Goal: Contribute content: Contribute content

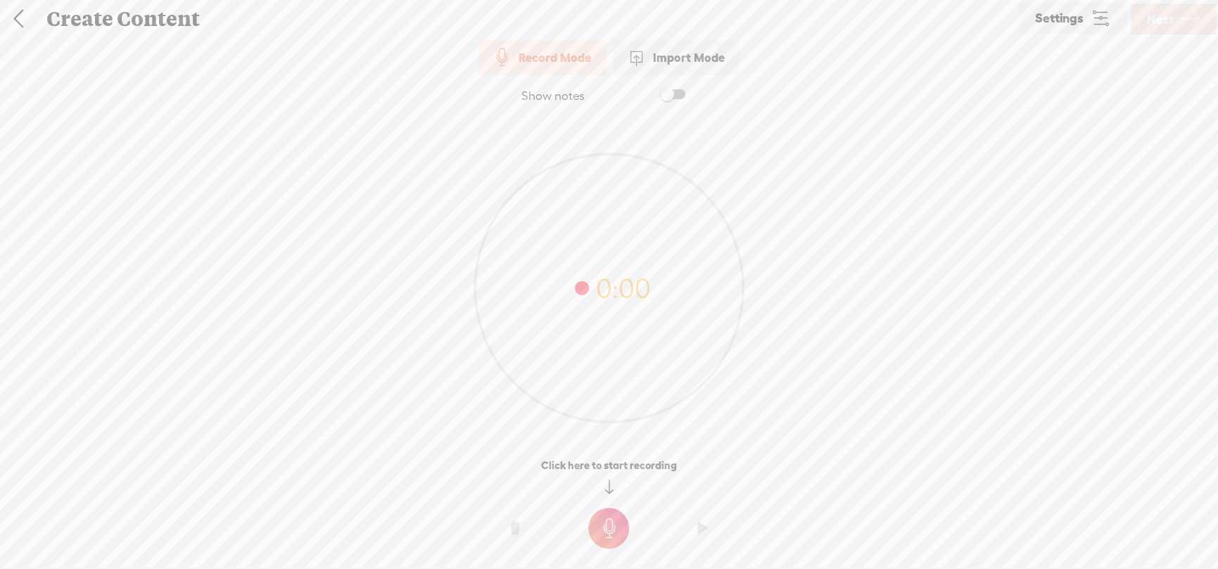
click at [682, 55] on div "Import Mode" at bounding box center [676, 57] width 127 height 35
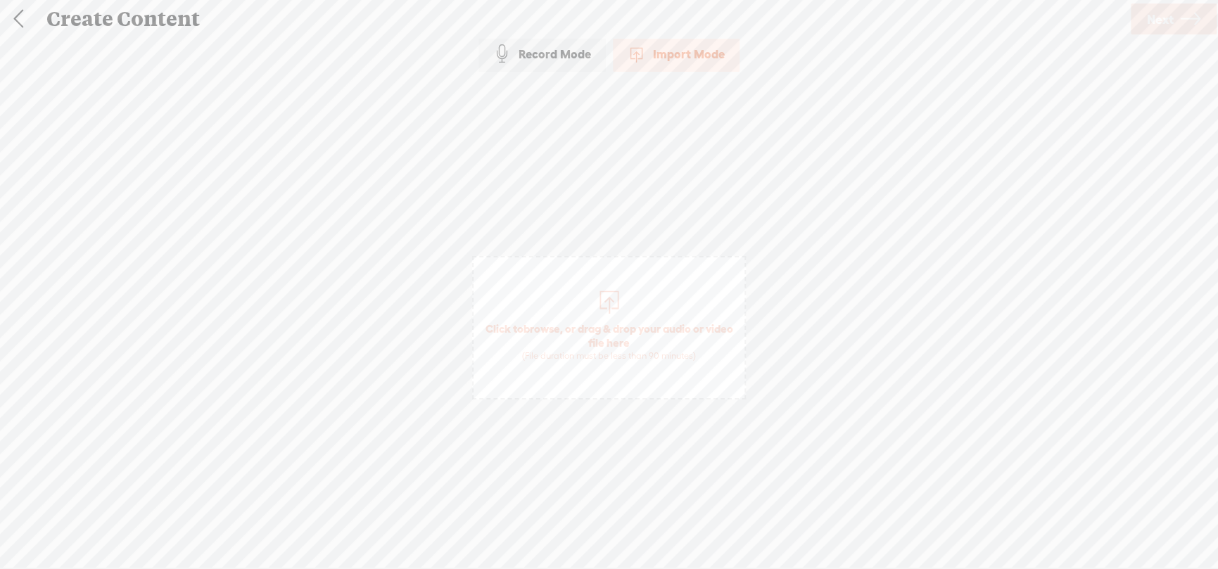
click at [540, 324] on span "browse" at bounding box center [541, 328] width 37 height 13
click at [1152, 14] on span "Next" at bounding box center [1160, 19] width 27 height 36
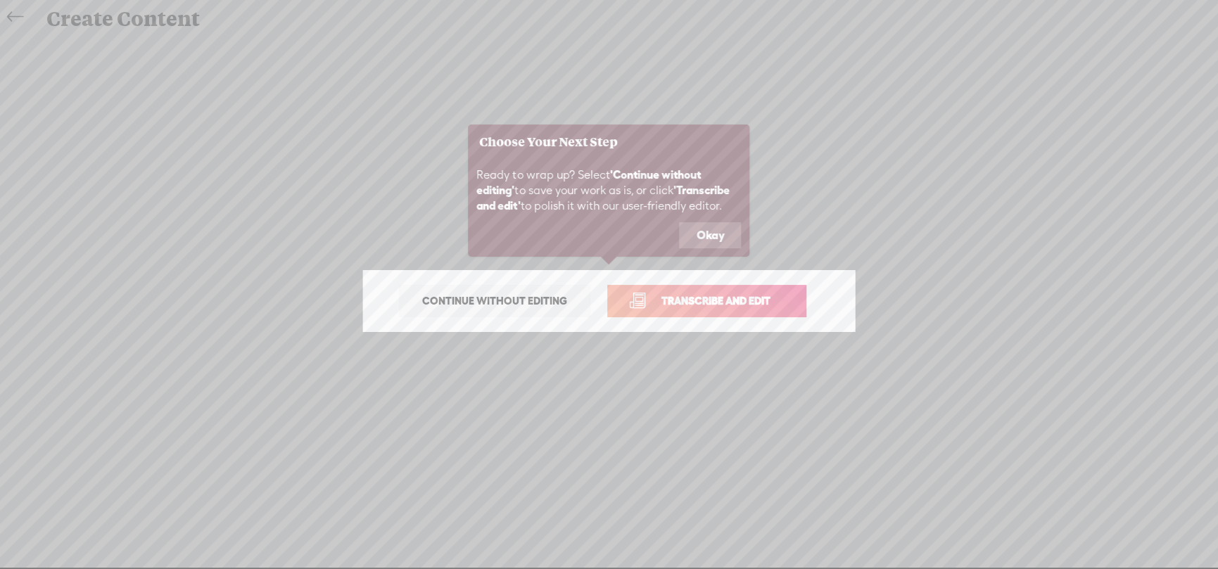
click at [703, 233] on button "Okay" at bounding box center [710, 235] width 62 height 27
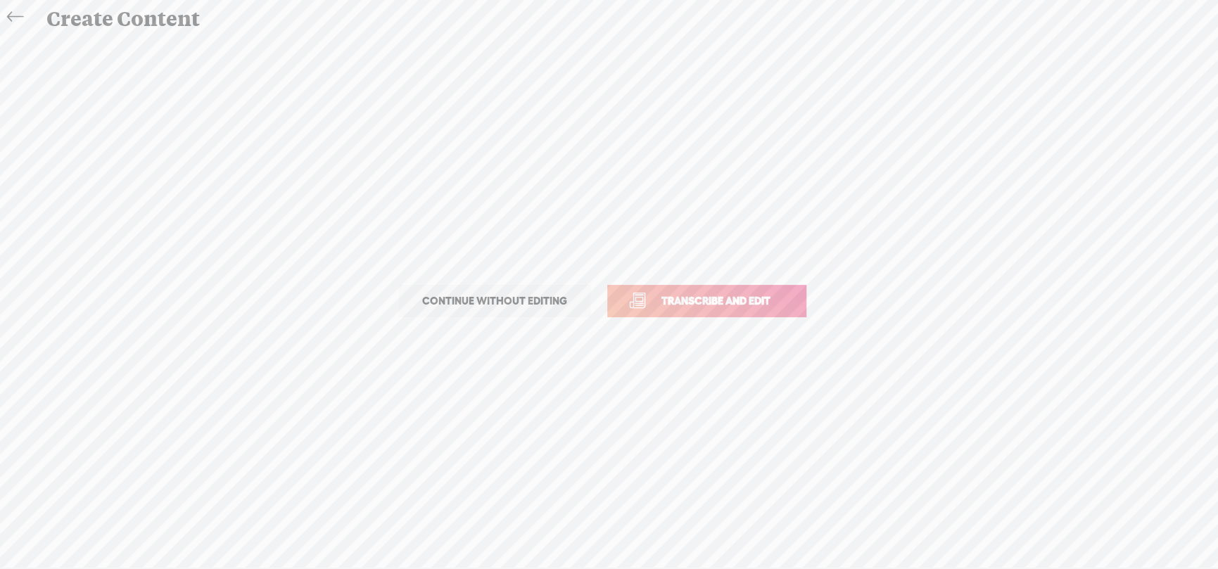
click at [692, 295] on span "Transcribe and edit" at bounding box center [716, 301] width 139 height 16
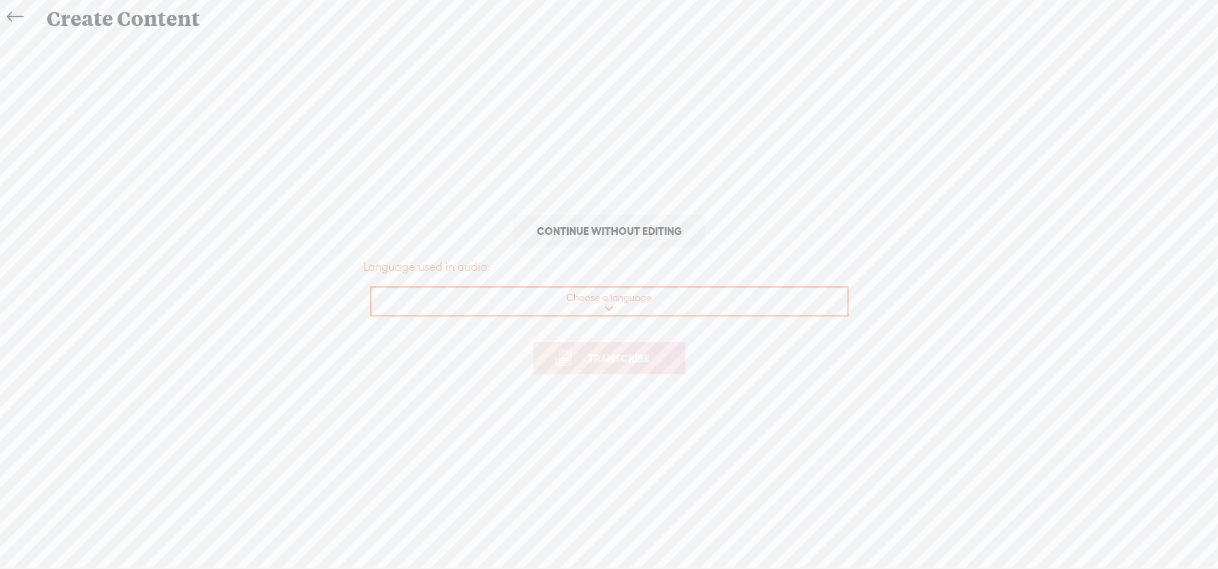
click at [601, 305] on select "Choose a language Afrikaans Albanian Amharic Arabic, Gulf Arabic, Modern Standa…" at bounding box center [609, 302] width 477 height 29
select select "en-[GEOGRAPHIC_DATA]"
click at [371, 288] on select "Choose a language Afrikaans Albanian Amharic Arabic, Gulf Arabic, Modern Standa…" at bounding box center [609, 302] width 477 height 29
click at [610, 357] on span "Transcribe" at bounding box center [618, 358] width 91 height 16
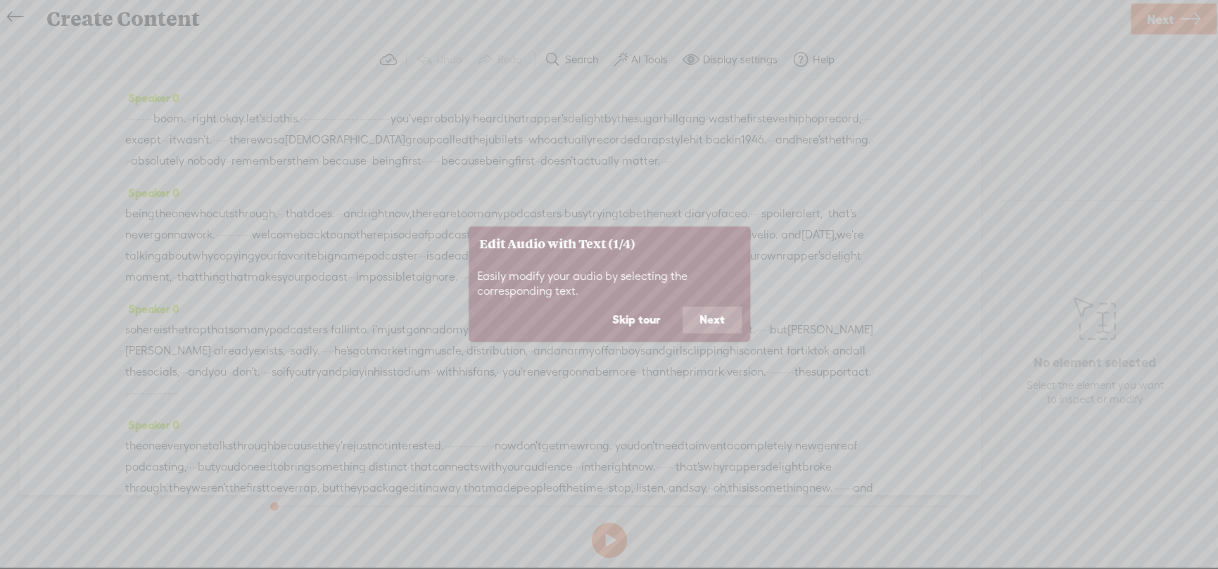
click at [710, 319] on button "Next" at bounding box center [711, 320] width 59 height 27
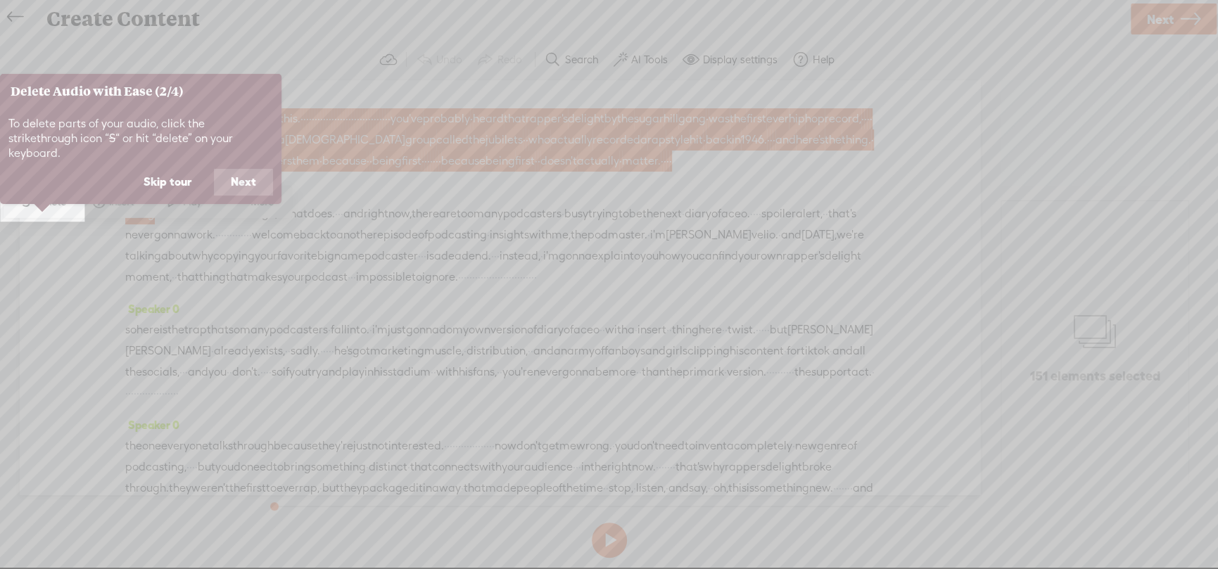
click at [240, 169] on button "Next" at bounding box center [243, 182] width 59 height 27
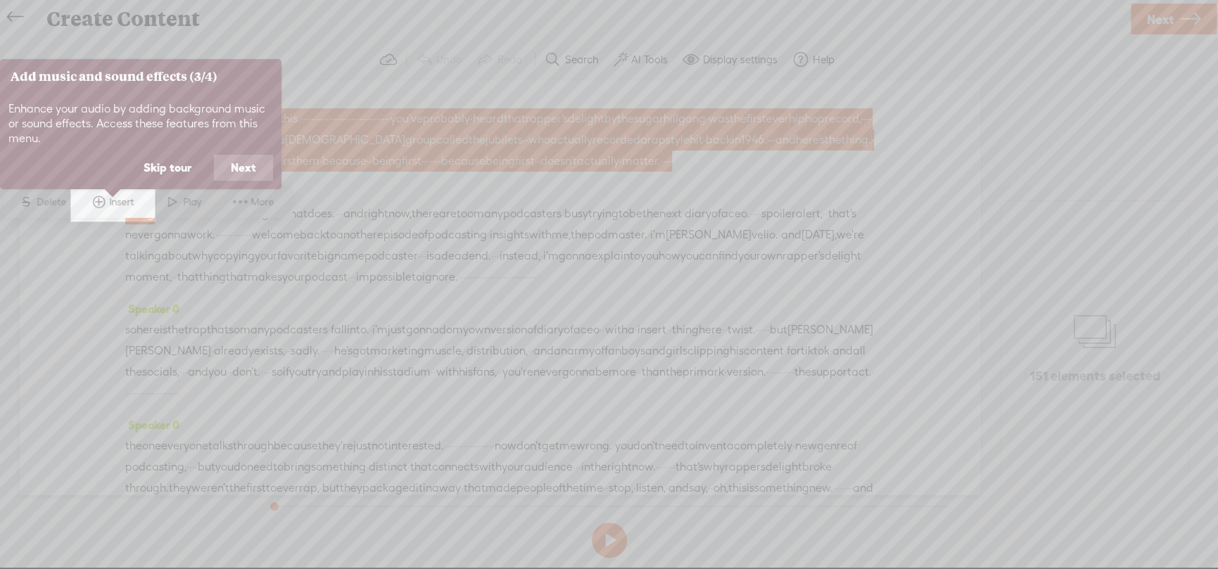
click at [240, 165] on button "Next" at bounding box center [243, 168] width 59 height 27
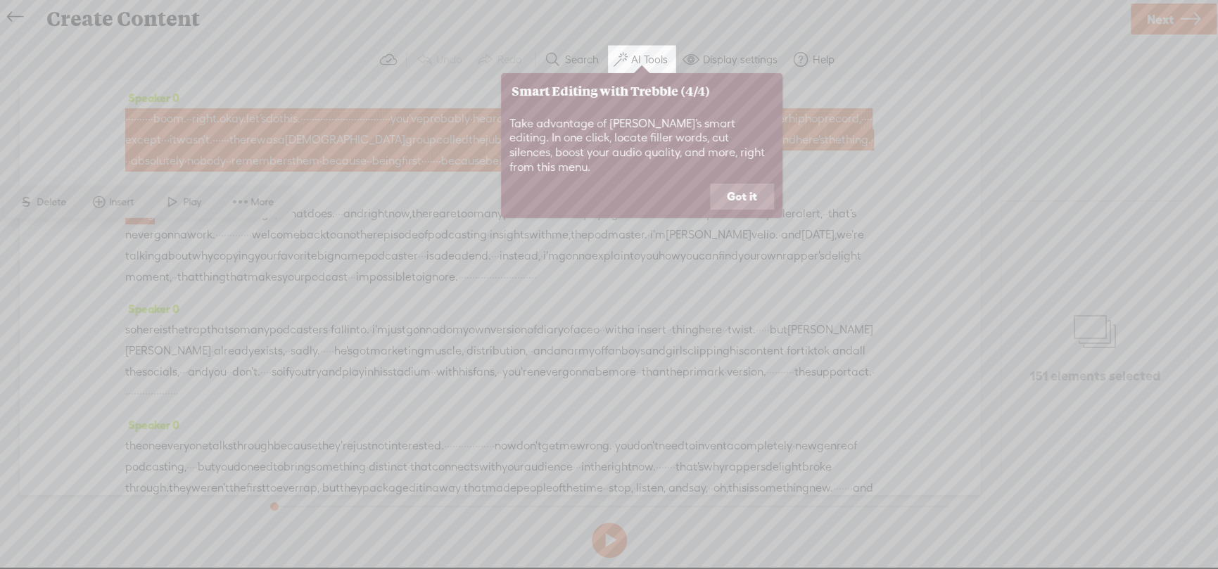
click at [745, 184] on button "Got it" at bounding box center [742, 197] width 64 height 27
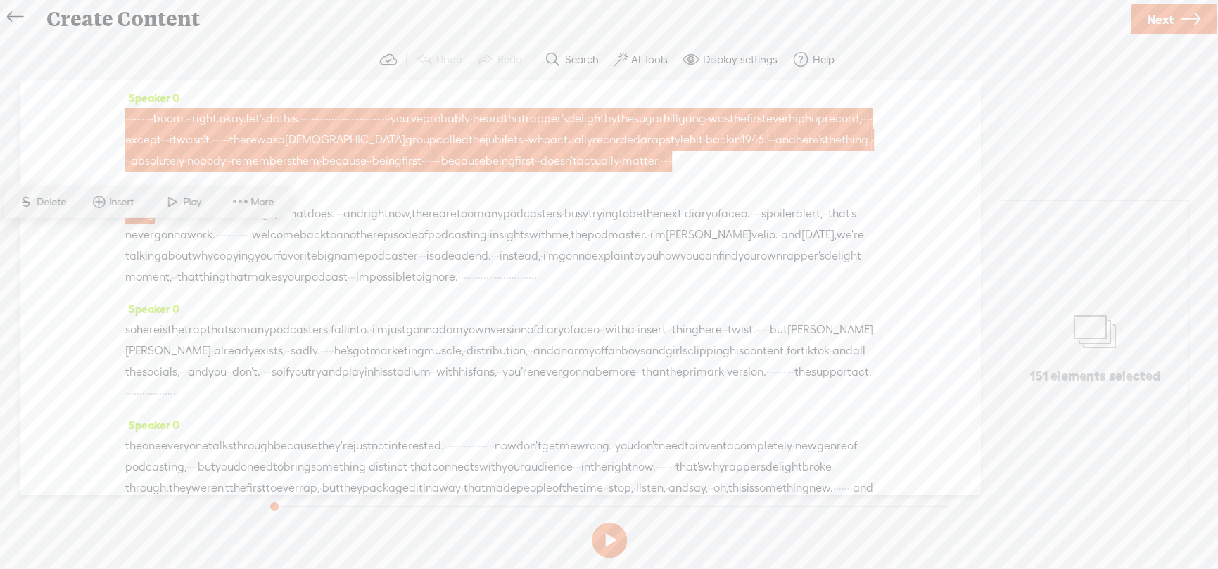
click at [561, 224] on span "podcasters" at bounding box center [532, 213] width 58 height 21
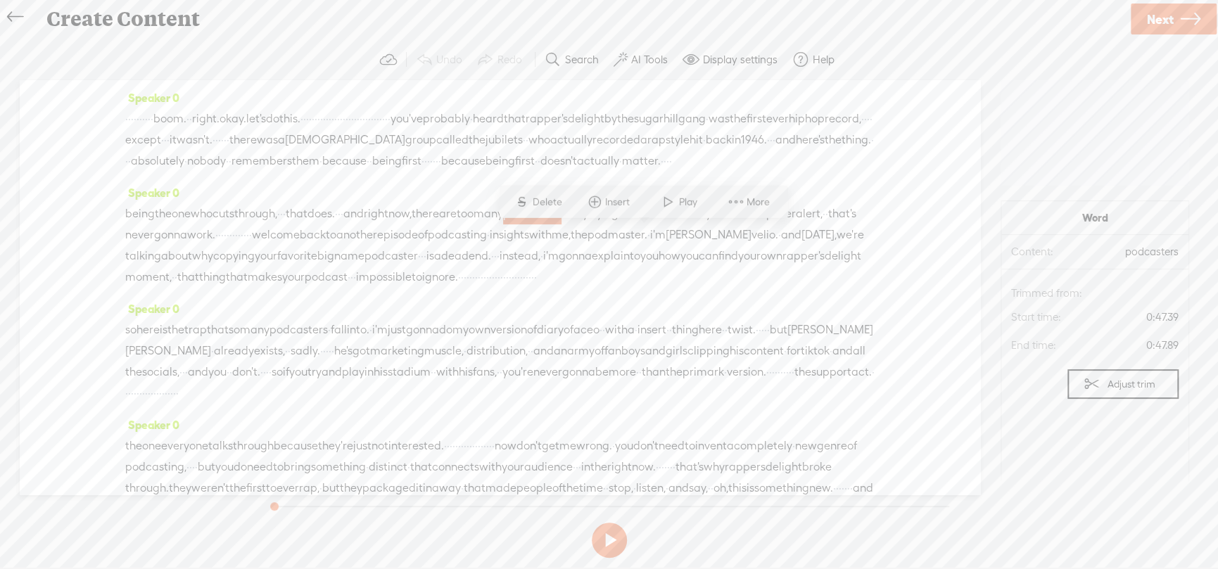
click at [220, 120] on span "right." at bounding box center [205, 118] width 27 height 21
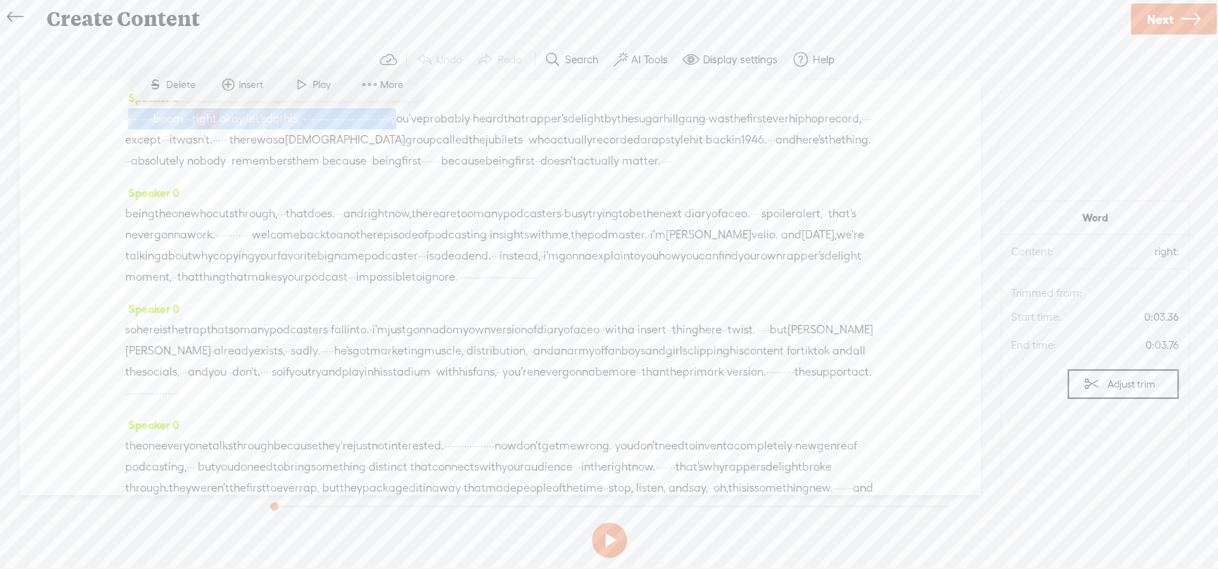
drag, startPoint x: 659, startPoint y: 118, endPoint x: 129, endPoint y: 124, distance: 529.8
click at [129, 124] on div "· · · · · · · · · · boom. · · right. okay. let's do this. · · · · · · · · · · ·…" at bounding box center [499, 139] width 749 height 63
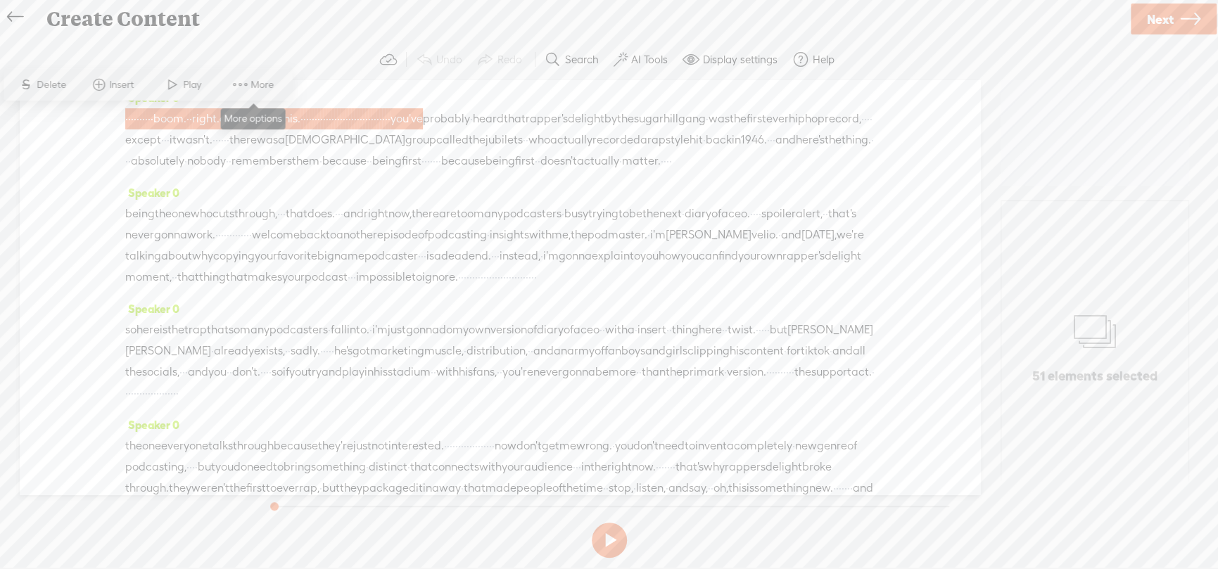
click at [242, 75] on span at bounding box center [239, 84] width 21 height 25
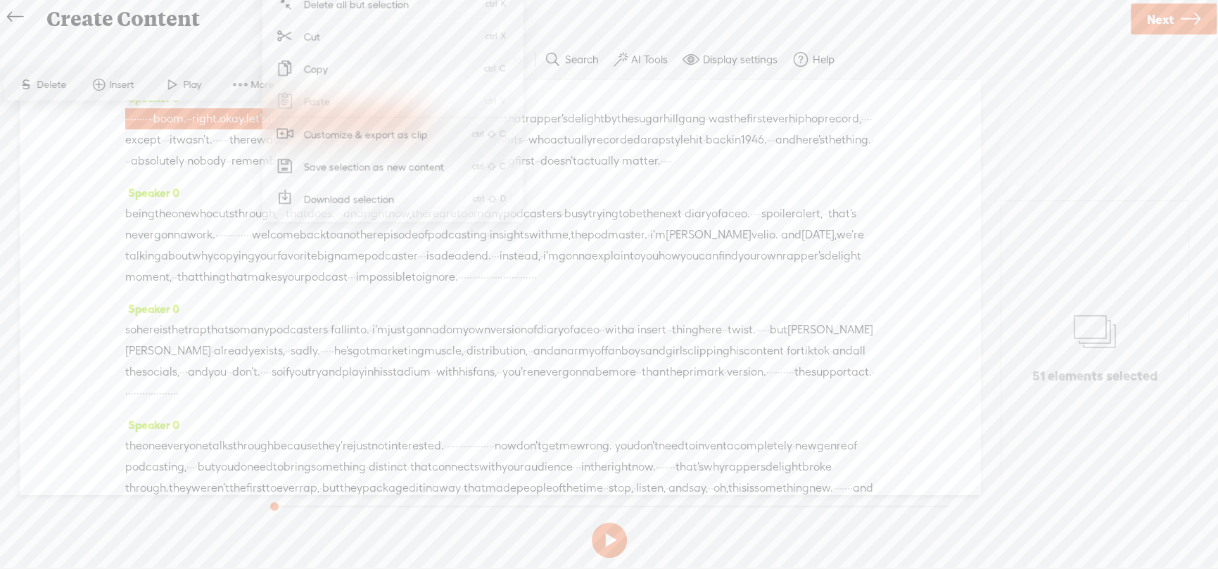
click at [948, 167] on div "Speaker 0 · · · · · · · · · · boom. · · right. okay. let's do this. · · · · · ·…" at bounding box center [500, 287] width 960 height 414
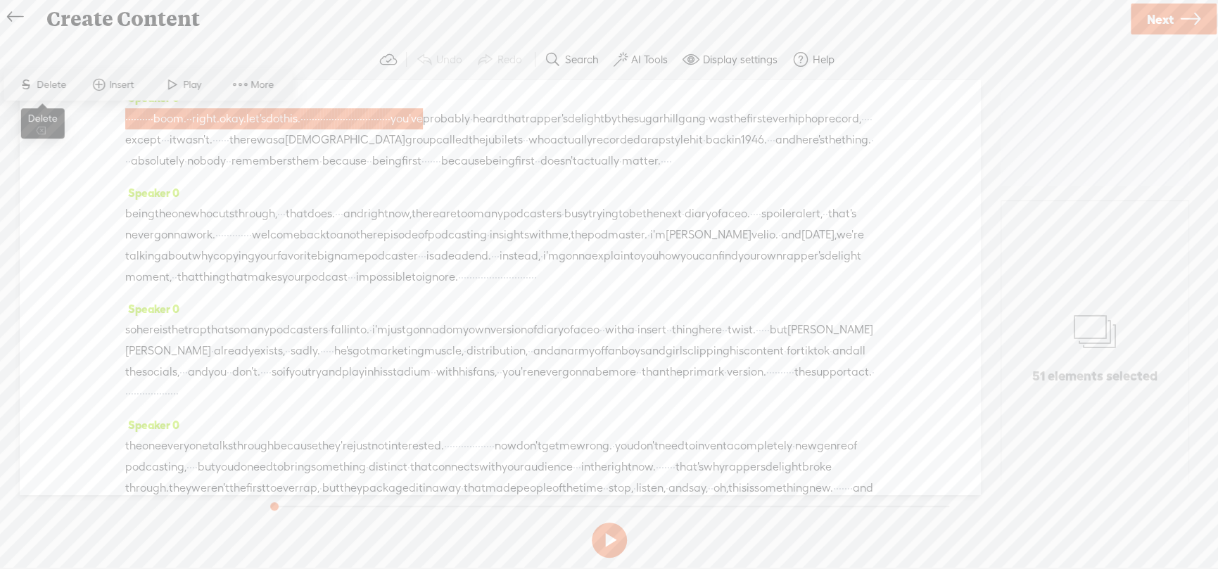
click at [41, 84] on span "Delete" at bounding box center [53, 85] width 33 height 14
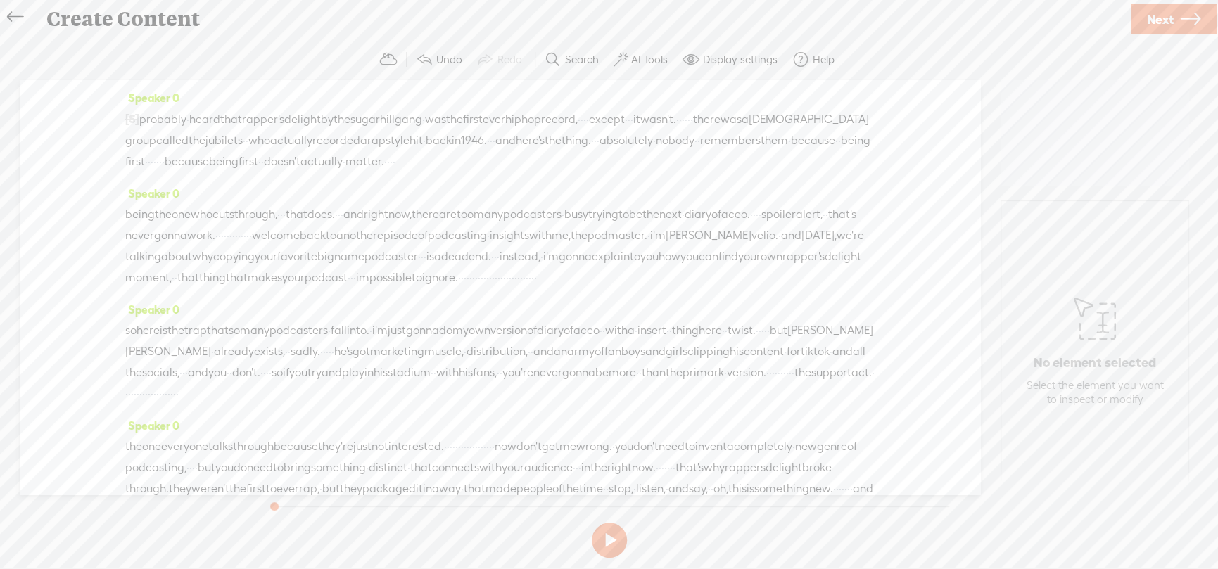
click at [146, 119] on span "probably" at bounding box center [162, 119] width 47 height 21
click at [1126, 387] on label "Adjust trim" at bounding box center [1131, 384] width 48 height 27
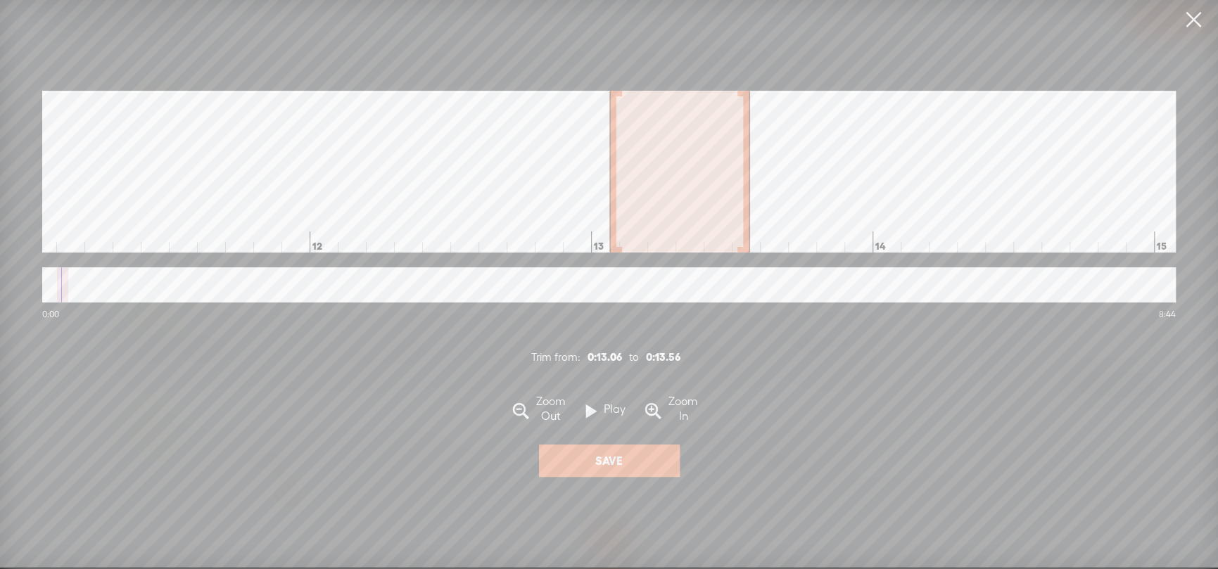
scroll to position [0, 1908]
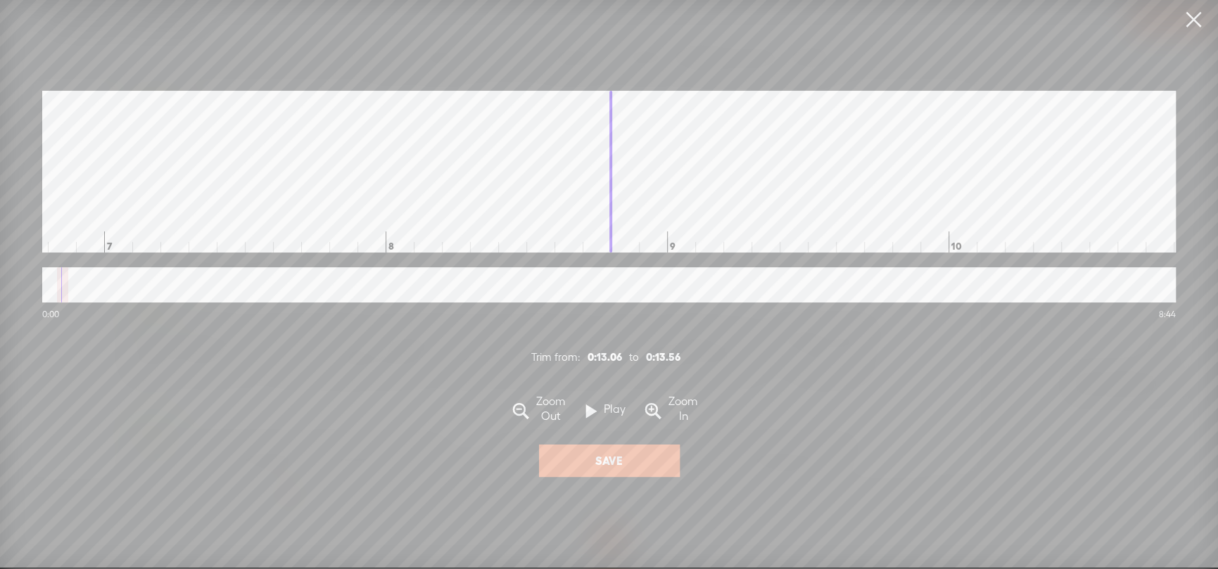
click at [650, 406] on span at bounding box center [653, 411] width 16 height 27
click at [653, 409] on span at bounding box center [652, 409] width 6 height 9
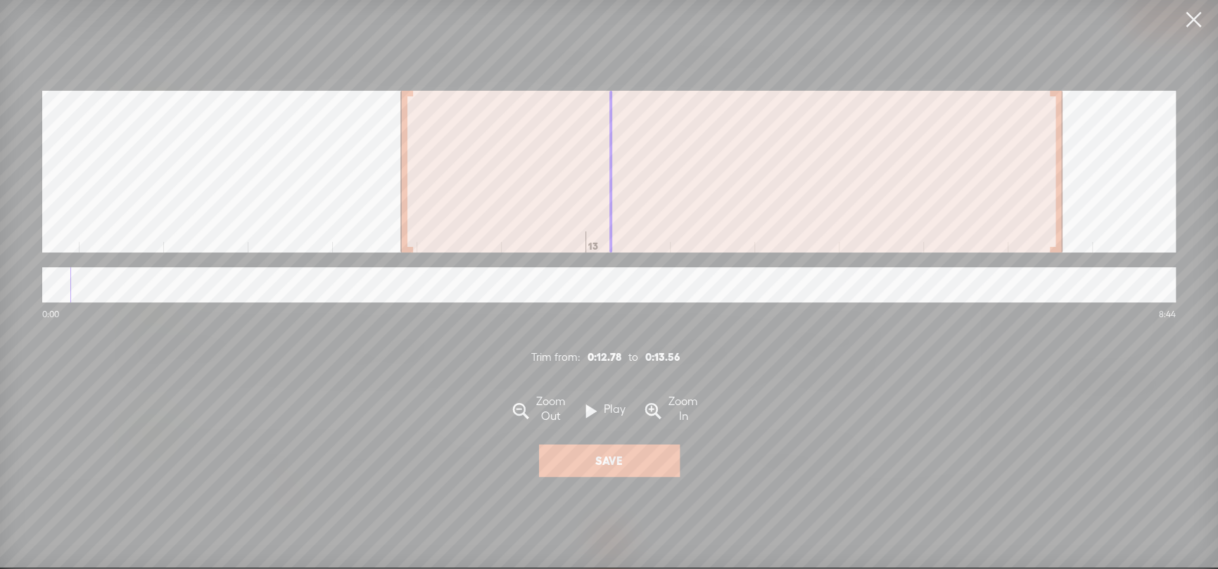
click at [402, 134] on div at bounding box center [403, 172] width 7 height 162
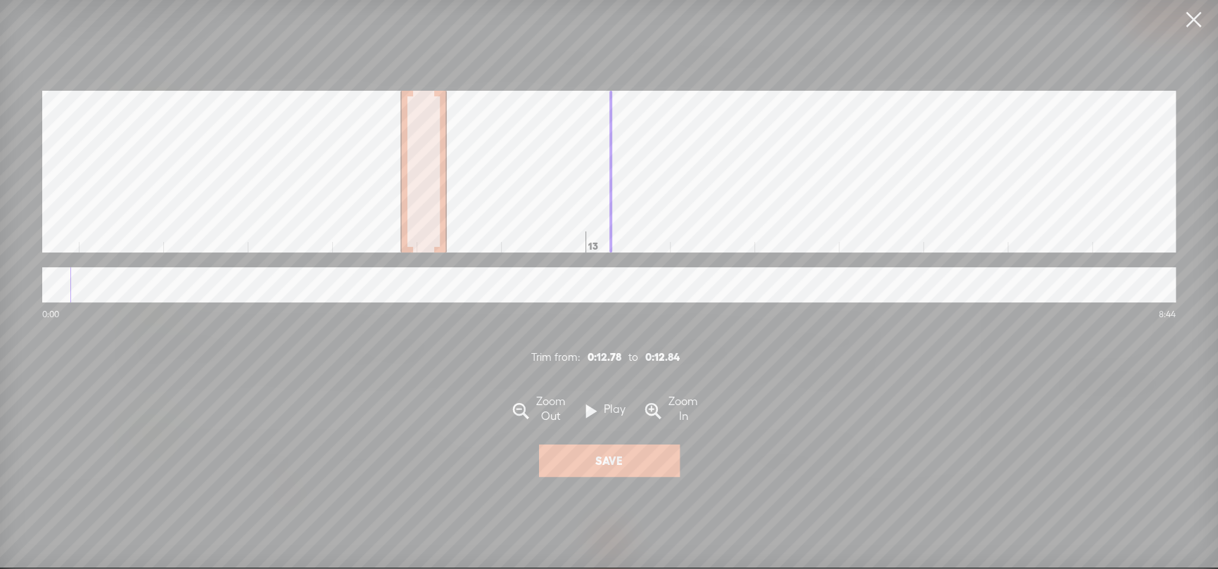
click at [441, 176] on div at bounding box center [443, 172] width 7 height 162
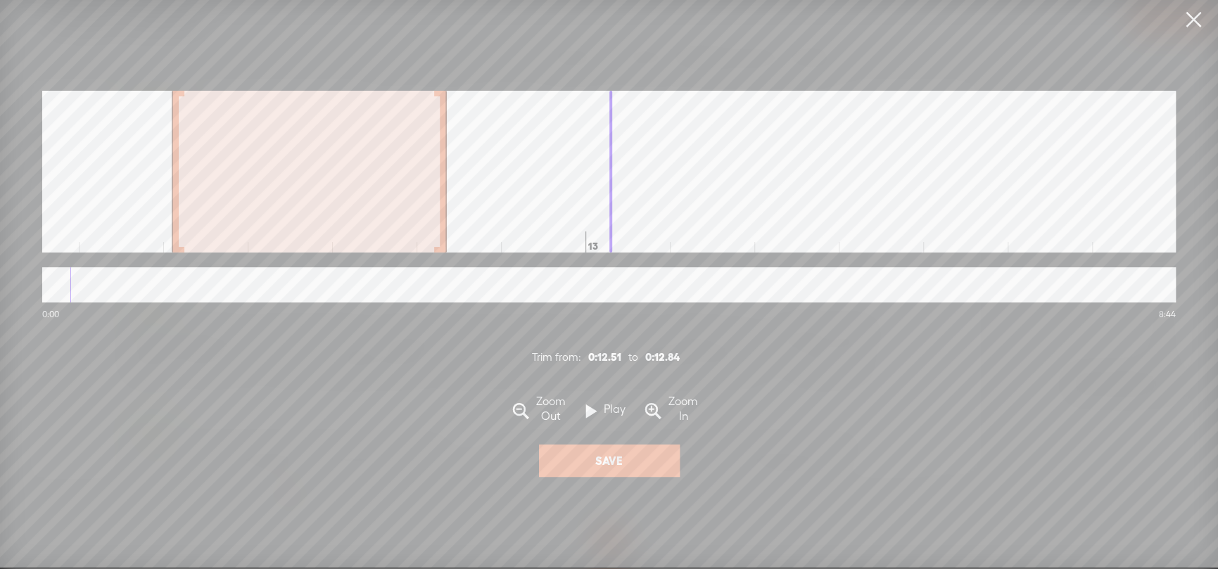
click at [172, 162] on div at bounding box center [175, 172] width 7 height 162
click at [519, 412] on span at bounding box center [519, 409] width 6 height 9
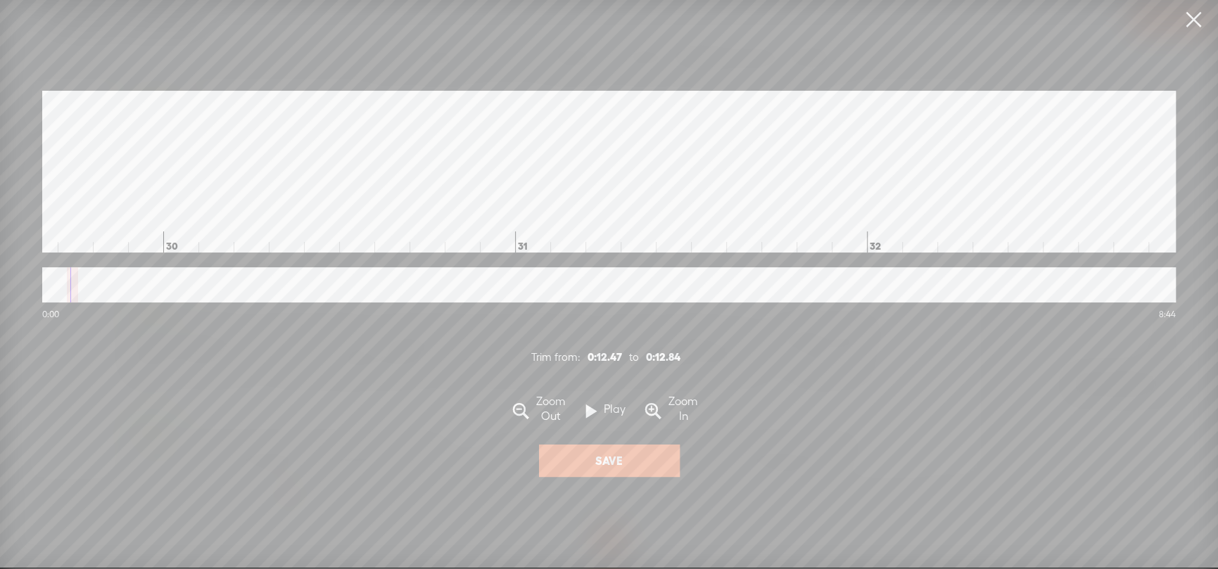
scroll to position [0, 4017]
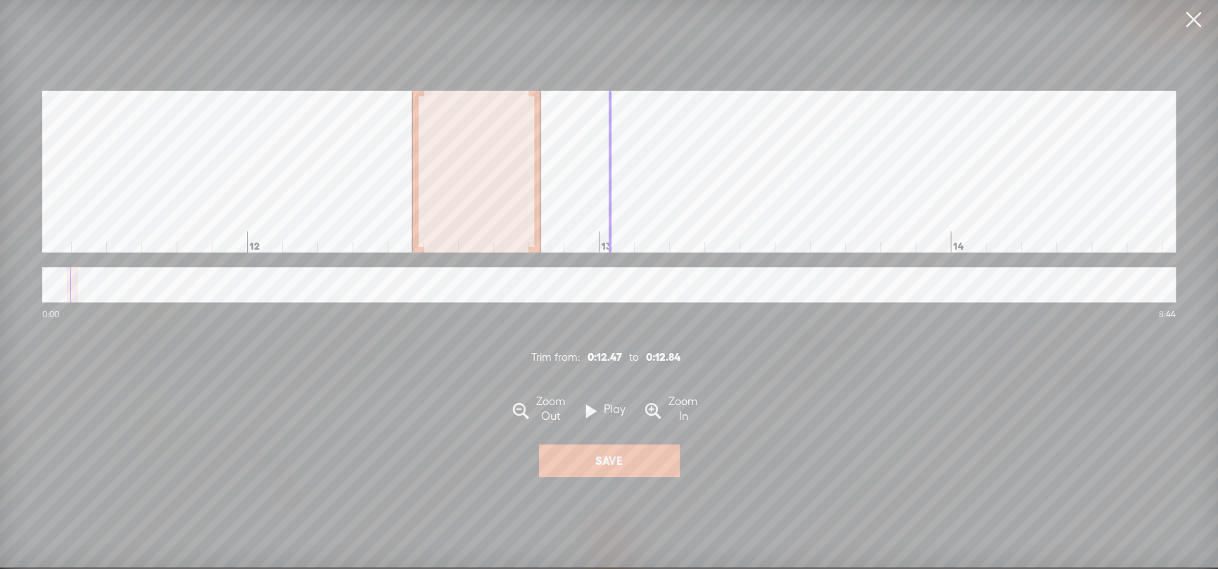
click at [519, 412] on span at bounding box center [519, 409] width 6 height 9
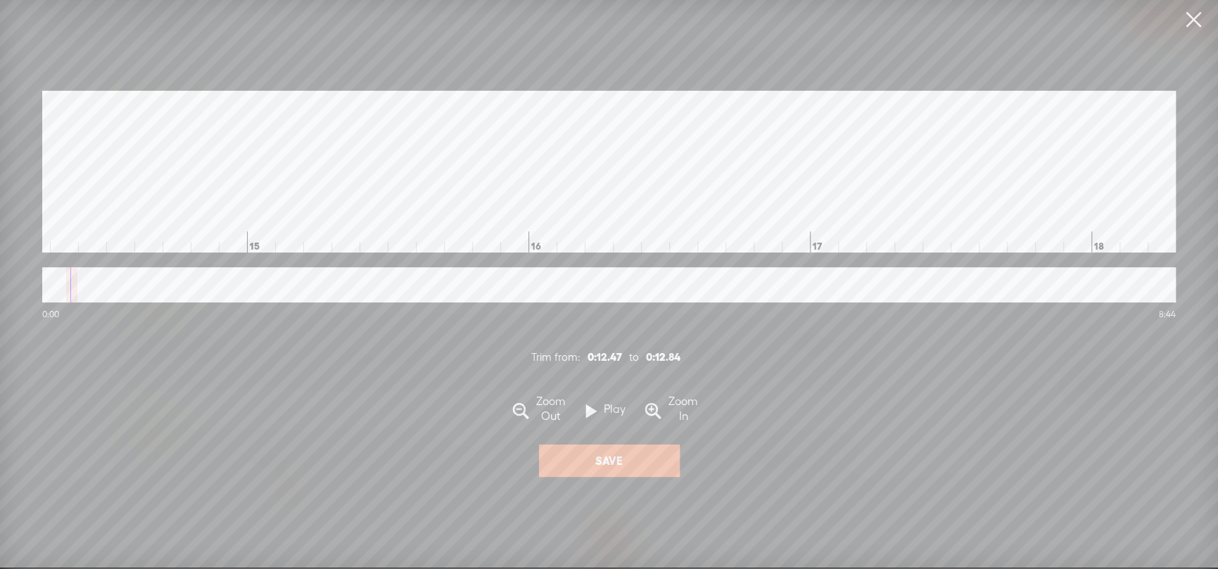
scroll to position [0, 3100]
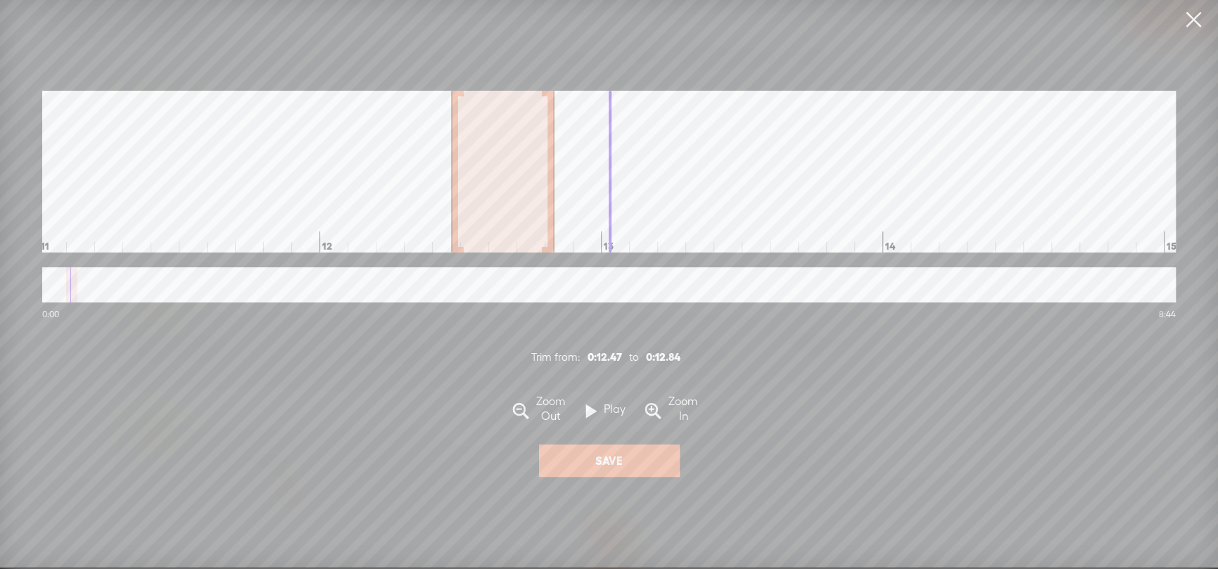
click at [523, 418] on span at bounding box center [521, 411] width 16 height 27
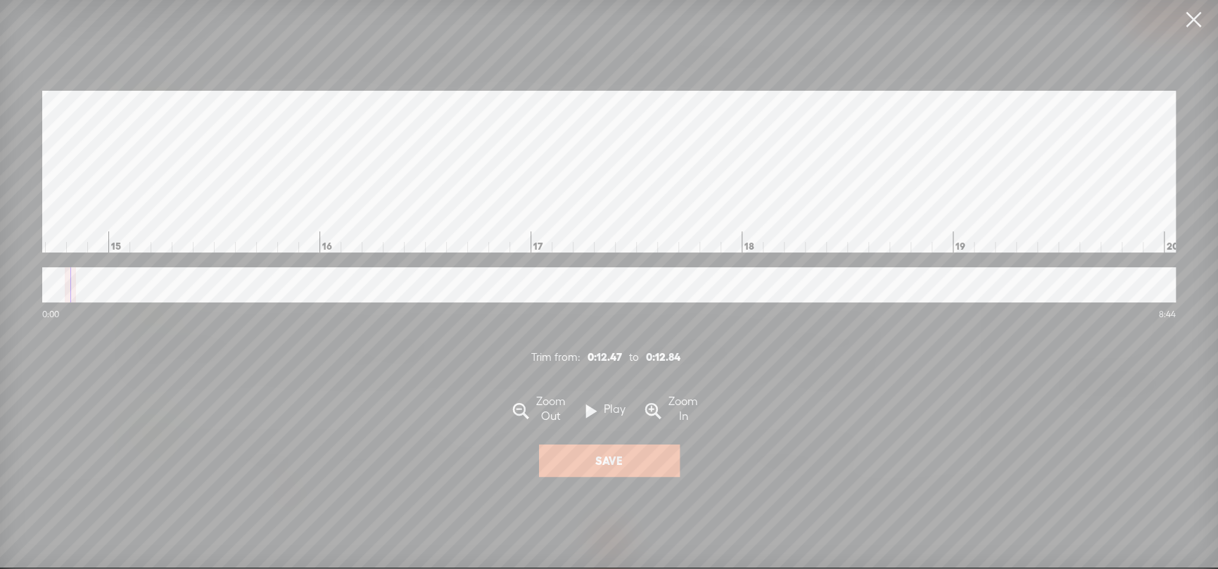
scroll to position [0, 2183]
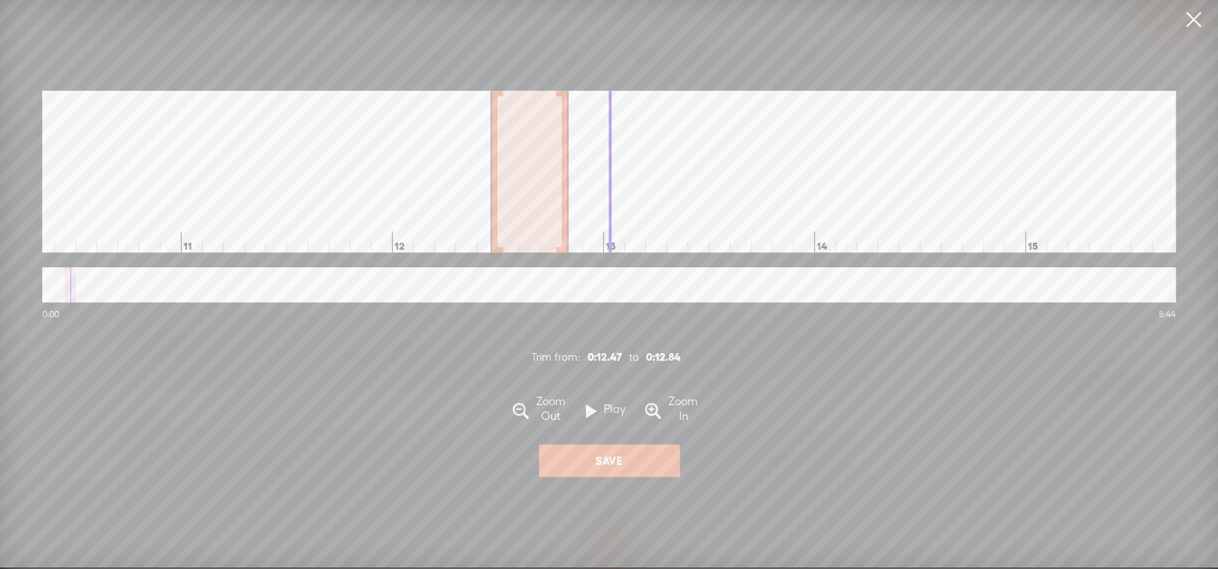
click at [523, 418] on span at bounding box center [521, 411] width 16 height 27
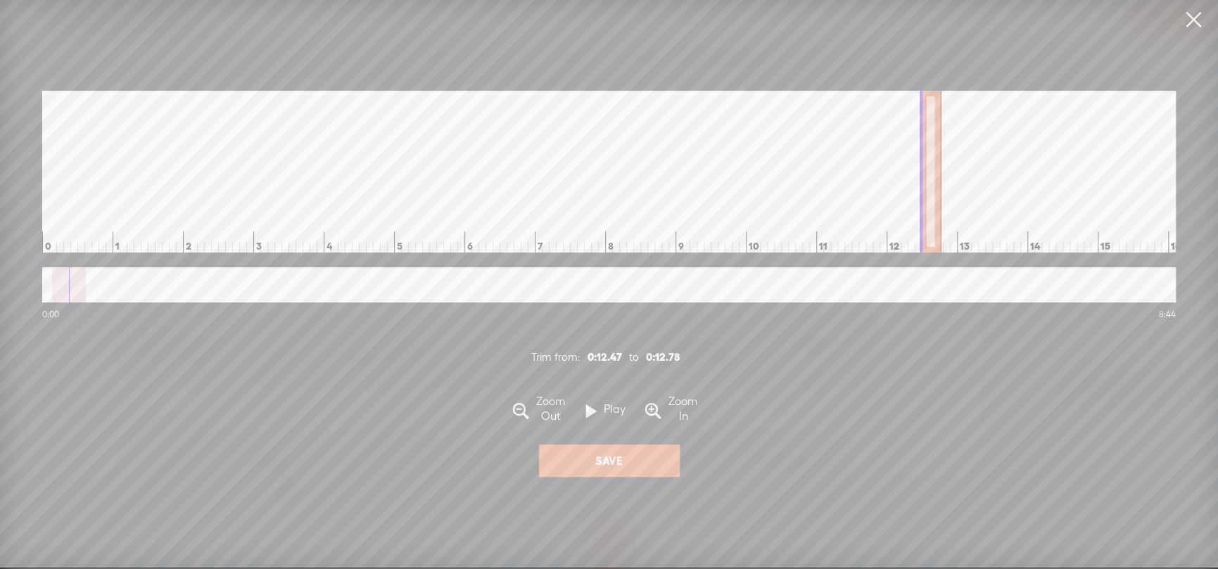
scroll to position [0, 314]
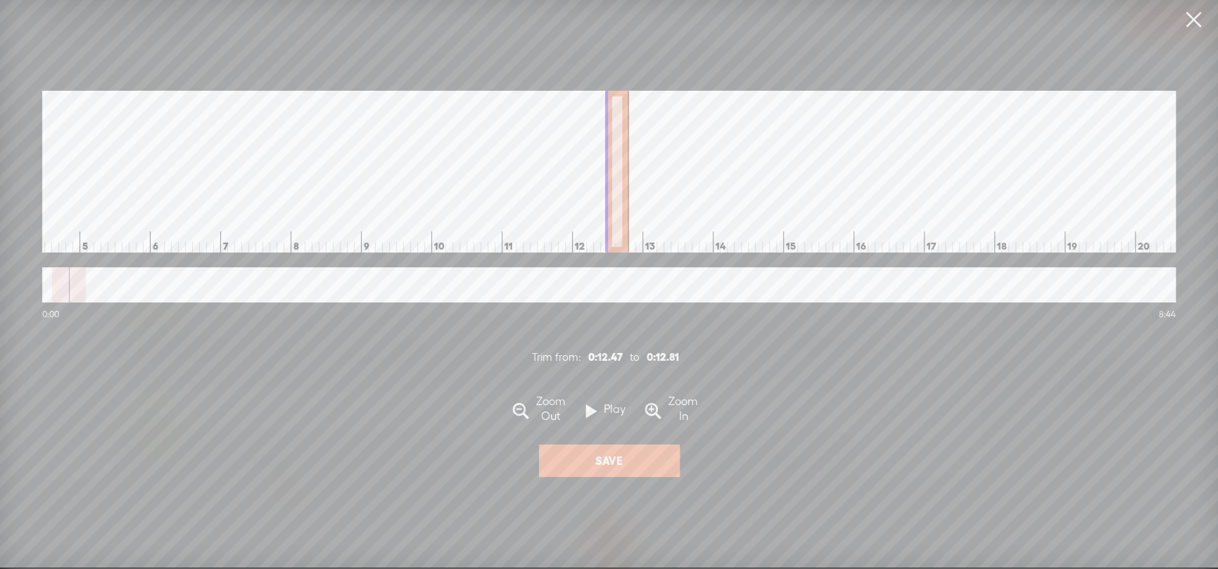
click at [626, 177] on div at bounding box center [625, 172] width 7 height 162
click at [625, 470] on button "Save" at bounding box center [609, 461] width 141 height 32
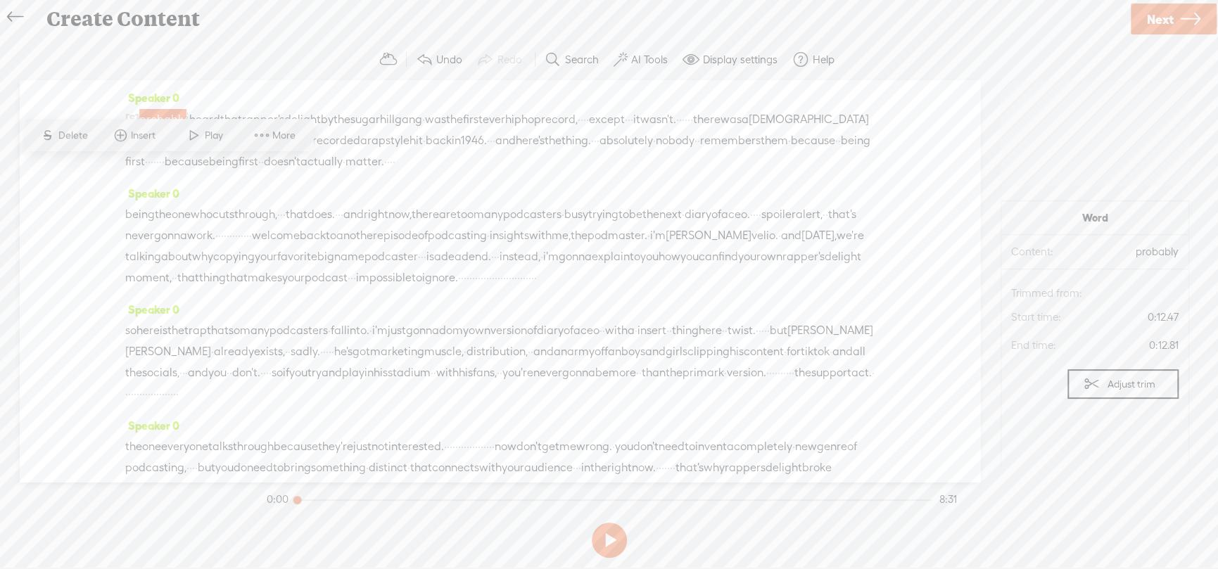
click at [601, 540] on button at bounding box center [609, 540] width 35 height 35
click at [606, 539] on button at bounding box center [609, 540] width 35 height 35
click at [199, 141] on span at bounding box center [194, 134] width 21 height 25
drag, startPoint x: 298, startPoint y: 500, endPoint x: 217, endPoint y: 419, distance: 113.9
click at [261, 492] on div "Trebble audio editor works best with Google Chrome or Firefox. Please switch yo…" at bounding box center [609, 301] width 1190 height 524
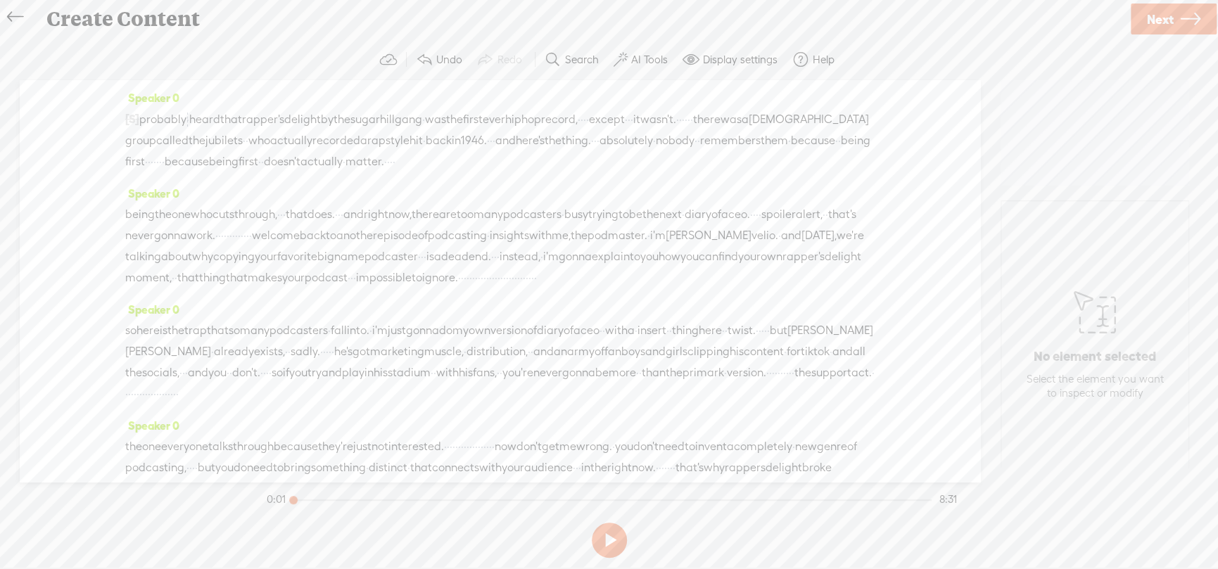
click at [135, 117] on span "[S]" at bounding box center [132, 119] width 14 height 13
click at [133, 85] on span "Restore" at bounding box center [145, 86] width 37 height 14
click at [266, 115] on span "let's" at bounding box center [256, 118] width 20 height 21
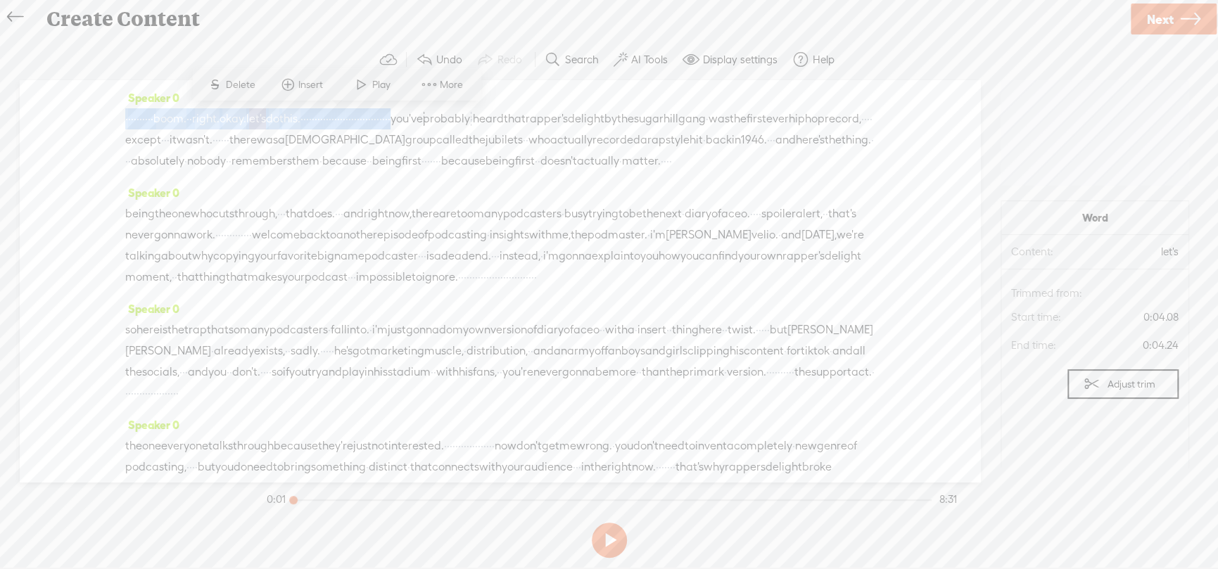
drag, startPoint x: 651, startPoint y: 117, endPoint x: 102, endPoint y: 122, distance: 549.5
click at [102, 122] on div "Speaker 0 · · · · · · · · · · boom. · · right. okay. let's do this. · · · · · ·…" at bounding box center [500, 281] width 960 height 402
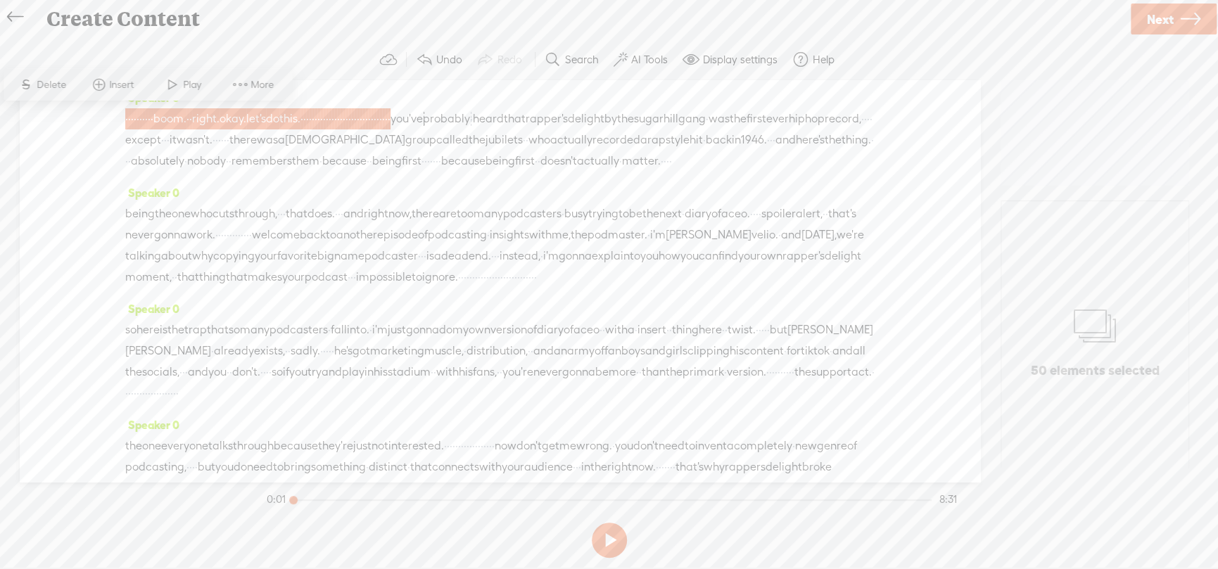
drag, startPoint x: 51, startPoint y: 82, endPoint x: 77, endPoint y: 83, distance: 26.8
click at [51, 81] on span "Delete" at bounding box center [53, 85] width 33 height 14
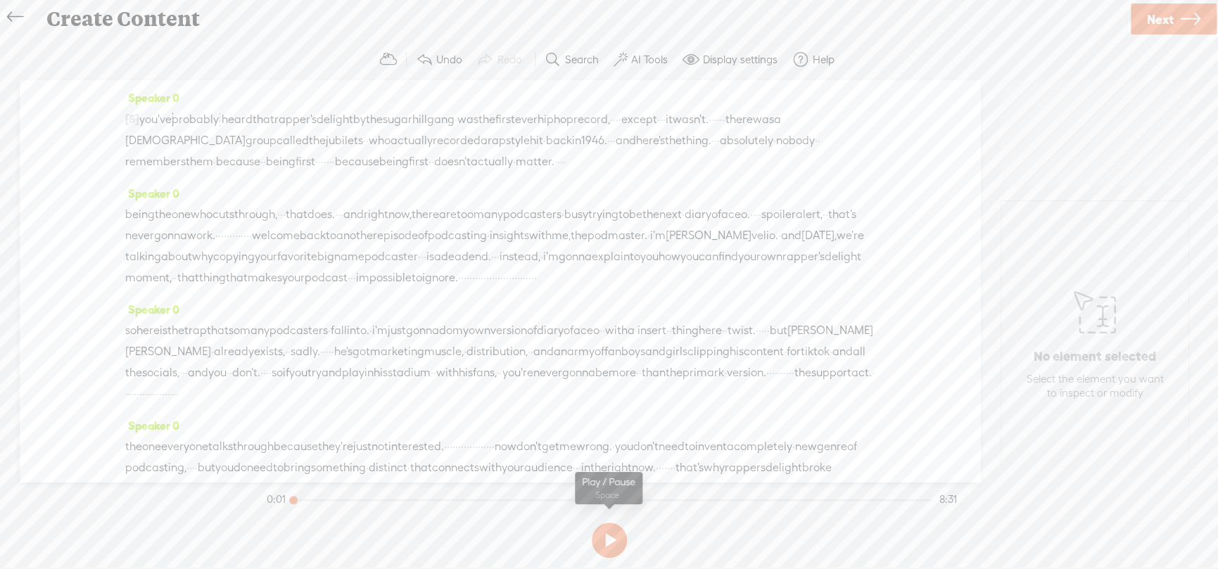
click at [608, 535] on button at bounding box center [609, 540] width 35 height 35
click at [610, 535] on button at bounding box center [609, 540] width 35 height 35
drag, startPoint x: 294, startPoint y: 497, endPoint x: 281, endPoint y: 499, distance: 12.7
click at [267, 497] on section "0:01 8:31" at bounding box center [612, 499] width 696 height 35
click at [604, 543] on button at bounding box center [609, 540] width 35 height 35
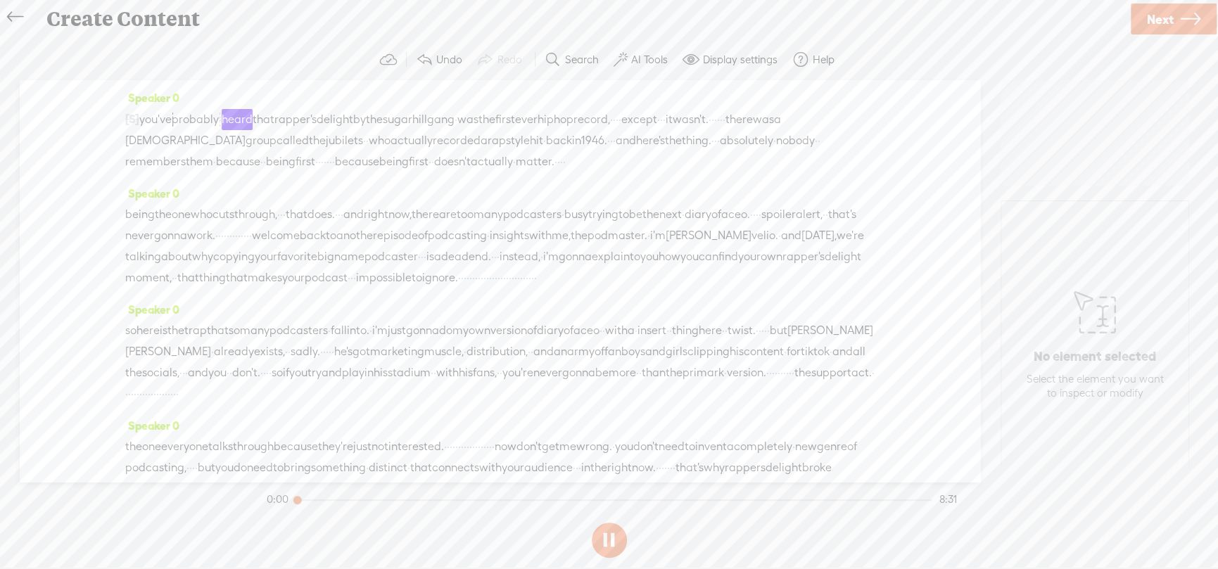
click at [607, 541] on button at bounding box center [609, 540] width 35 height 35
click at [172, 119] on span "you've" at bounding box center [155, 119] width 32 height 21
click at [133, 120] on span "[S]" at bounding box center [132, 119] width 14 height 13
click at [141, 84] on span "Restore" at bounding box center [145, 86] width 37 height 14
click at [473, 117] on span "·" at bounding box center [471, 118] width 3 height 21
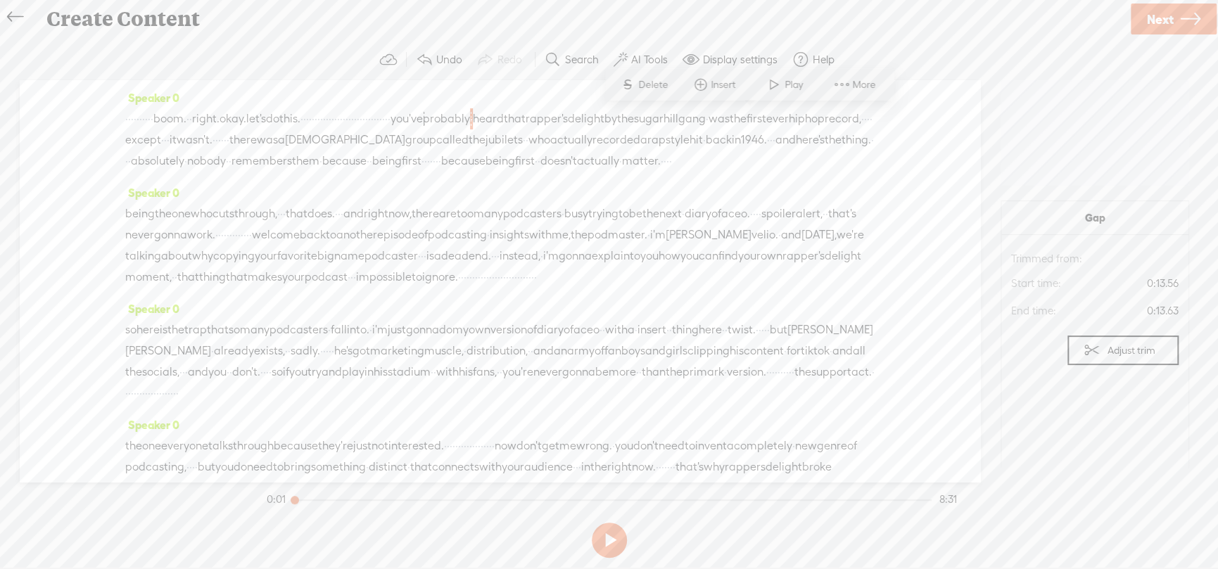
click at [470, 123] on span "probably" at bounding box center [446, 118] width 47 height 21
drag, startPoint x: 688, startPoint y: 119, endPoint x: 702, endPoint y: 119, distance: 14.1
click at [702, 119] on div "· · · · · · · · · · boom. · · right. okay. let's do this. · · · · · · · · · · ·…" at bounding box center [499, 139] width 749 height 63
click at [470, 121] on span "probably" at bounding box center [446, 118] width 47 height 21
click at [903, 169] on div "Speaker 0 · · · · · · · · · · boom. · · right. okay. let's do this. · · · · · ·…" at bounding box center [500, 281] width 960 height 402
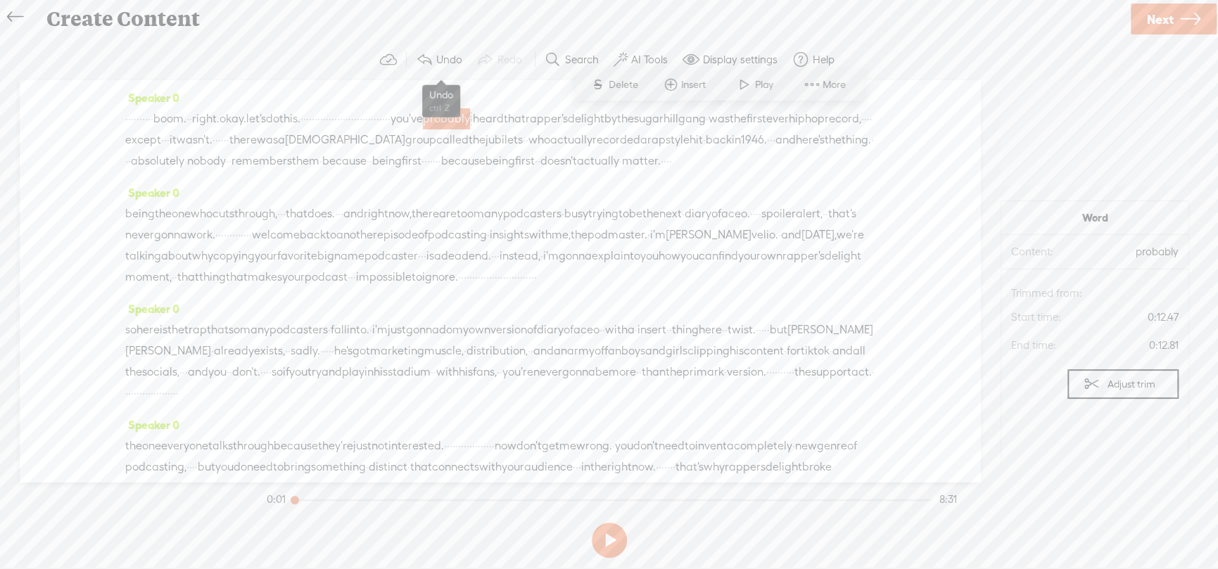
click at [428, 56] on span at bounding box center [424, 59] width 17 height 17
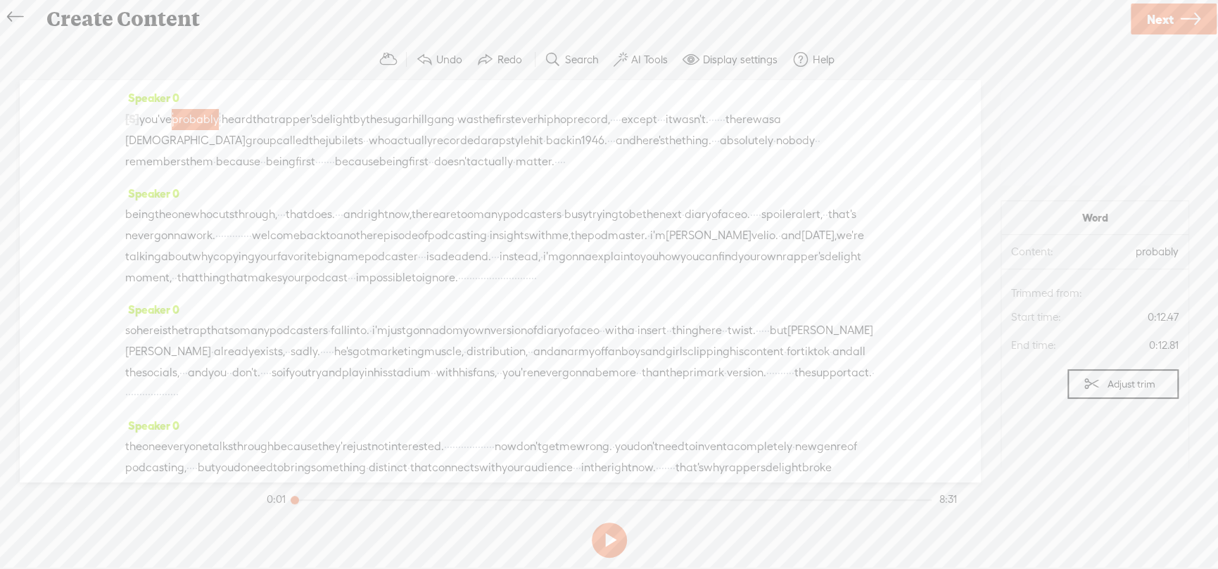
click at [434, 56] on button "Undo" at bounding box center [440, 60] width 61 height 28
click at [438, 56] on label "Undo" at bounding box center [449, 60] width 26 height 14
click at [444, 60] on label "Undo" at bounding box center [449, 60] width 26 height 14
click at [590, 172] on span "actually" at bounding box center [598, 161] width 42 height 21
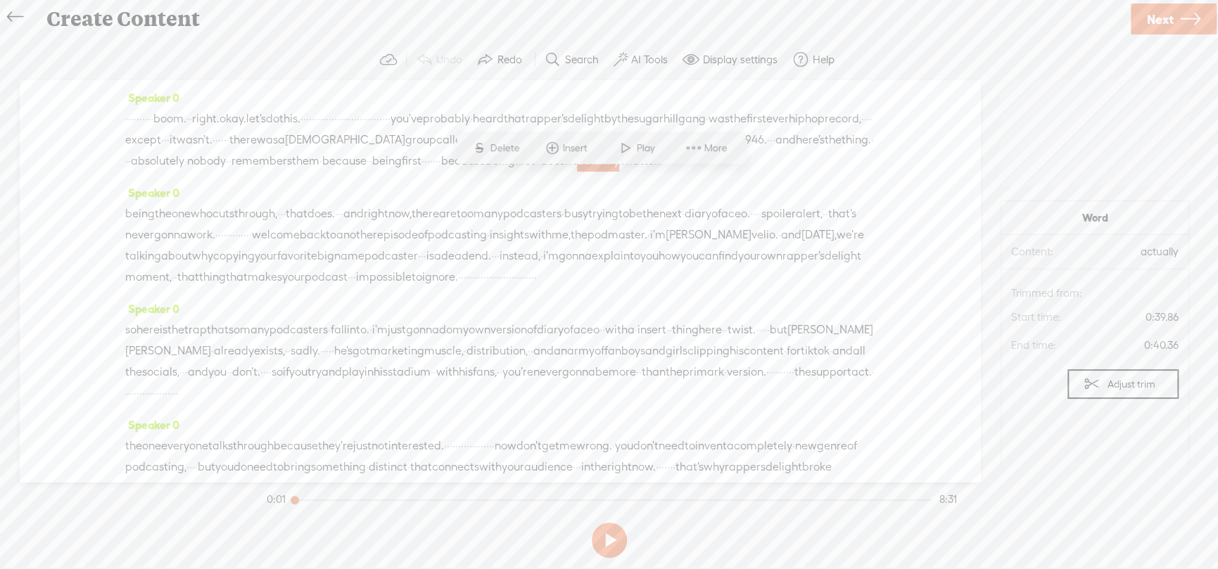
click at [423, 117] on span "you've" at bounding box center [406, 118] width 32 height 21
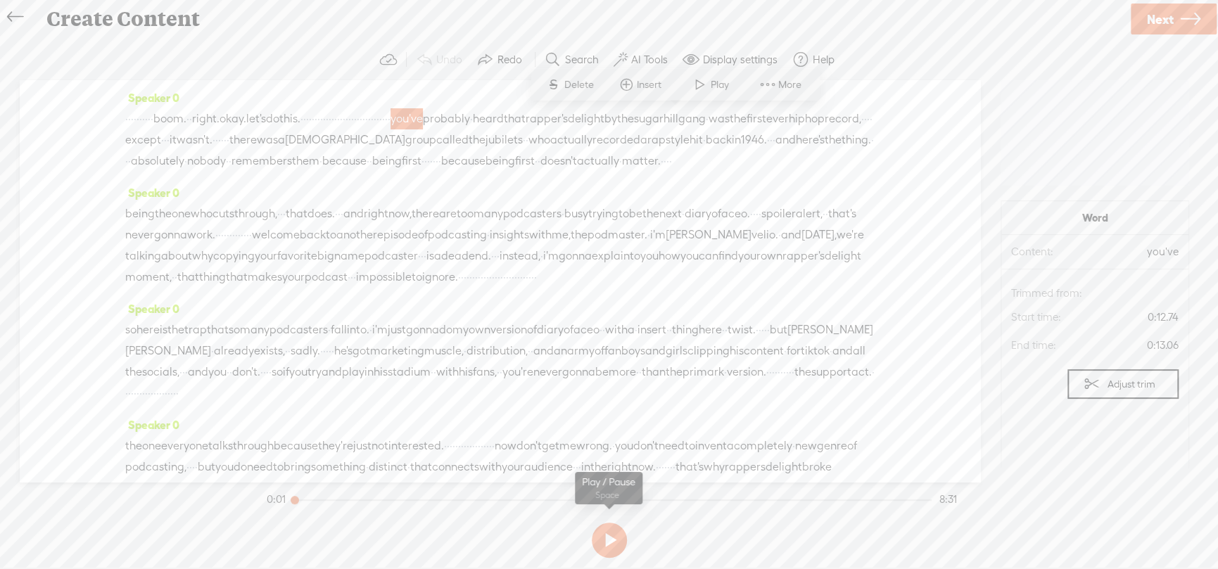
click at [606, 533] on button at bounding box center [609, 540] width 35 height 35
click at [610, 537] on button at bounding box center [609, 540] width 35 height 35
click at [390, 117] on span "·" at bounding box center [389, 118] width 3 height 21
click at [423, 118] on span "you've" at bounding box center [406, 118] width 32 height 21
click at [700, 79] on span at bounding box center [699, 84] width 21 height 25
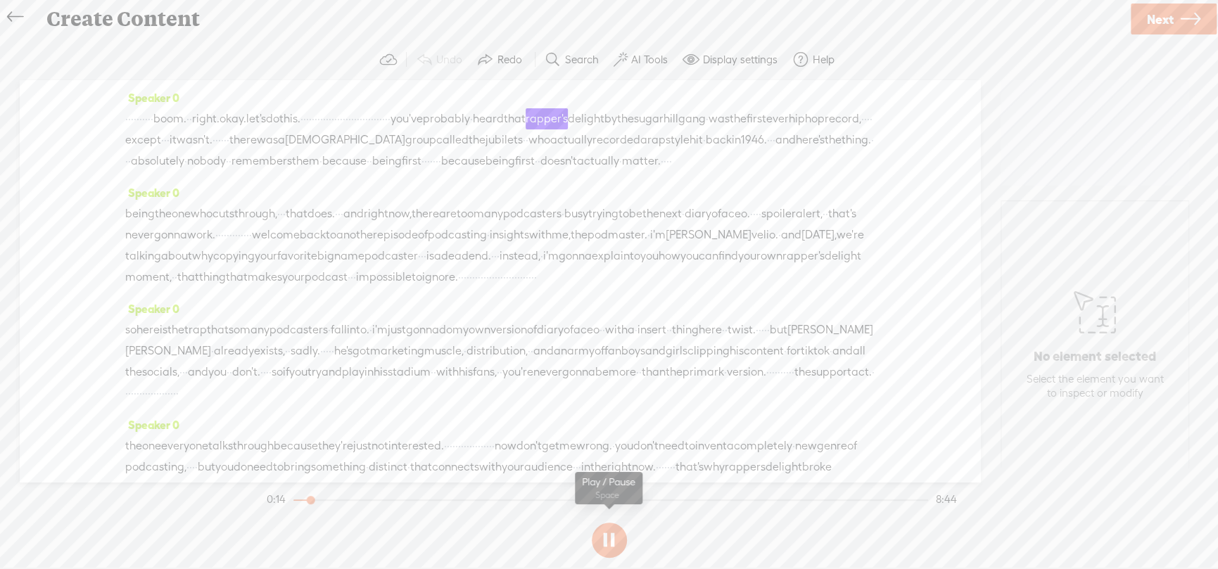
click at [605, 529] on button at bounding box center [609, 540] width 35 height 35
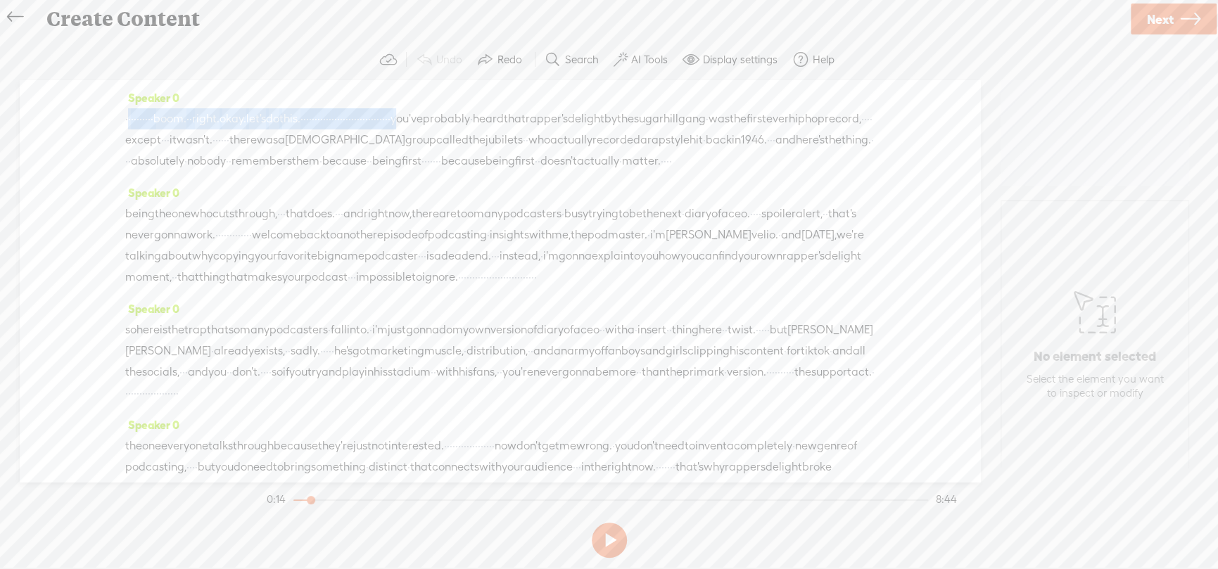
drag, startPoint x: 658, startPoint y: 116, endPoint x: 127, endPoint y: 125, distance: 531.2
click at [127, 125] on div "· · · · · · · · · · boom. · · right. okay. let's do this. · · · · · · · · · · ·…" at bounding box center [499, 139] width 749 height 63
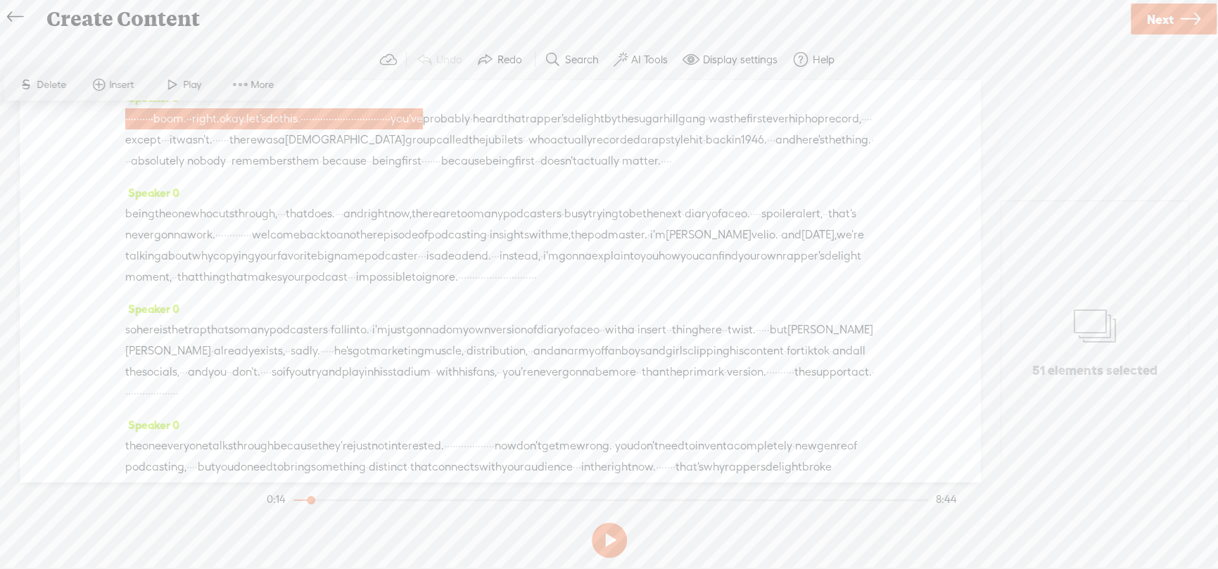
click at [388, 108] on span "·" at bounding box center [386, 118] width 3 height 21
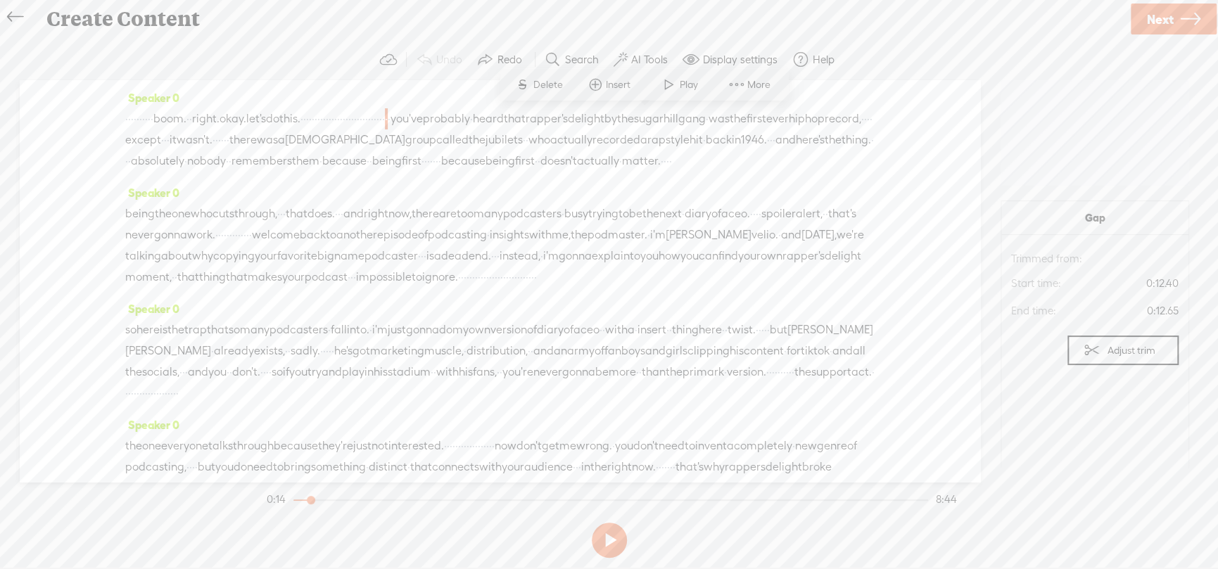
drag, startPoint x: 654, startPoint y: 117, endPoint x: 120, endPoint y: 123, distance: 533.3
click at [120, 123] on div "Speaker 0 · · · · · · · · · · boom. · · right. okay. let's do this. · · · · · ·…" at bounding box center [500, 281] width 960 height 402
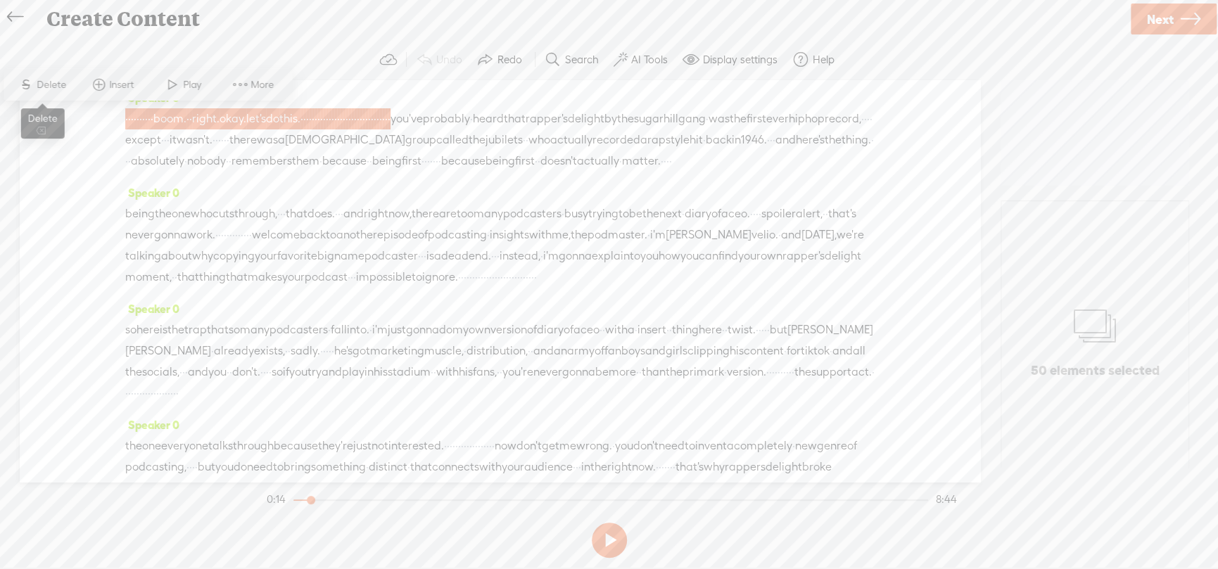
click at [46, 87] on span "Delete" at bounding box center [53, 85] width 33 height 14
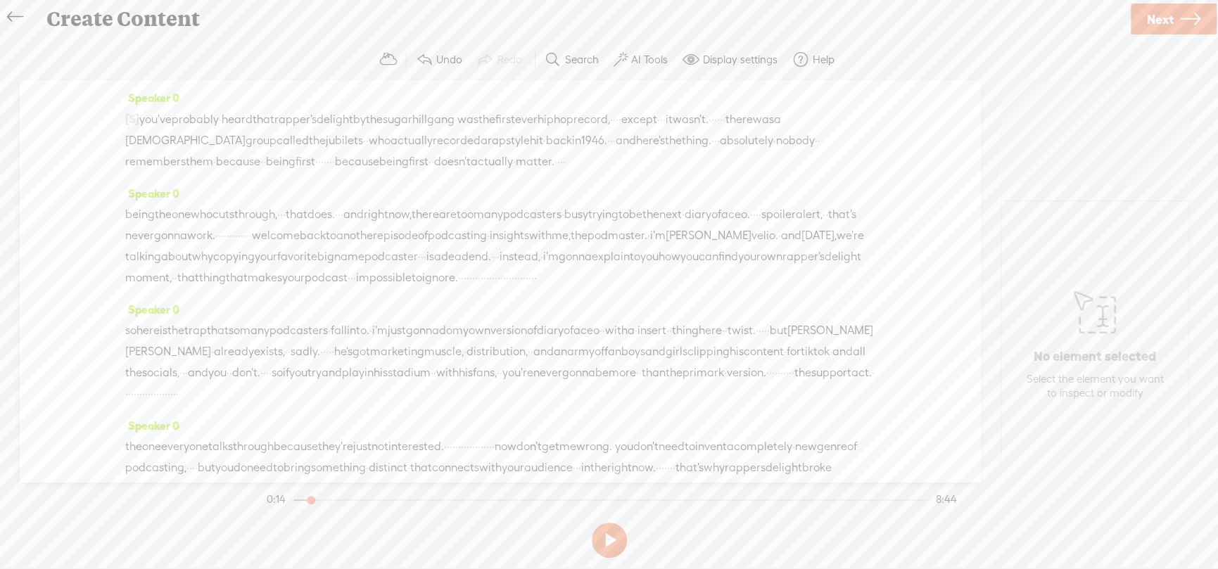
click at [620, 545] on button at bounding box center [609, 540] width 35 height 35
drag, startPoint x: 310, startPoint y: 497, endPoint x: 240, endPoint y: 490, distance: 70.0
click at [240, 490] on div "Trebble audio editor works best with Google Chrome or Firefox. Please switch yo…" at bounding box center [609, 301] width 1190 height 524
click at [606, 533] on button at bounding box center [609, 540] width 35 height 35
drag, startPoint x: 309, startPoint y: 499, endPoint x: 273, endPoint y: 497, distance: 35.9
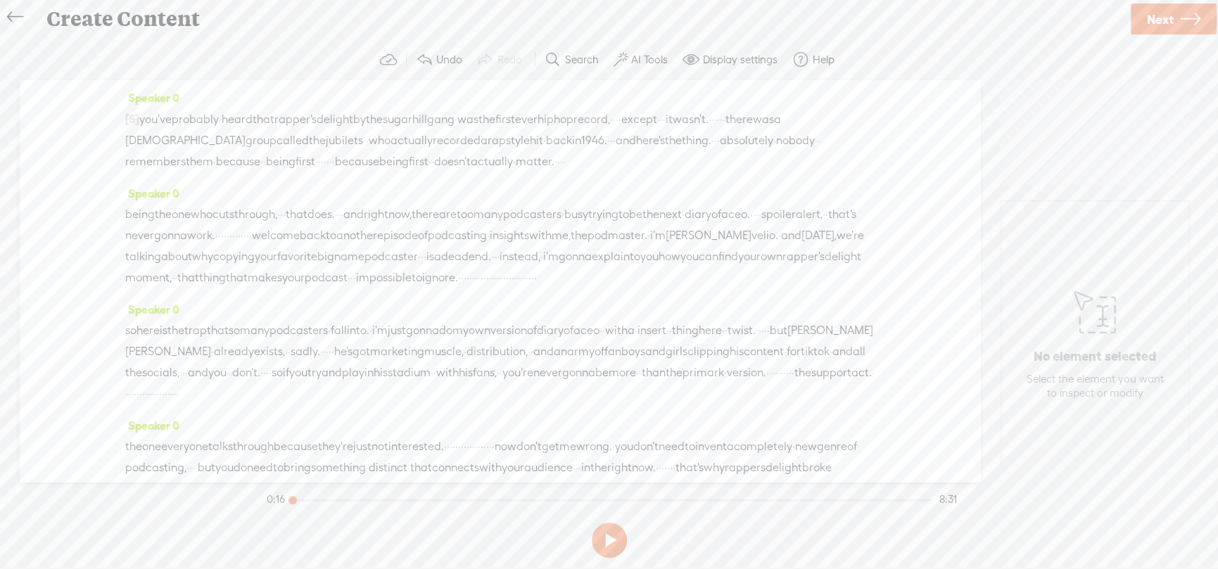
click at [273, 497] on section "0:16 8:31" at bounding box center [612, 499] width 696 height 35
click at [607, 533] on button at bounding box center [609, 540] width 35 height 35
click at [0, 0] on button at bounding box center [0, 0] width 0 height 0
click at [639, 58] on label "AI Tools" at bounding box center [649, 60] width 37 height 14
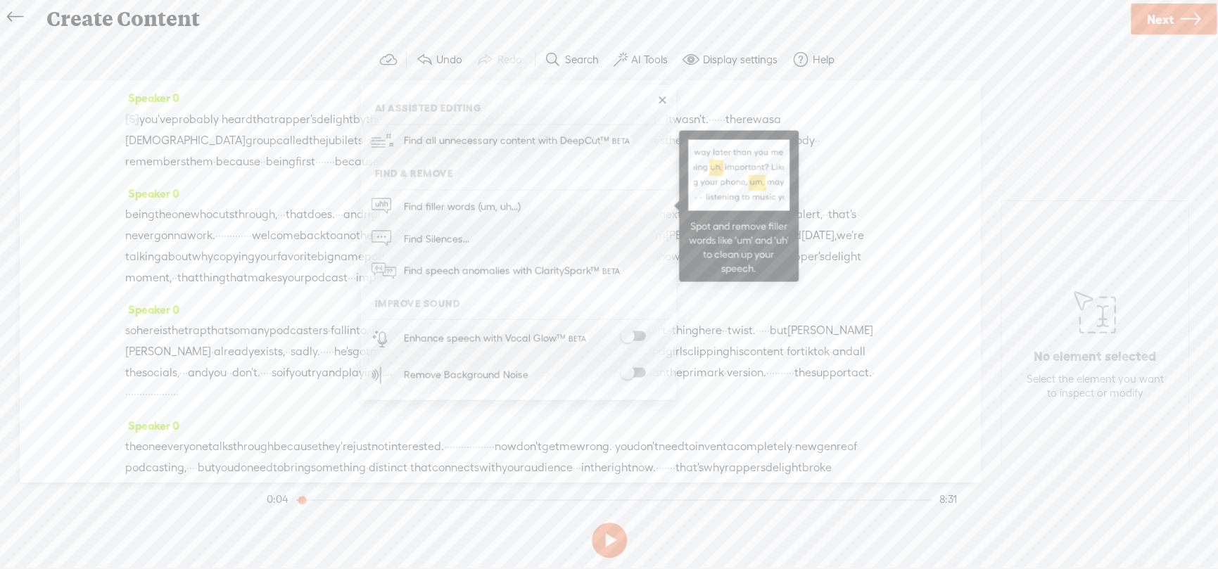
click at [486, 208] on span "Find filler words (um, uh...)" at bounding box center [461, 207] width 127 height 32
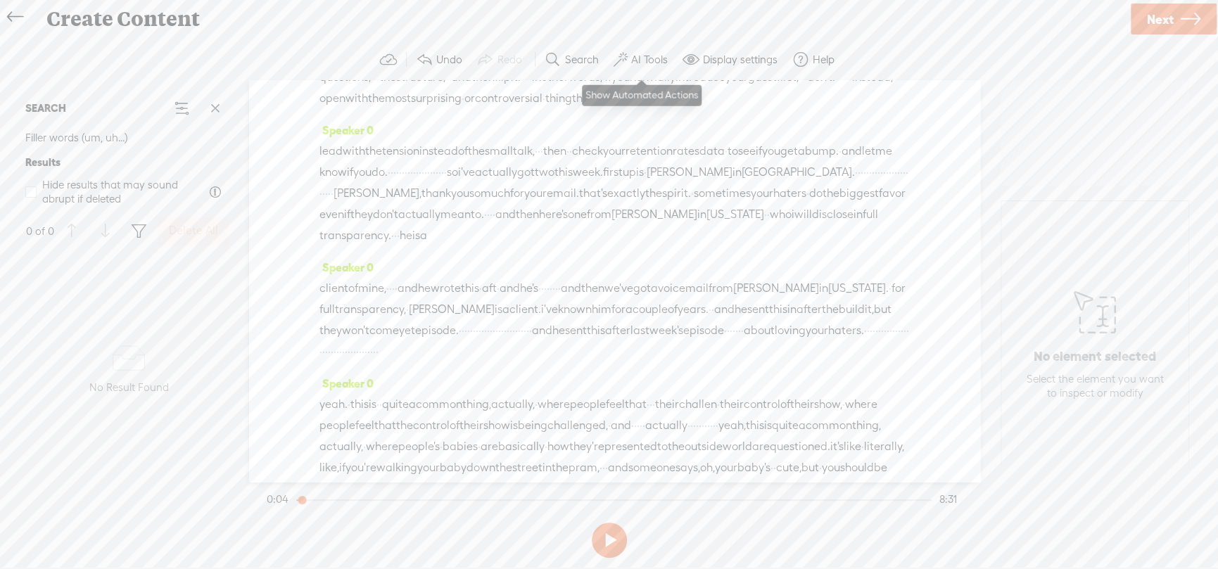
scroll to position [844, 0]
click at [644, 62] on label "AI Tools" at bounding box center [649, 60] width 37 height 14
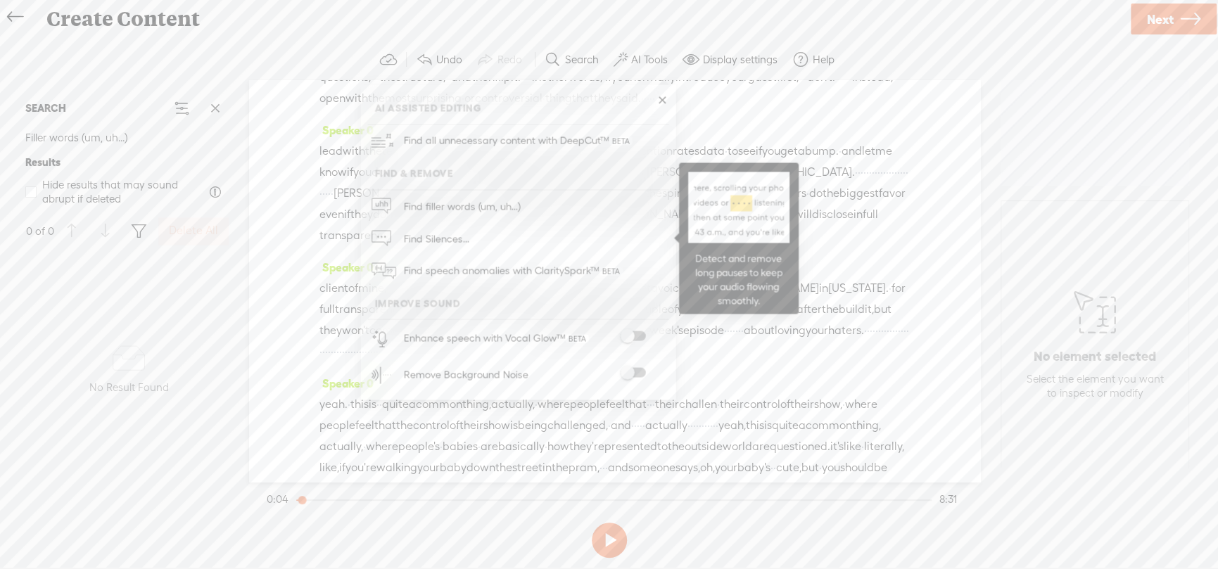
click at [445, 228] on span "Find Silences..." at bounding box center [435, 239] width 75 height 32
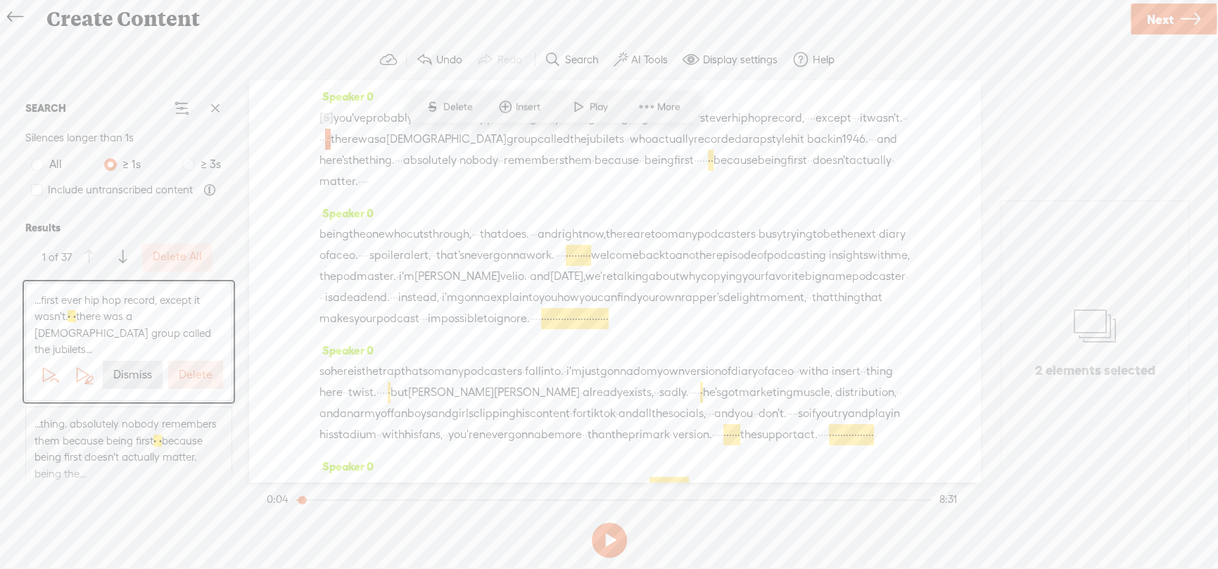
scroll to position [0, 0]
click at [456, 101] on span "Delete" at bounding box center [459, 107] width 33 height 14
click at [1157, 11] on span "Next" at bounding box center [1160, 19] width 27 height 36
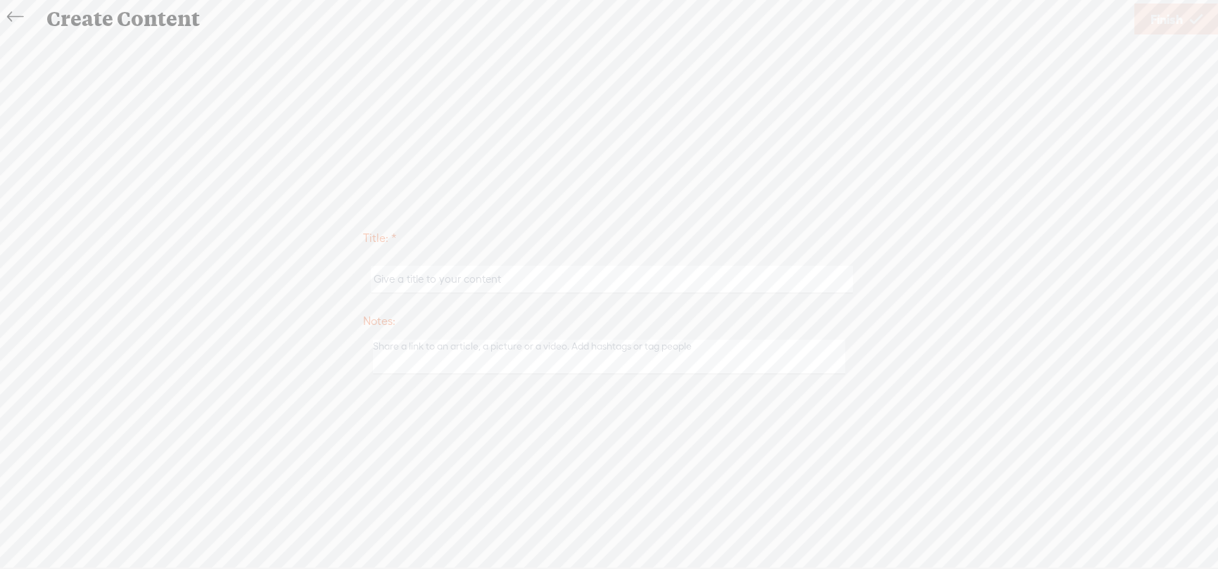
click at [6, 11] on link at bounding box center [19, 17] width 32 height 28
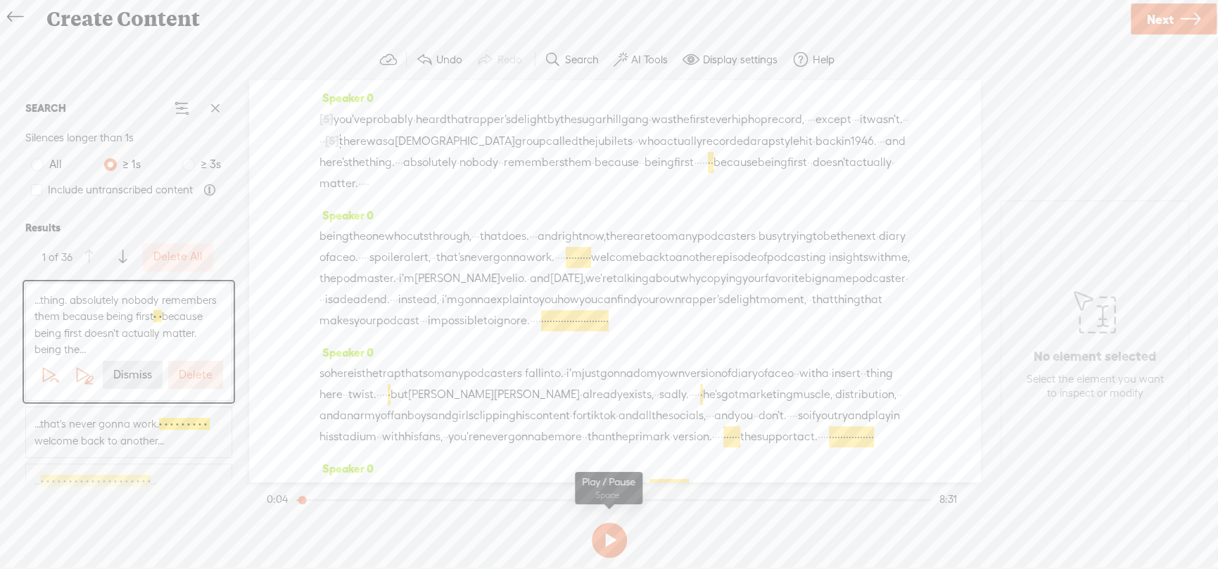
click at [606, 545] on button at bounding box center [609, 540] width 35 height 35
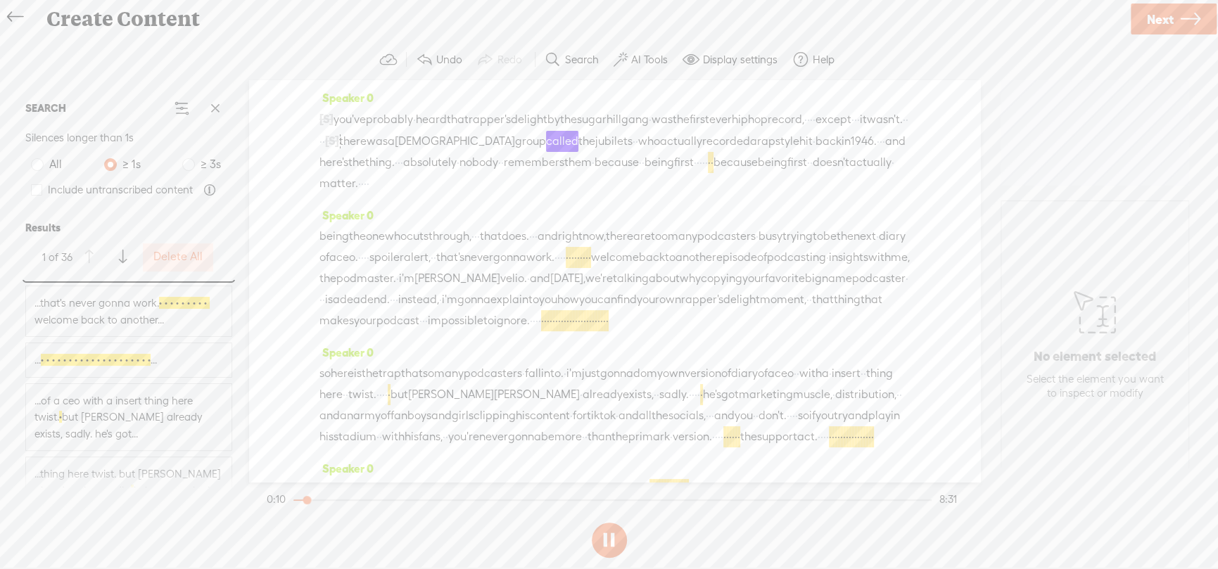
scroll to position [94, 0]
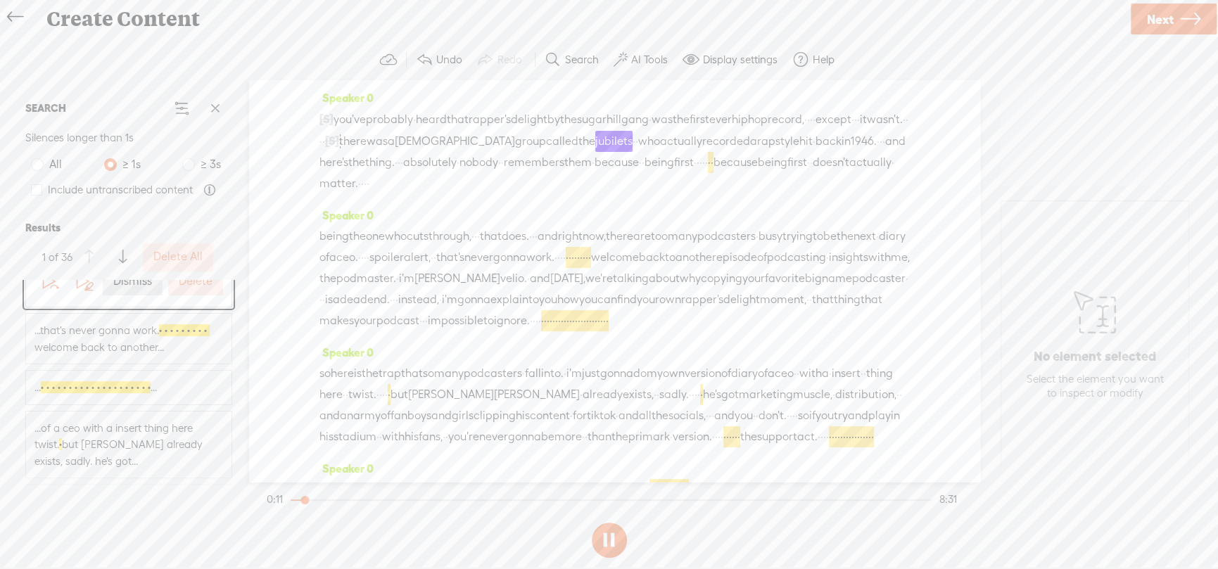
click at [153, 332] on span "...that's never gonna work. · · · · · · · · · · welcome back to another..." at bounding box center [128, 338] width 189 height 33
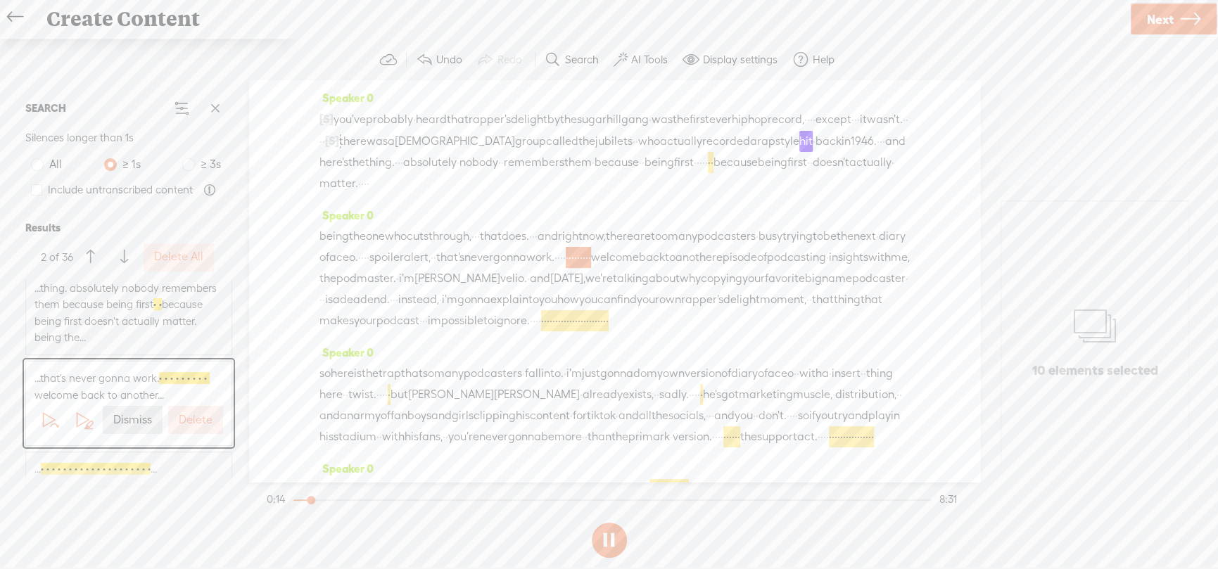
scroll to position [0, 0]
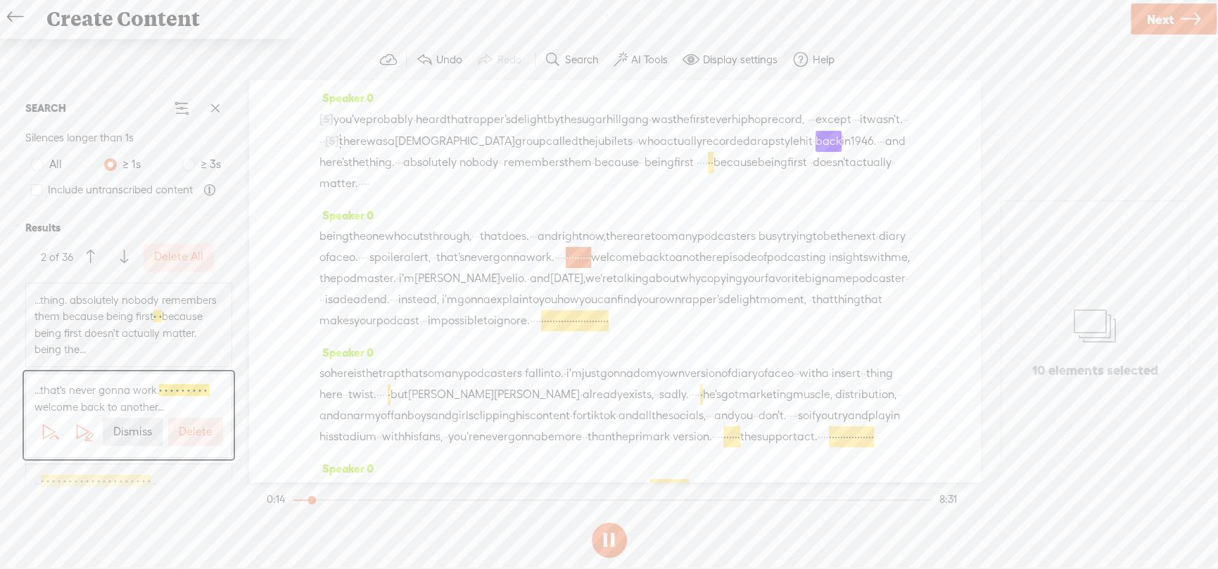
click at [126, 337] on span "...thing. absolutely nobody remembers them because being first · · because bein…" at bounding box center [128, 325] width 189 height 66
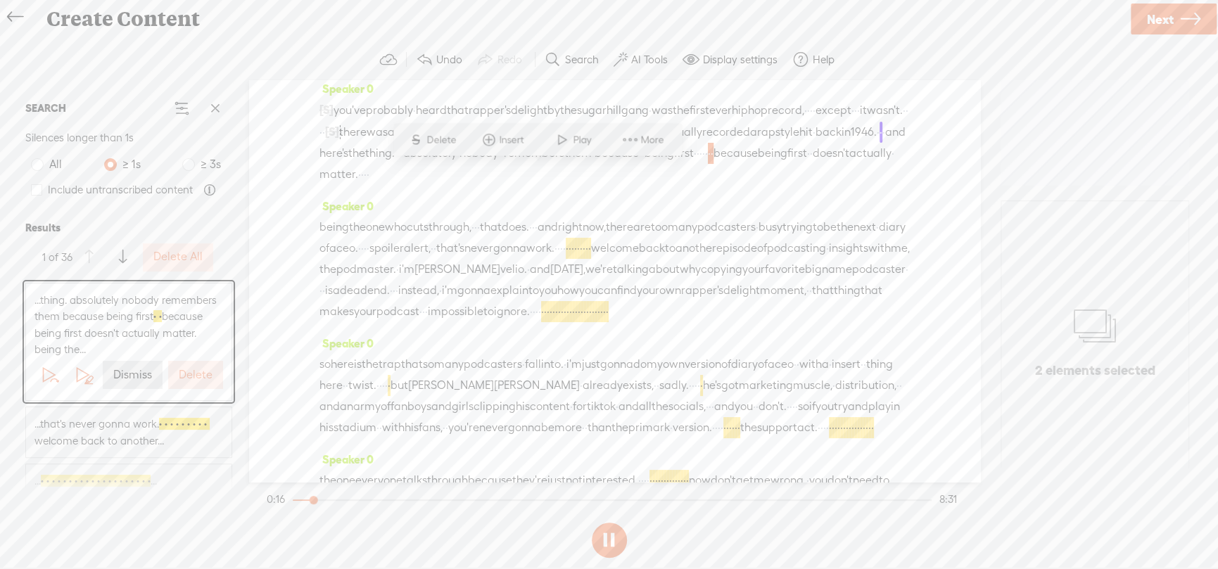
click at [35, 372] on button at bounding box center [49, 375] width 28 height 28
click at [72, 372] on span at bounding box center [82, 374] width 21 height 21
click at [51, 376] on span at bounding box center [55, 381] width 10 height 10
click at [656, 46] on button "AI Tools" at bounding box center [642, 60] width 69 height 28
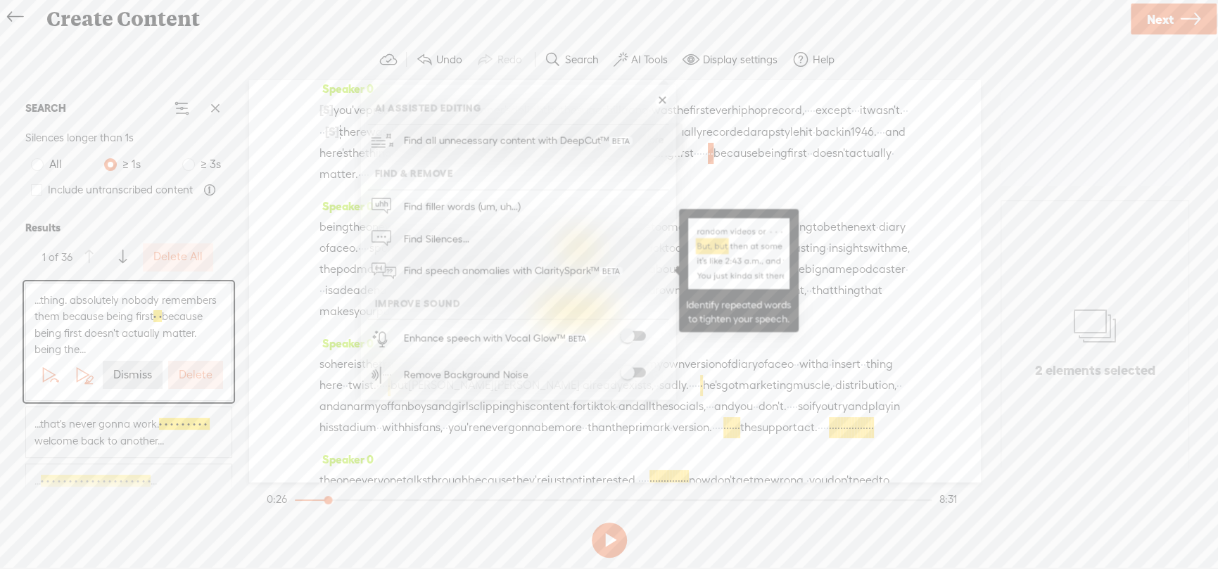
click at [466, 267] on span "Find speech anomalies with ClaritySpark™" at bounding box center [512, 271] width 229 height 33
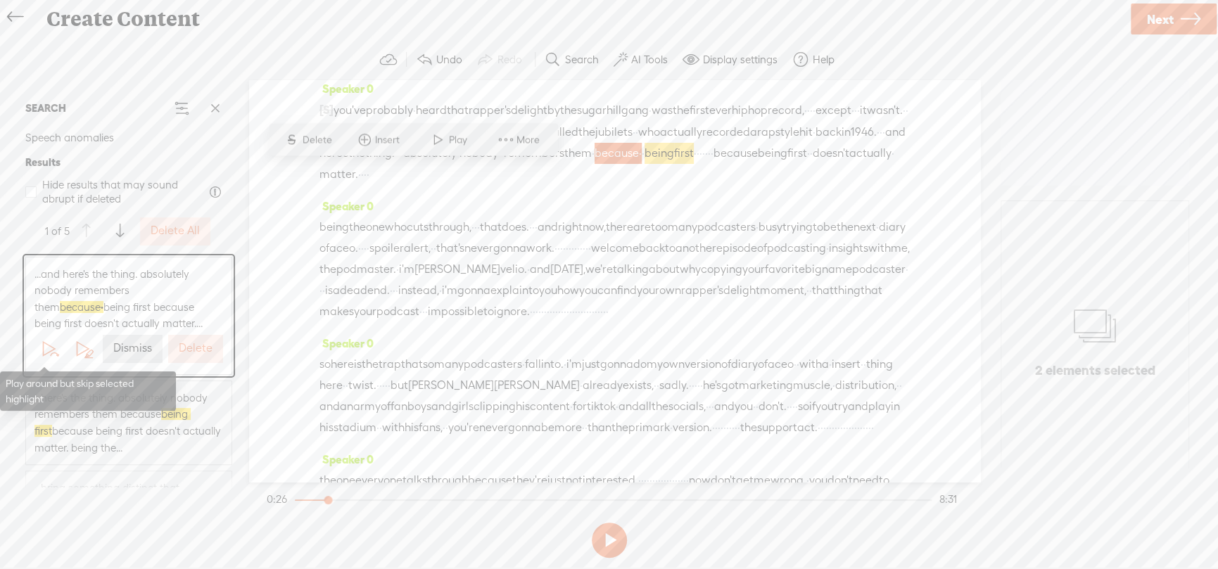
click at [42, 350] on span at bounding box center [49, 348] width 21 height 21
click at [192, 345] on label "Delete" at bounding box center [196, 348] width 34 height 15
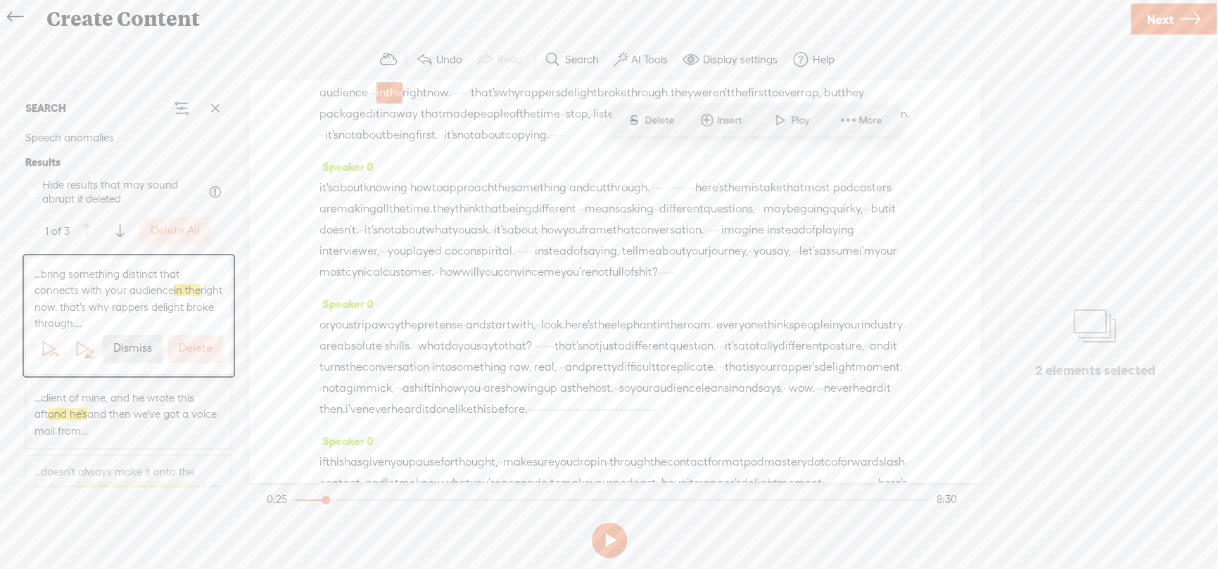
scroll to position [443, 0]
click at [45, 344] on span at bounding box center [49, 348] width 21 height 21
click at [117, 350] on label "Dismiss" at bounding box center [132, 348] width 39 height 15
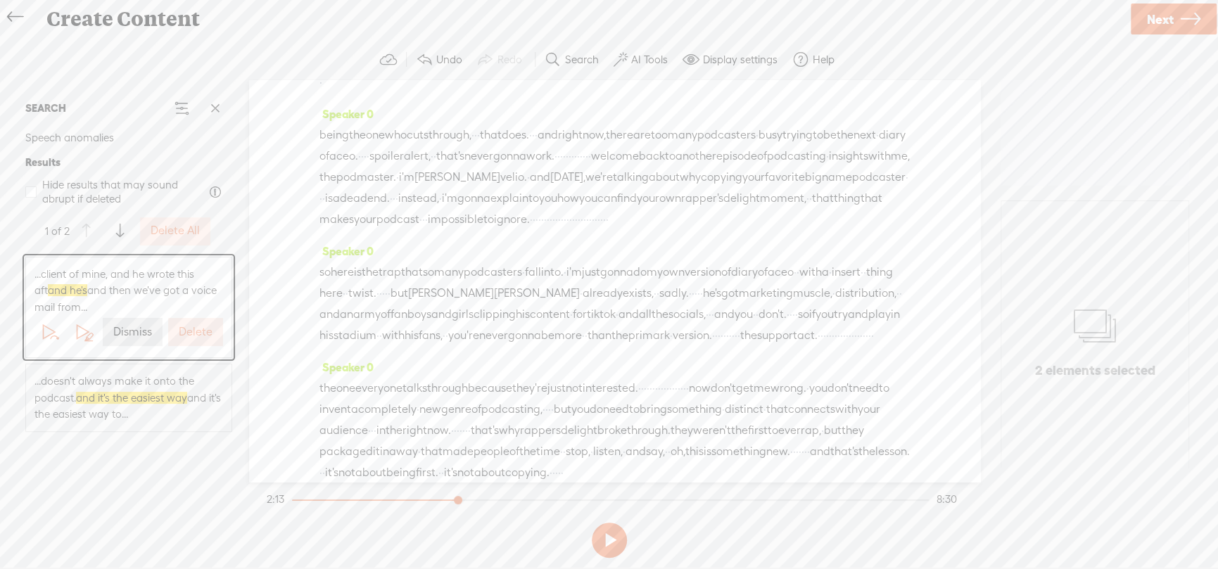
scroll to position [68, 0]
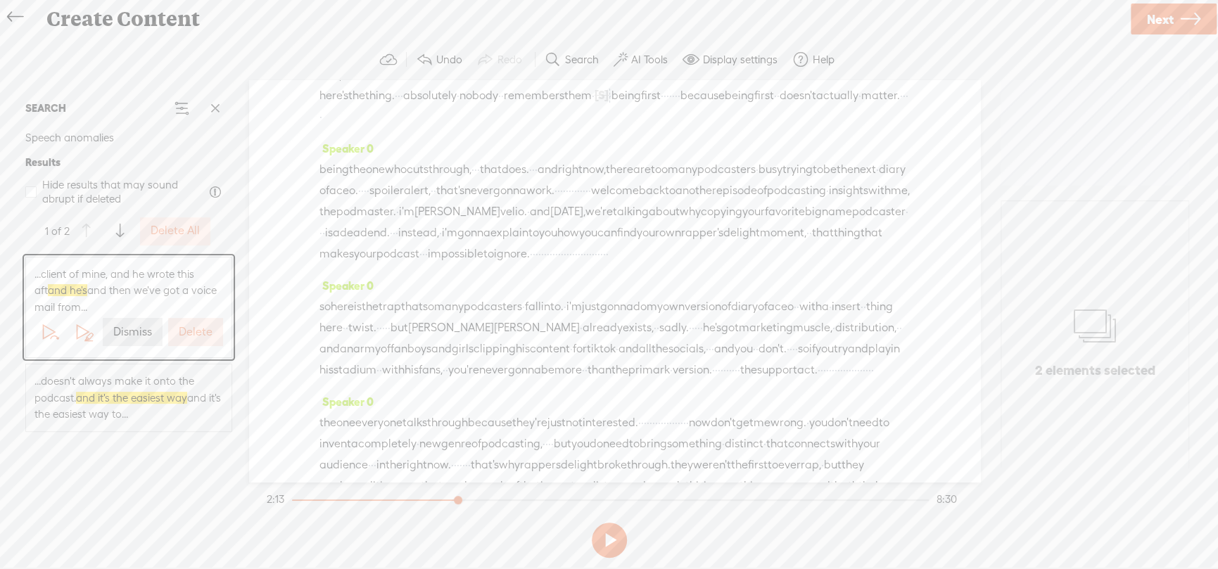
click at [63, 392] on span "...doesn't always make it onto the podcast. and it's the easiest way and it's t…" at bounding box center [128, 398] width 189 height 50
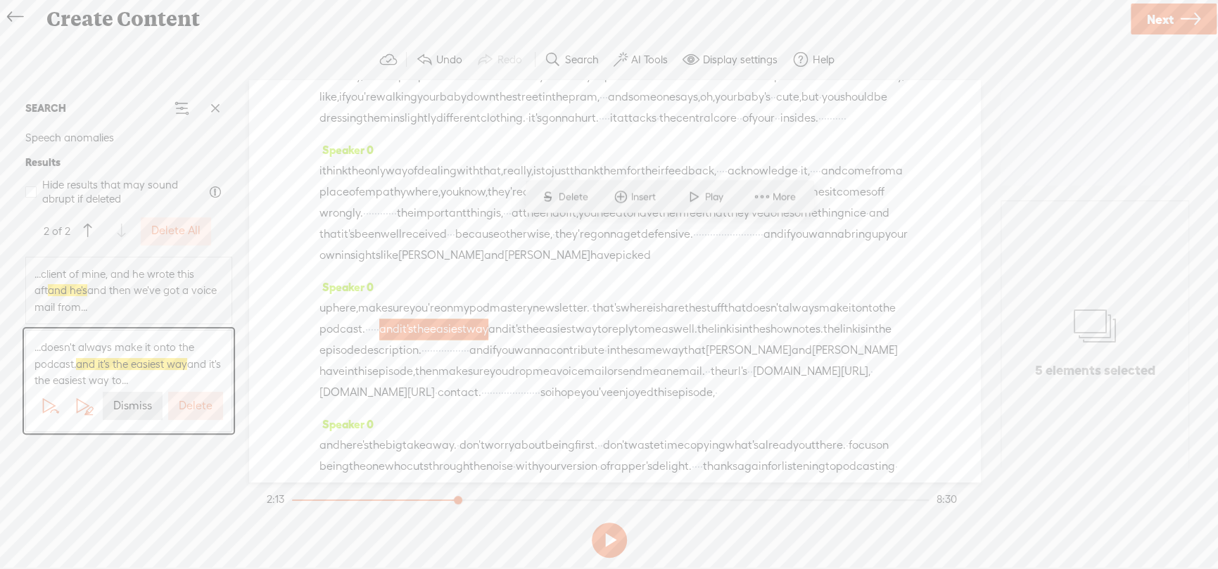
scroll to position [1679, 0]
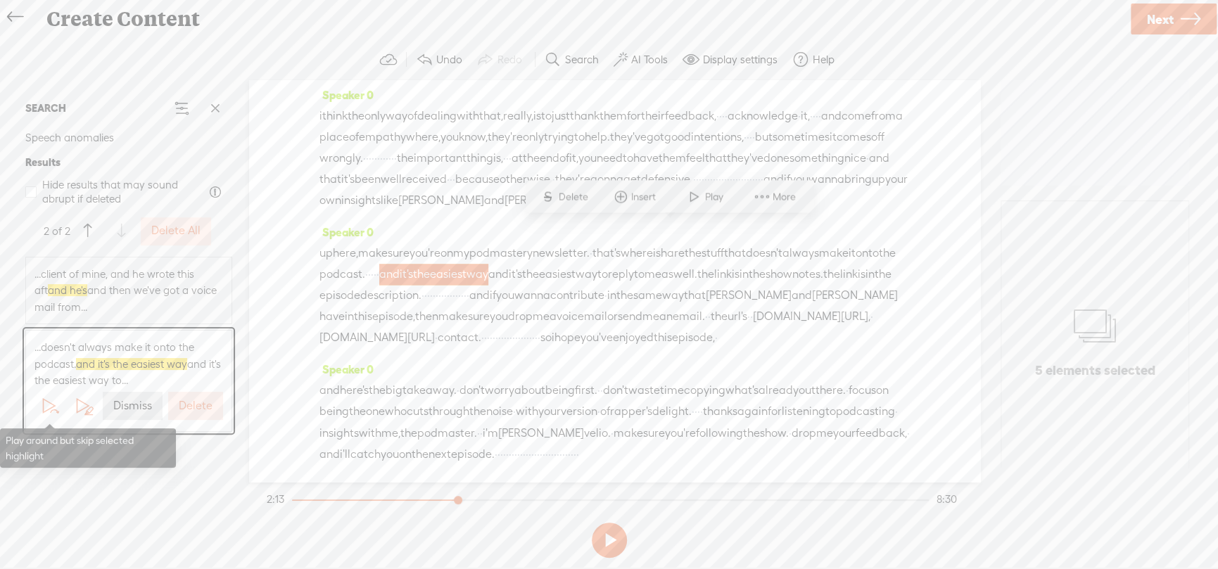
click at [49, 402] on span at bounding box center [49, 405] width 21 height 21
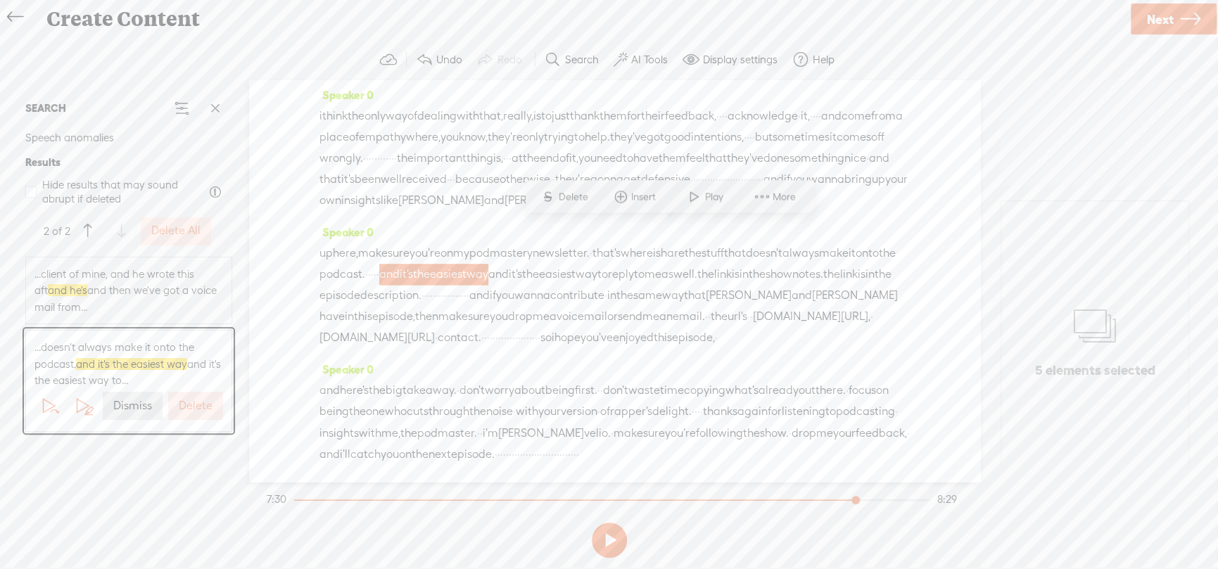
click at [201, 405] on label "Delete" at bounding box center [196, 406] width 34 height 15
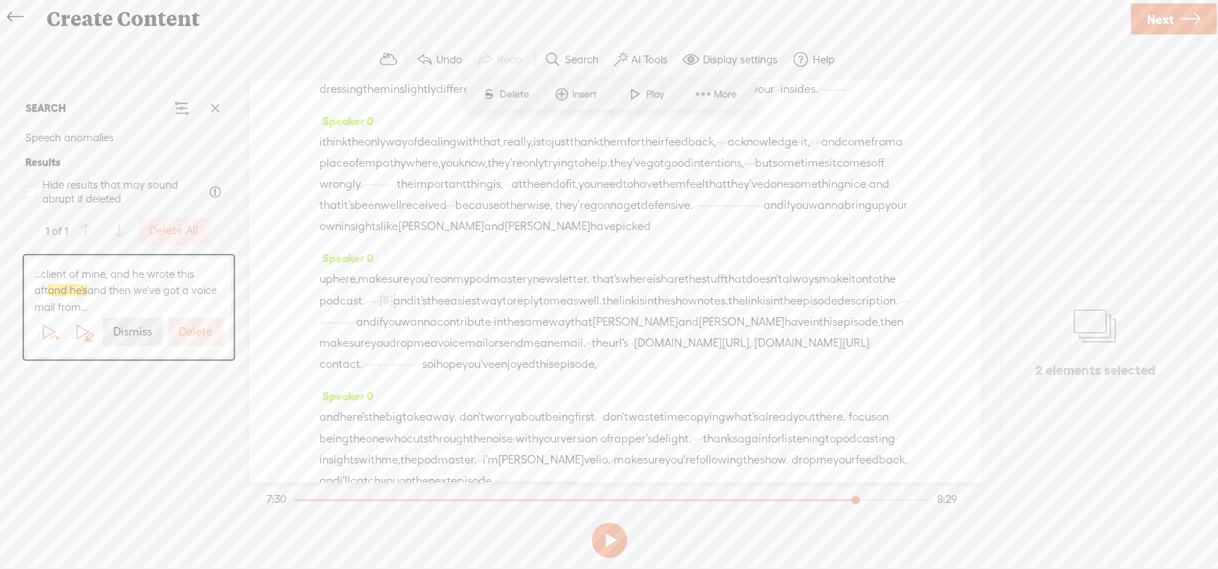
scroll to position [1258, 0]
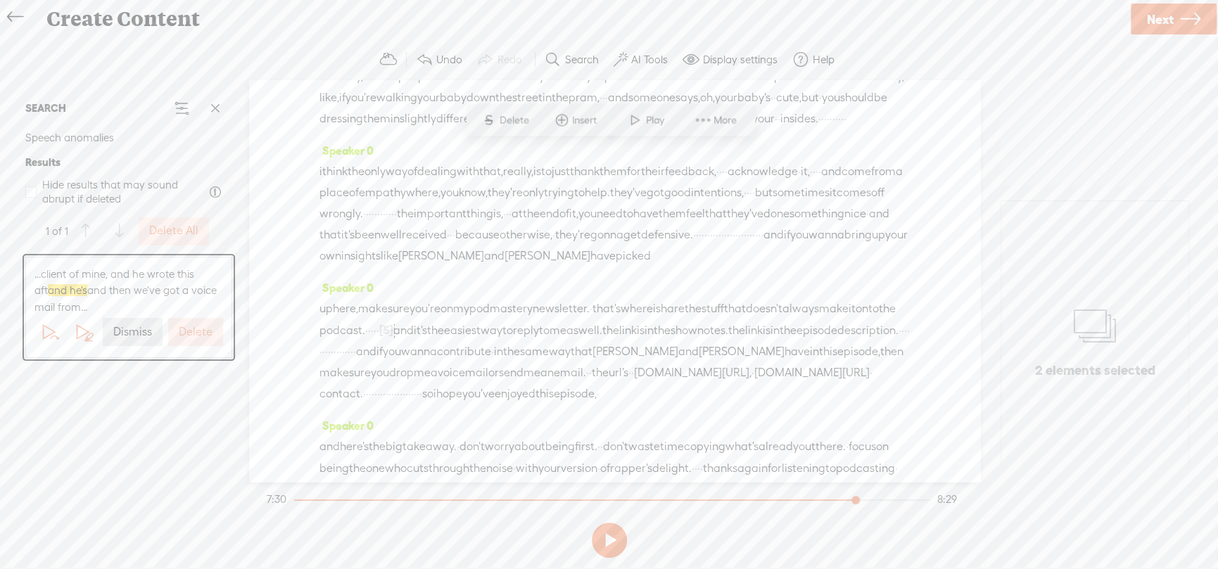
click at [49, 331] on span at bounding box center [49, 332] width 21 height 21
click at [194, 329] on label "Delete" at bounding box center [196, 332] width 34 height 15
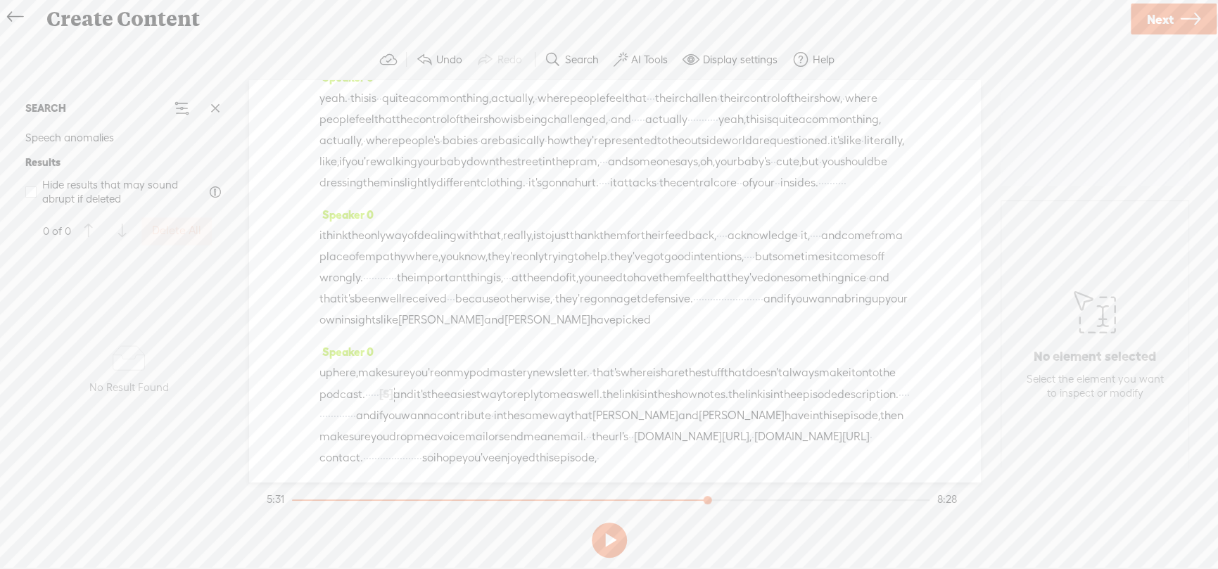
scroll to position [1188, 0]
drag, startPoint x: 452, startPoint y: 148, endPoint x: 654, endPoint y: 228, distance: 217.3
click at [654, 228] on div "Speaker 0 [S] · · · · · · · · · · boom. · · right. okay. let's do this. · · · ·…" at bounding box center [614, 281] width 731 height 402
click at [542, 189] on span "Delete" at bounding box center [557, 191] width 33 height 14
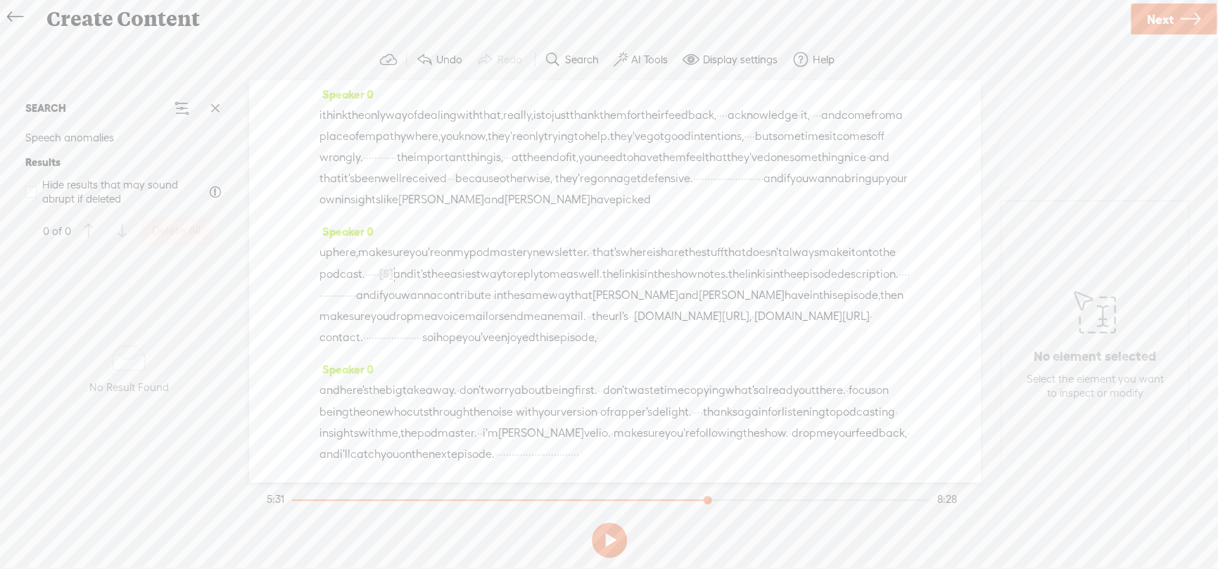
scroll to position [1352, 0]
drag, startPoint x: 601, startPoint y: 158, endPoint x: 452, endPoint y: 179, distance: 149.9
click at [452, 73] on div "yeah. · this is · · quite a common thing, actually, · where people feel that · …" at bounding box center [614, 21] width 590 height 106
drag, startPoint x: 452, startPoint y: 179, endPoint x: 613, endPoint y: 155, distance: 162.9
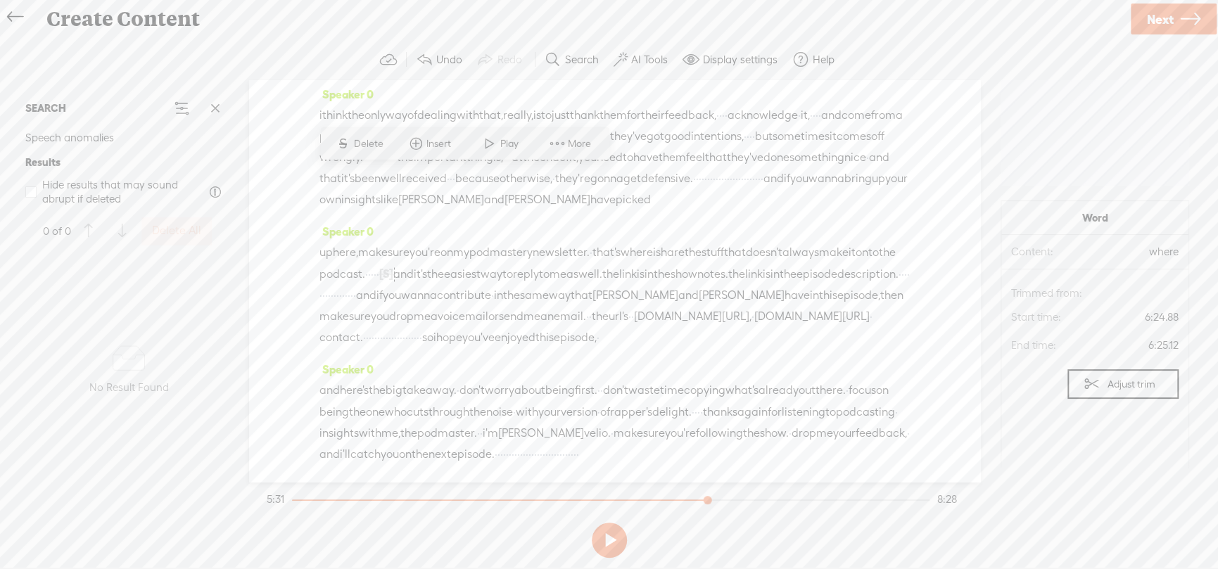
click at [613, 73] on div "yeah. · this is · · quite a common thing, actually, · where people feel that · …" at bounding box center [614, 21] width 590 height 106
drag, startPoint x: 602, startPoint y: 201, endPoint x: 447, endPoint y: 228, distance: 157.9
click at [447, 83] on div "yeah. · this is · · quite a common thing, actually, · where people feel that · …" at bounding box center [614, 30] width 590 height 106
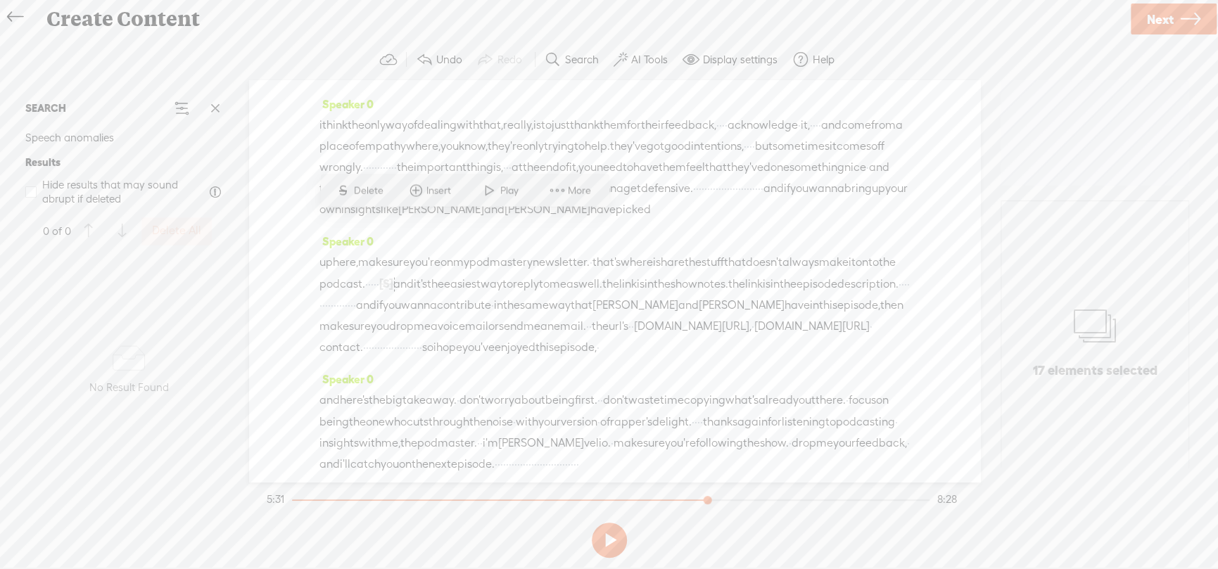
drag, startPoint x: 602, startPoint y: 203, endPoint x: 433, endPoint y: 224, distance: 170.9
click at [433, 83] on div "yeah. · this is · · quite a common thing, actually, · where people feel that · …" at bounding box center [614, 30] width 590 height 106
click at [325, 185] on span "Delete" at bounding box center [326, 191] width 33 height 14
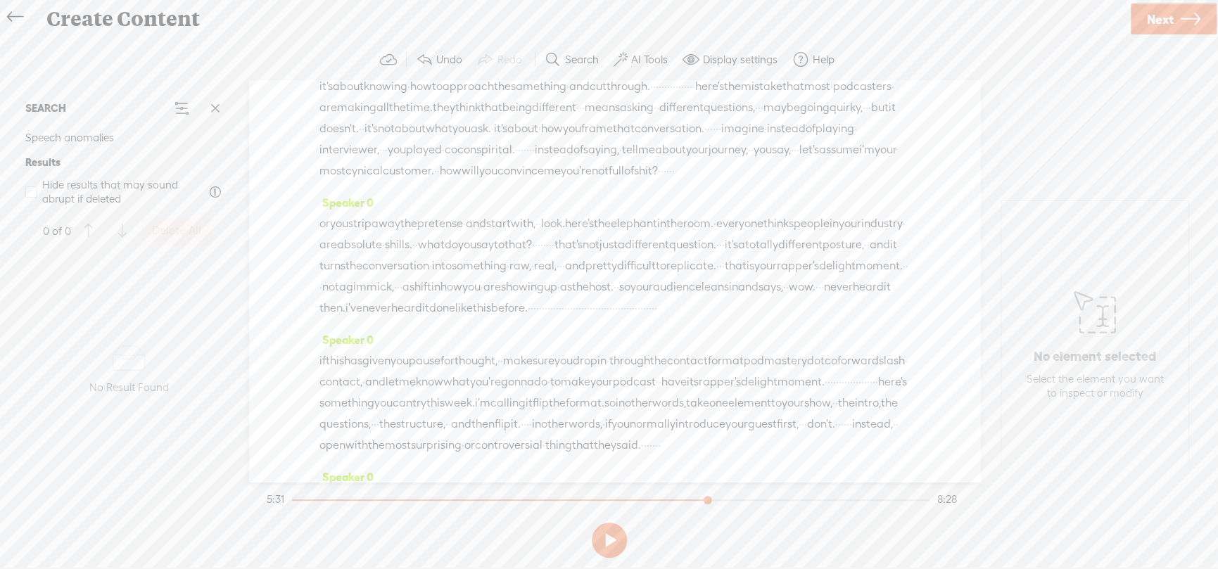
scroll to position [530, 0]
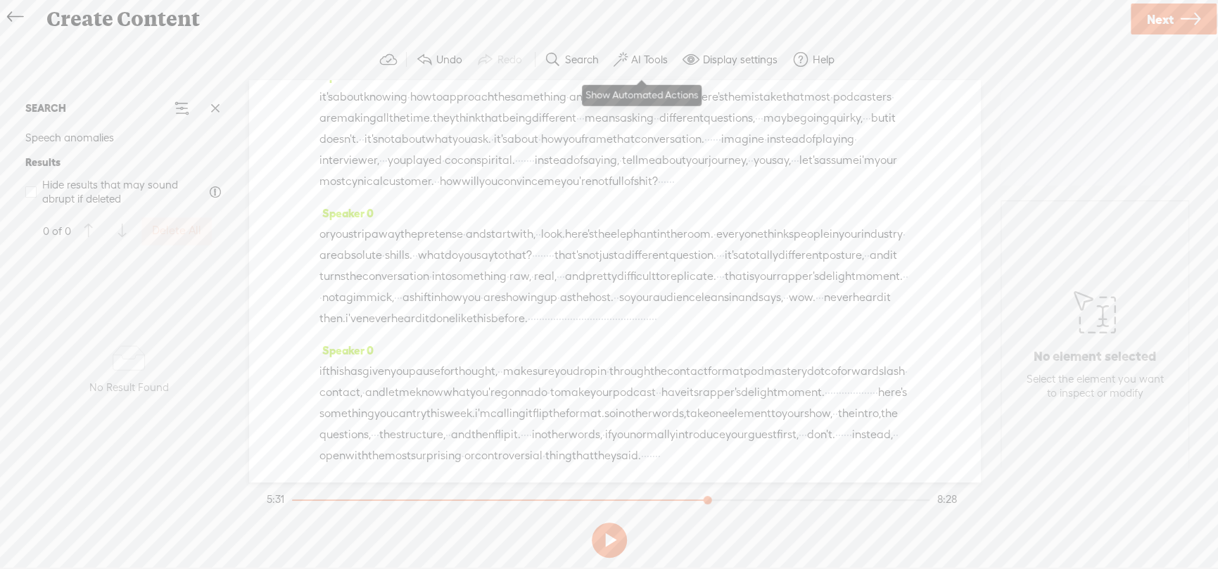
click at [637, 62] on label "AI Tools" at bounding box center [649, 60] width 37 height 14
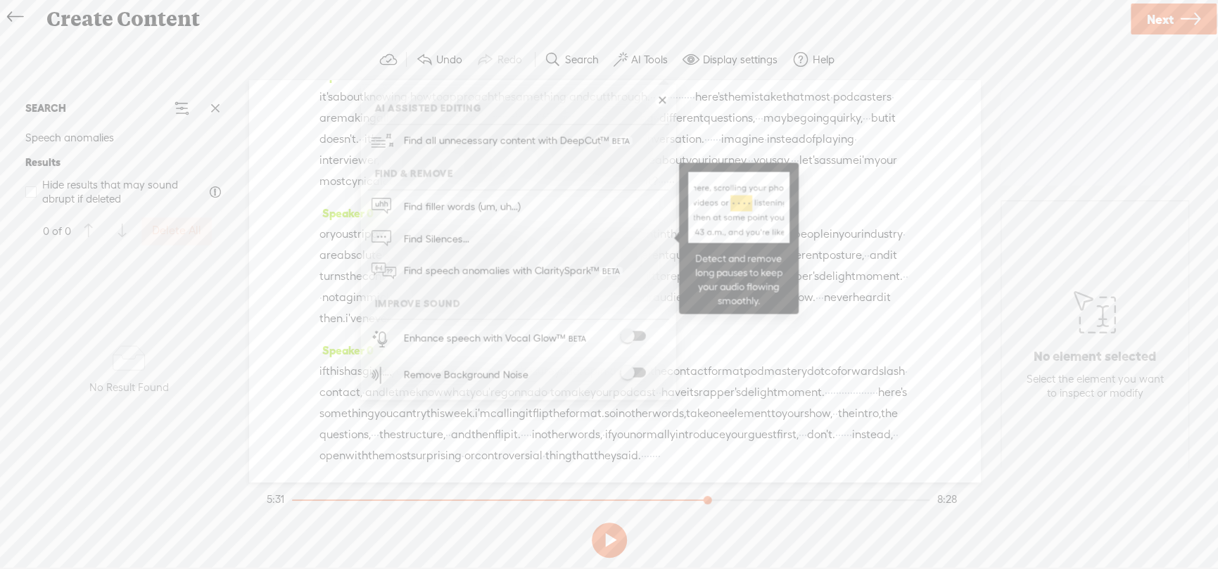
click at [445, 234] on span "Find Silences..." at bounding box center [435, 239] width 75 height 32
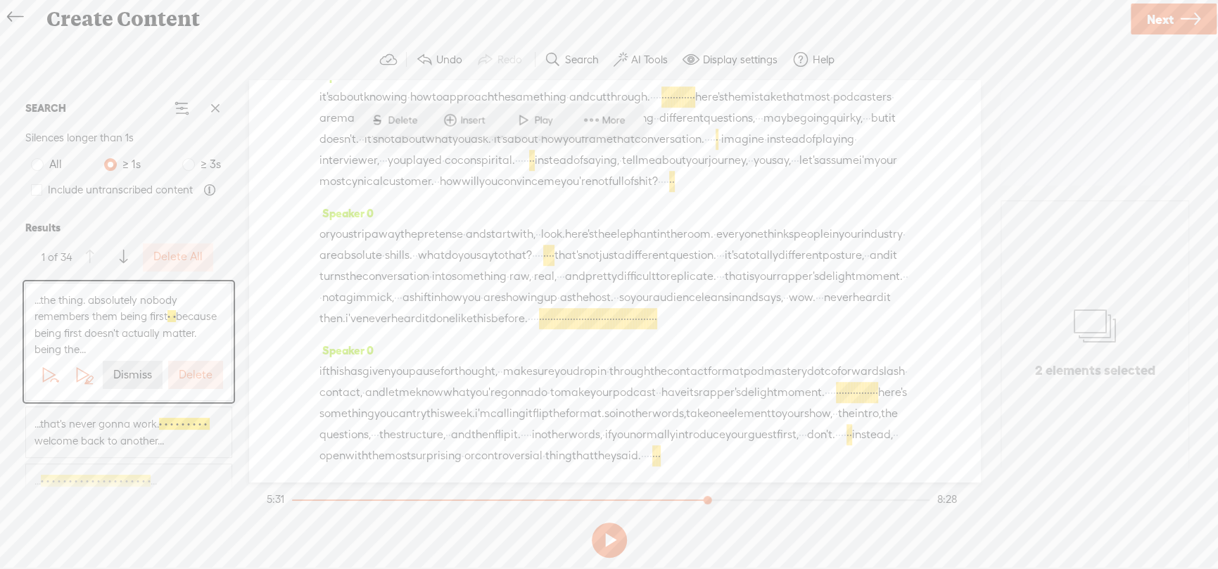
scroll to position [29, 0]
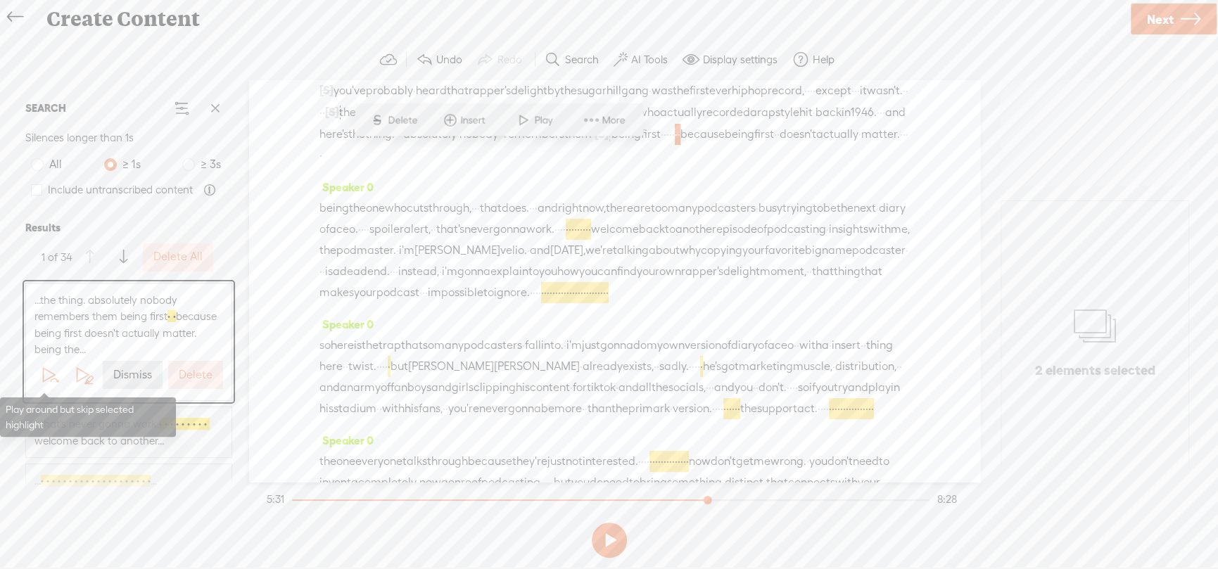
click at [44, 371] on span at bounding box center [49, 374] width 21 height 21
click at [523, 179] on div "Speaker 0 being the one who cuts through, · · · that does. · · · and right now,…" at bounding box center [614, 245] width 590 height 137
click at [611, 145] on span "being" at bounding box center [626, 134] width 30 height 21
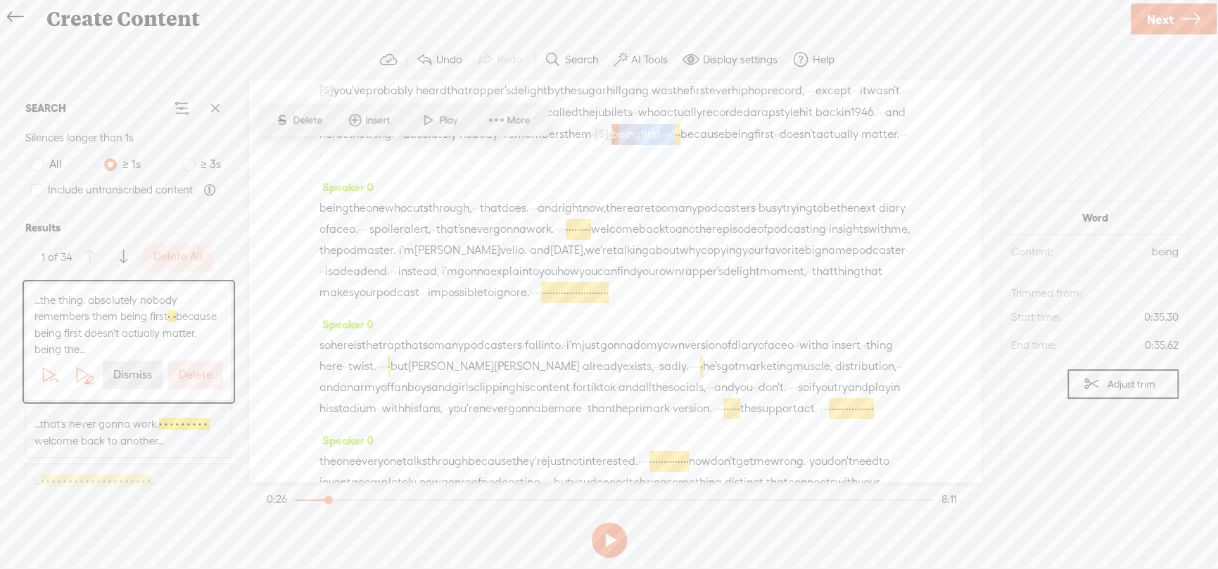
drag, startPoint x: 391, startPoint y: 153, endPoint x: 479, endPoint y: 154, distance: 87.9
click at [479, 153] on div "[S] · · · · · · · · · · boom. · · right. okay. let's do this. · · · · · · · · ·…" at bounding box center [614, 123] width 590 height 87
click at [391, 119] on span "Delete" at bounding box center [387, 120] width 33 height 14
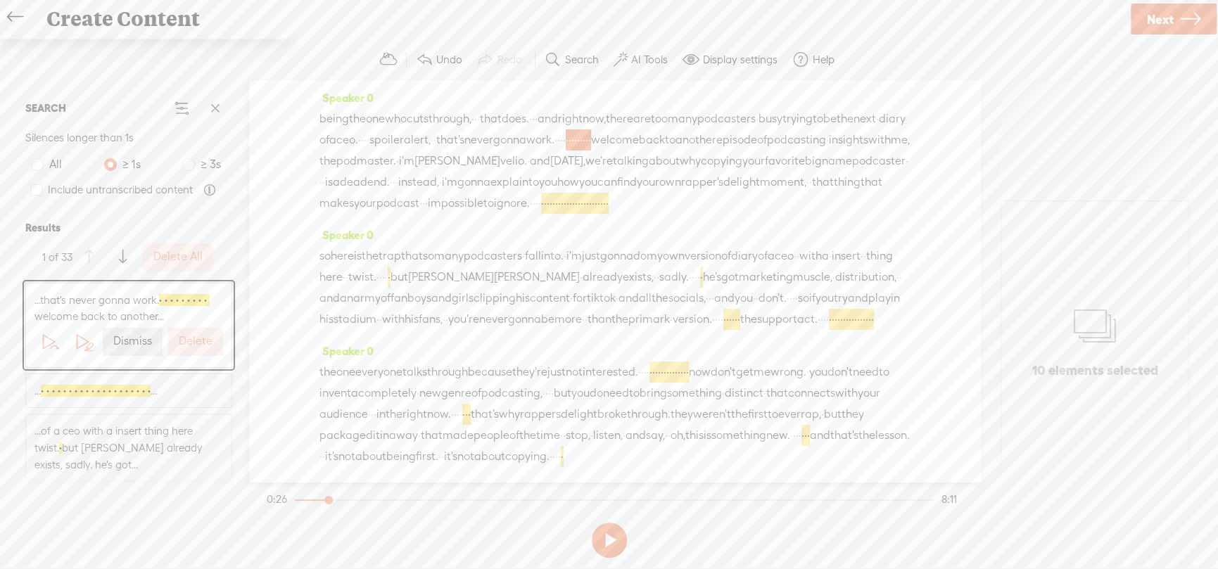
scroll to position [103, 0]
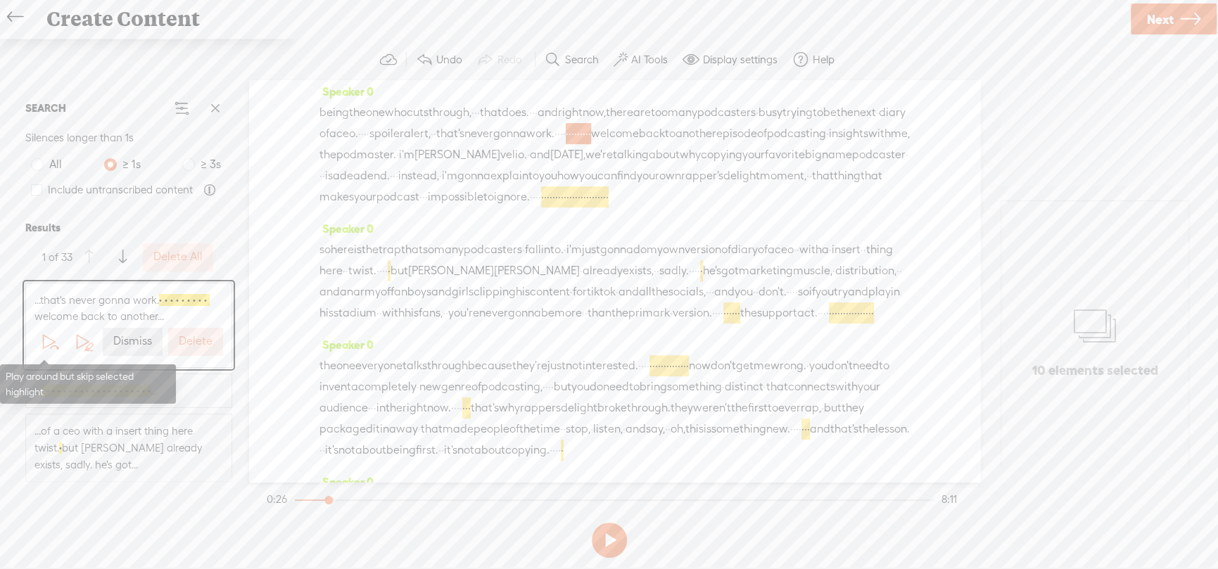
click at [43, 339] on span at bounding box center [49, 341] width 21 height 21
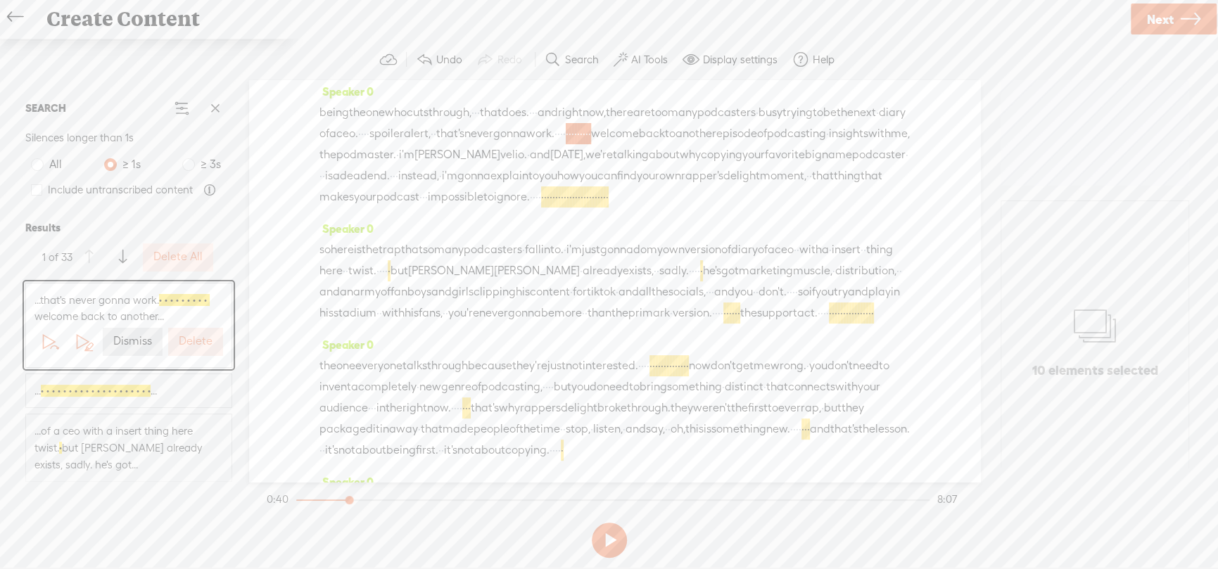
click at [181, 340] on label "Delete" at bounding box center [196, 341] width 34 height 15
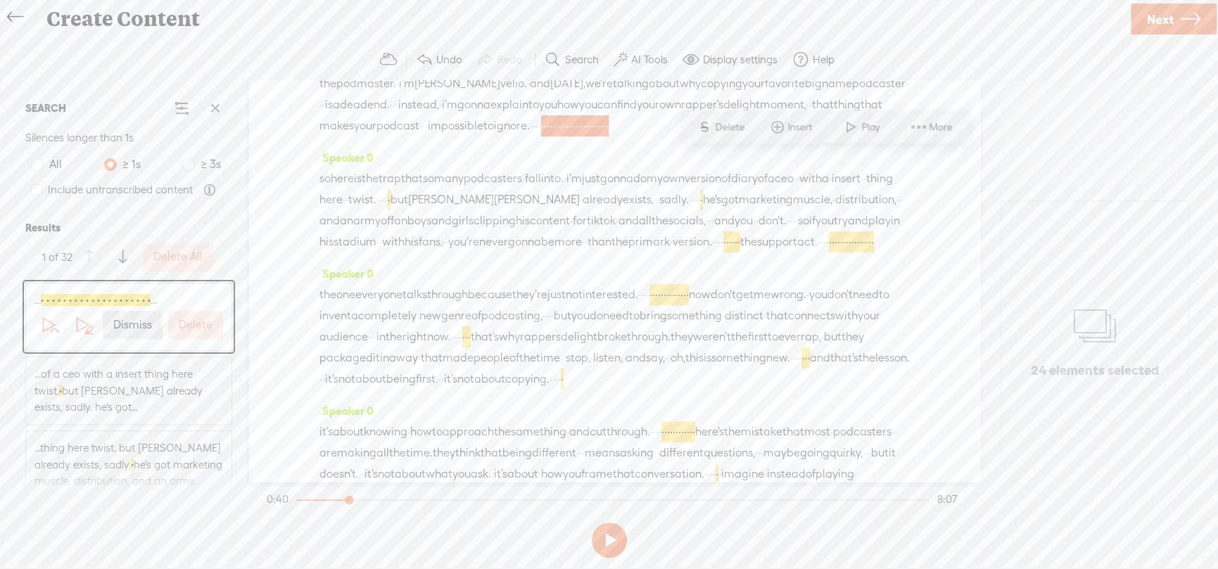
scroll to position [189, 0]
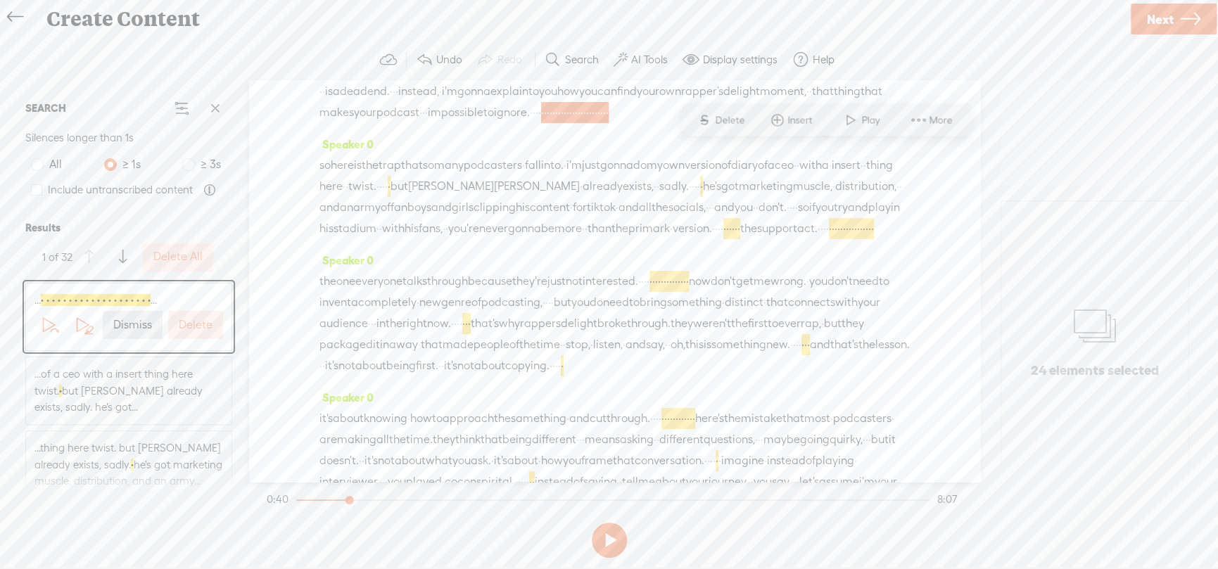
click at [182, 330] on label "Delete" at bounding box center [196, 325] width 34 height 15
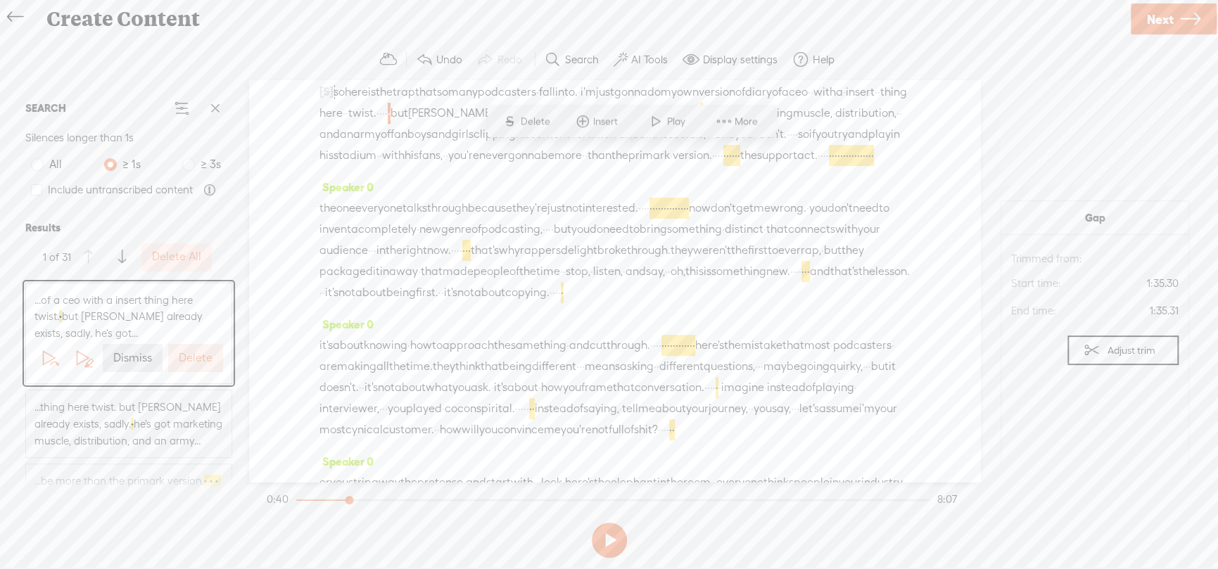
scroll to position [264, 0]
click at [41, 354] on span at bounding box center [49, 358] width 21 height 21
click at [134, 364] on label "Dismiss" at bounding box center [132, 358] width 39 height 15
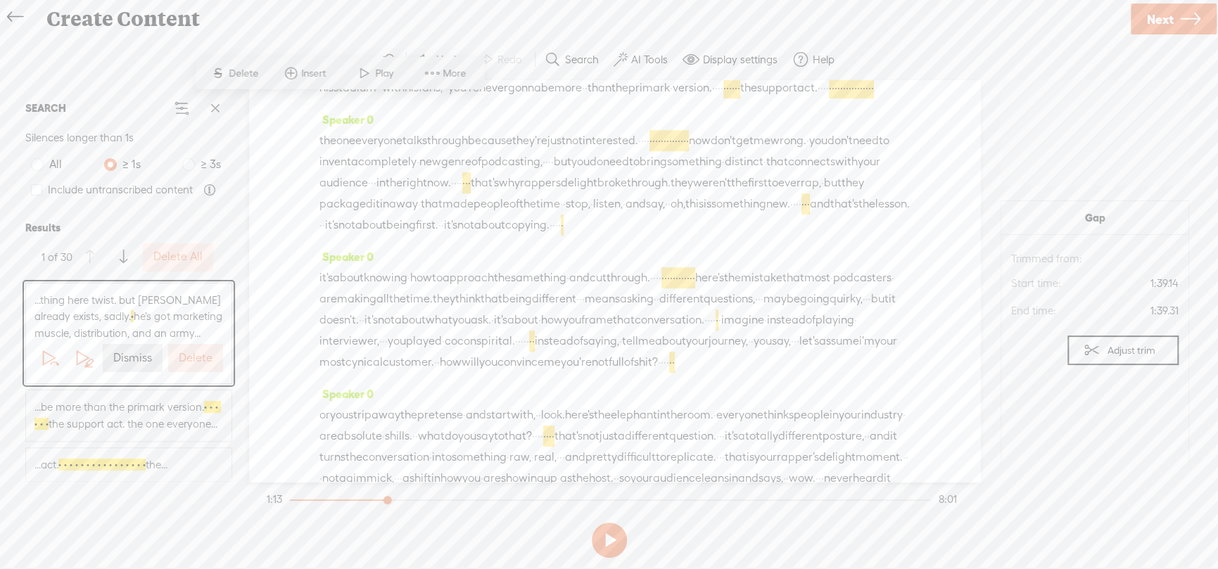
scroll to position [332, 0]
click at [181, 366] on label "Delete" at bounding box center [196, 358] width 34 height 15
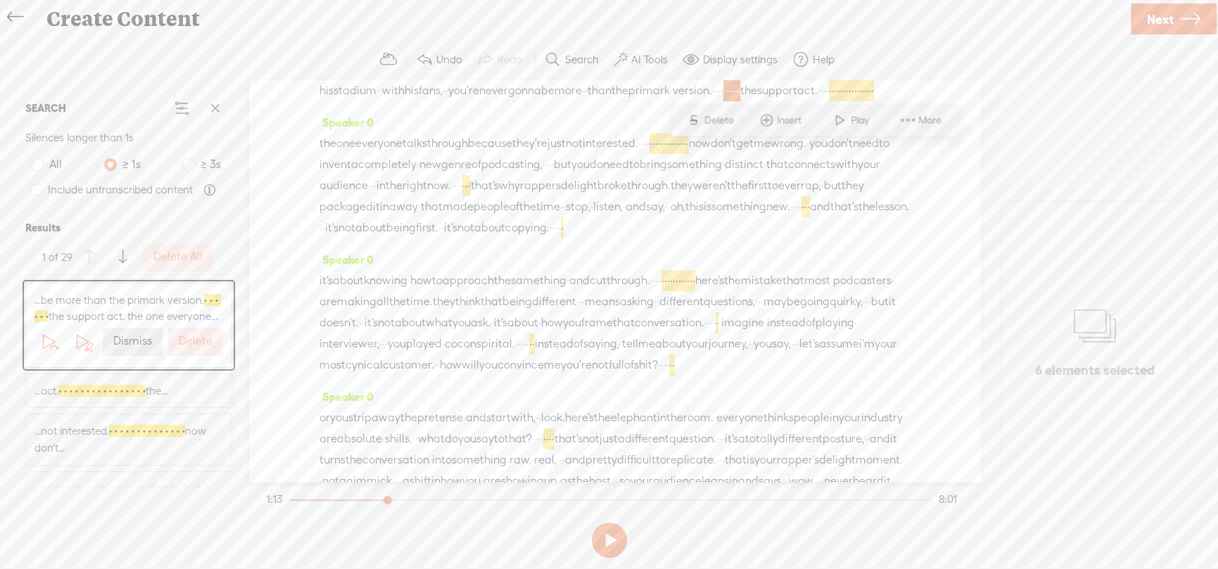
click at [181, 356] on button "Delete" at bounding box center [195, 342] width 55 height 28
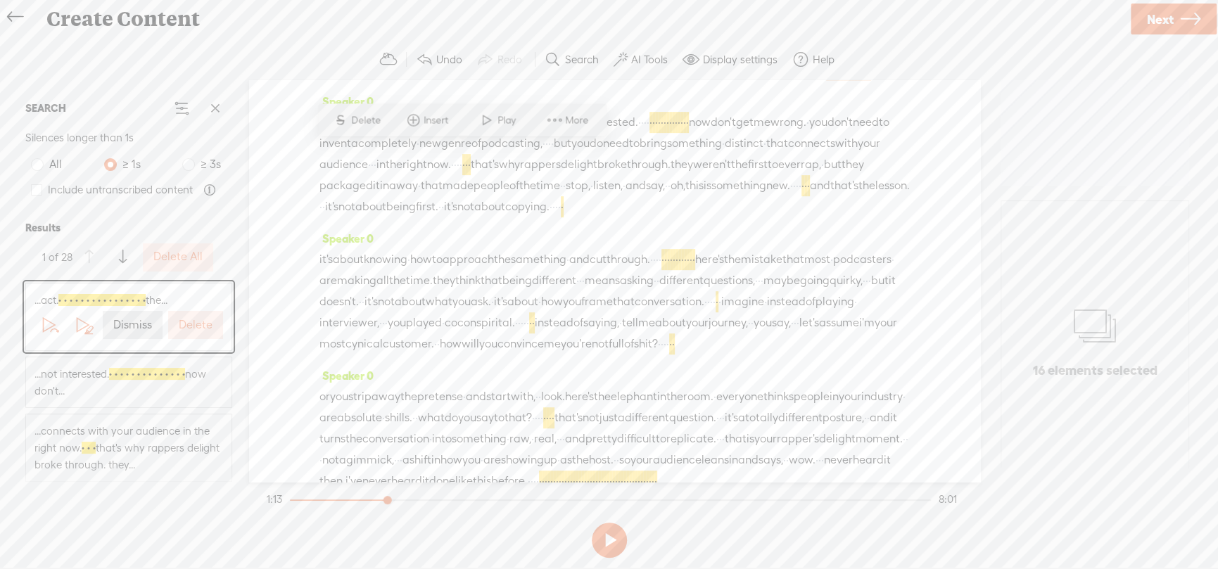
scroll to position [350, 0]
click at [184, 324] on label "Delete" at bounding box center [196, 325] width 34 height 15
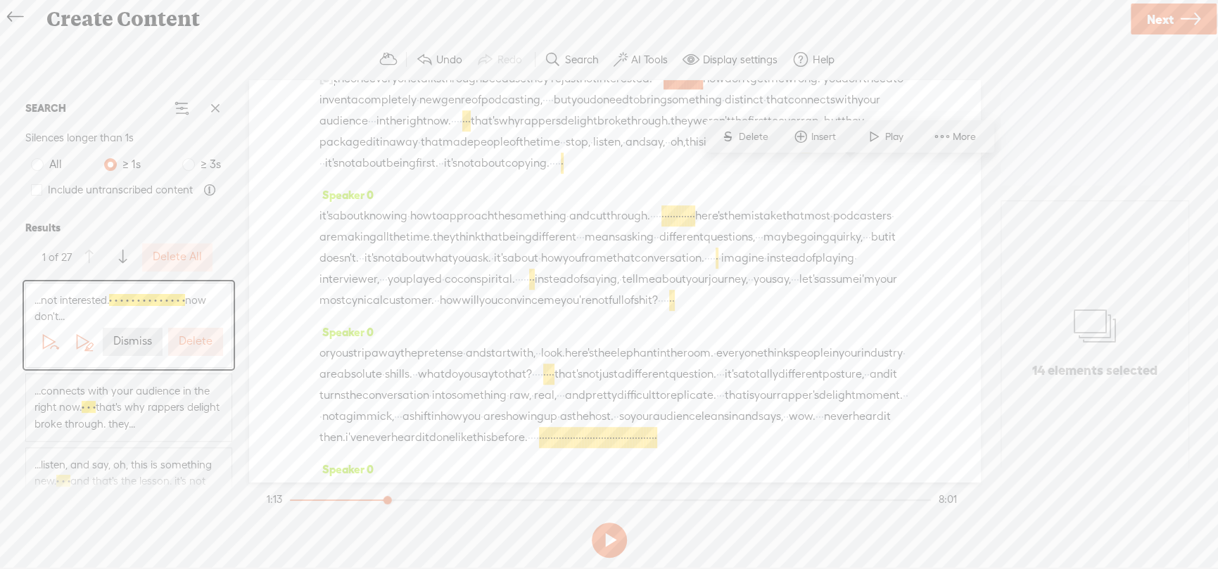
scroll to position [402, 0]
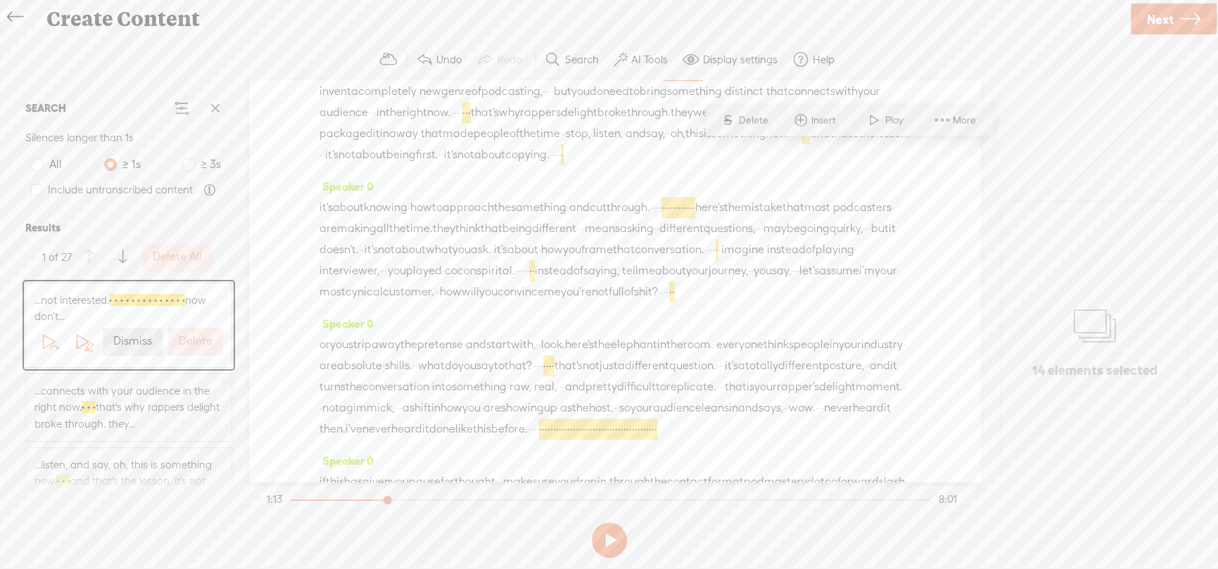
click at [184, 325] on div "Delete" at bounding box center [195, 342] width 61 height 34
click at [185, 339] on label "Delete" at bounding box center [196, 341] width 34 height 15
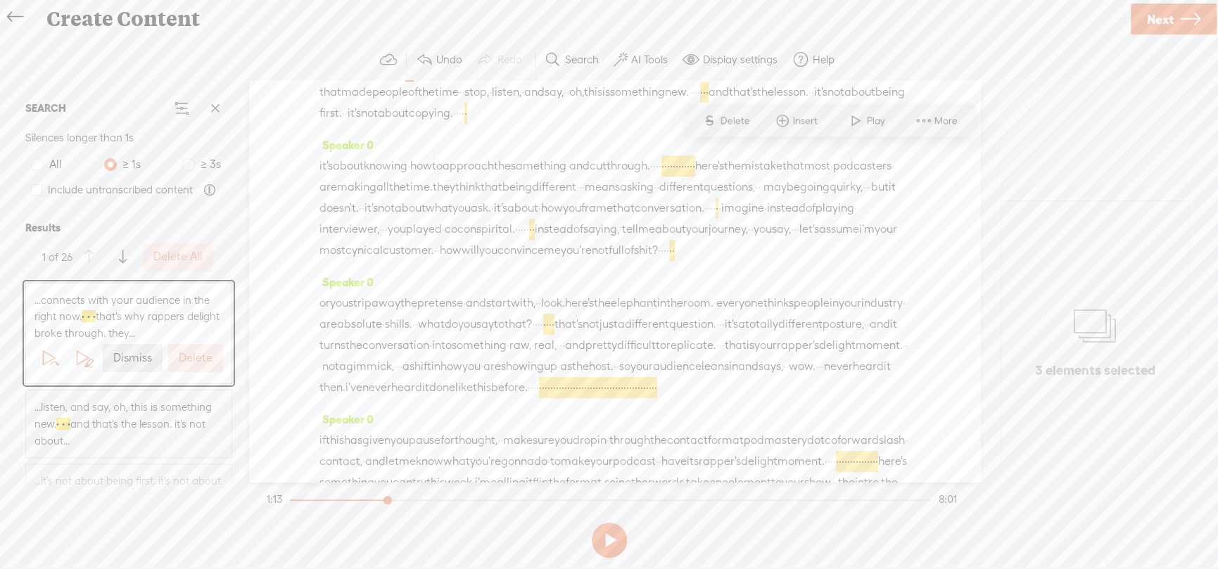
scroll to position [446, 0]
click at [185, 339] on span "...connects with your audience in the right now. · · · that's why rappers delig…" at bounding box center [128, 317] width 189 height 50
click at [186, 356] on label "Delete" at bounding box center [196, 358] width 34 height 15
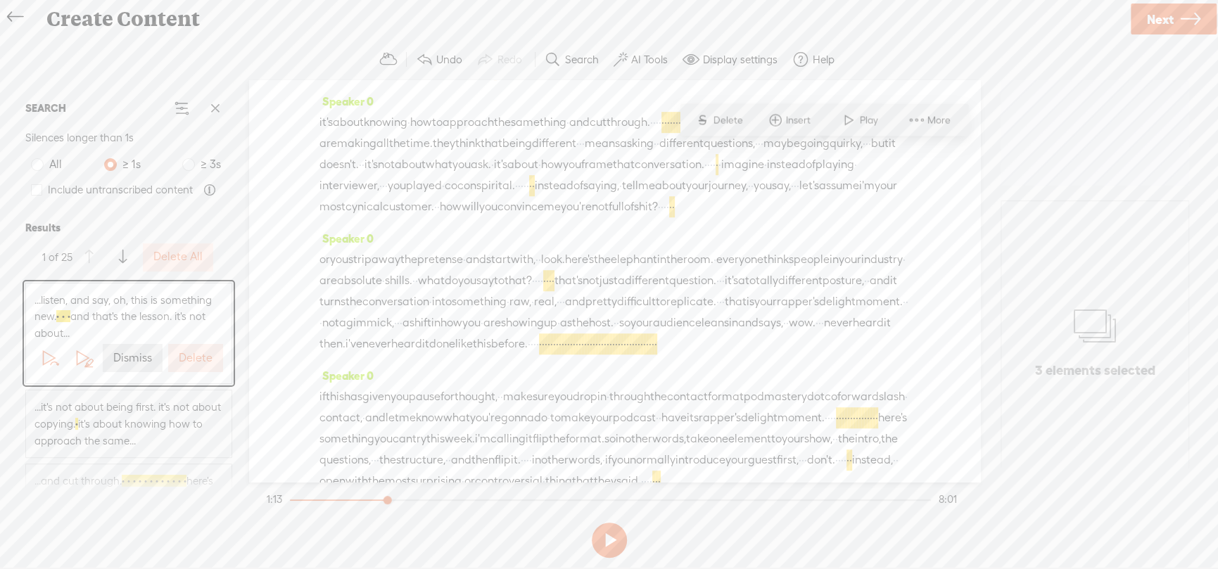
click at [186, 356] on label "Delete" at bounding box center [196, 358] width 34 height 15
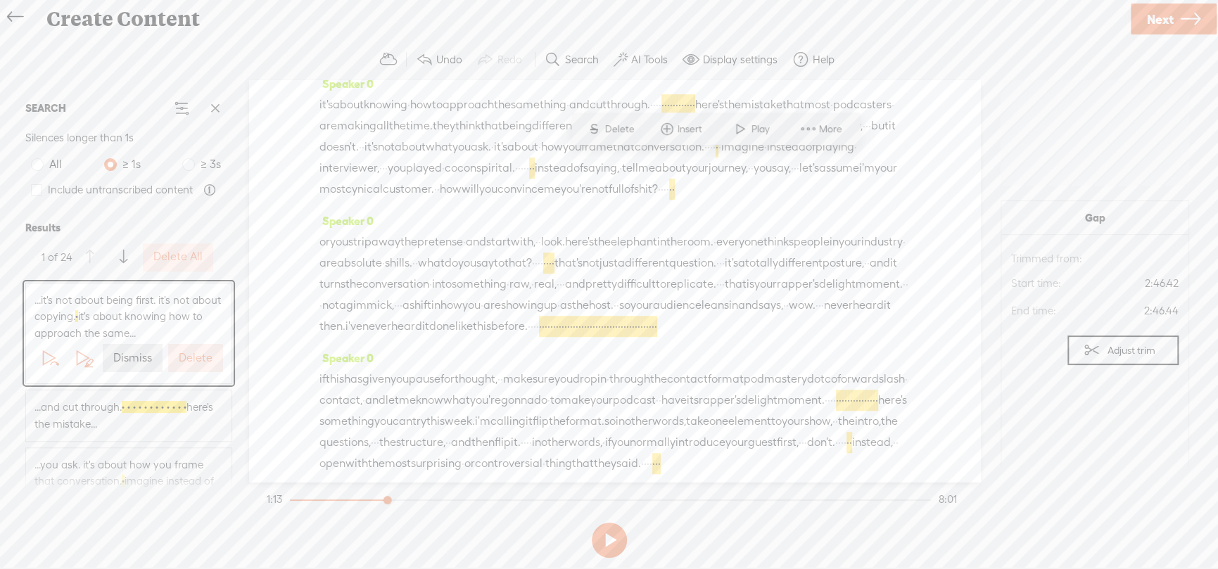
scroll to position [511, 0]
click at [186, 356] on label "Delete" at bounding box center [196, 358] width 34 height 15
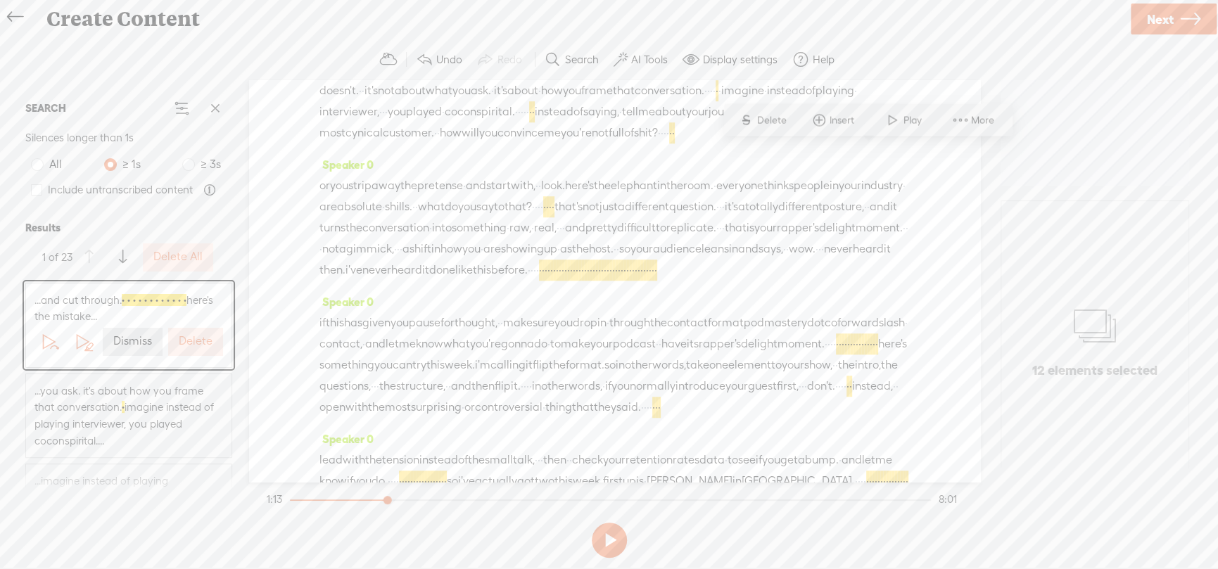
scroll to position [564, 0]
click at [186, 347] on label "Delete" at bounding box center [196, 341] width 34 height 15
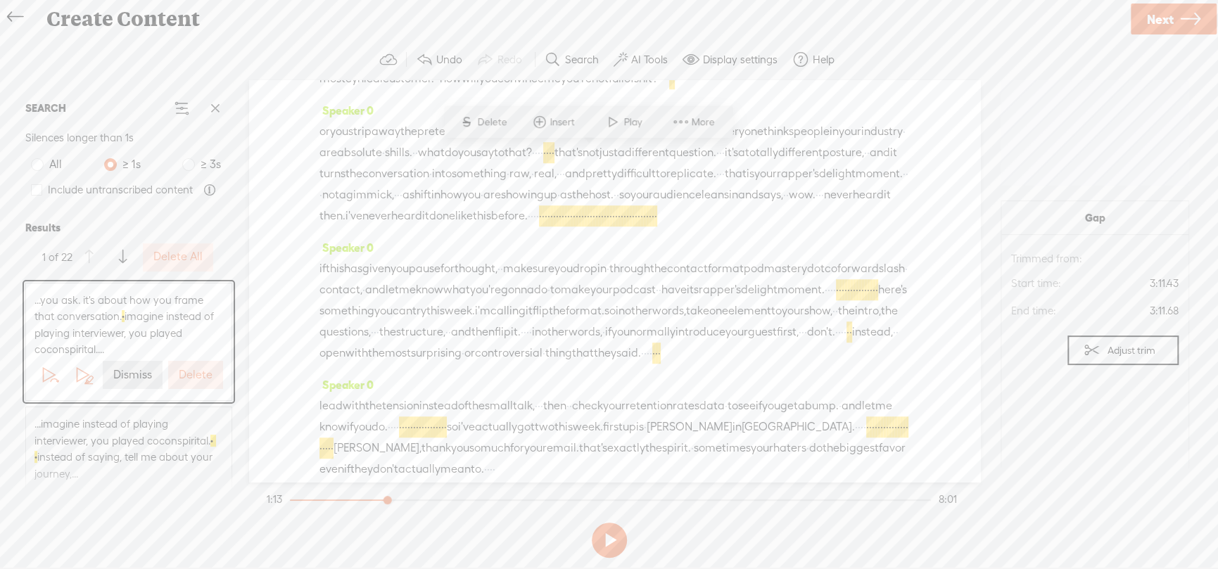
scroll to position [628, 0]
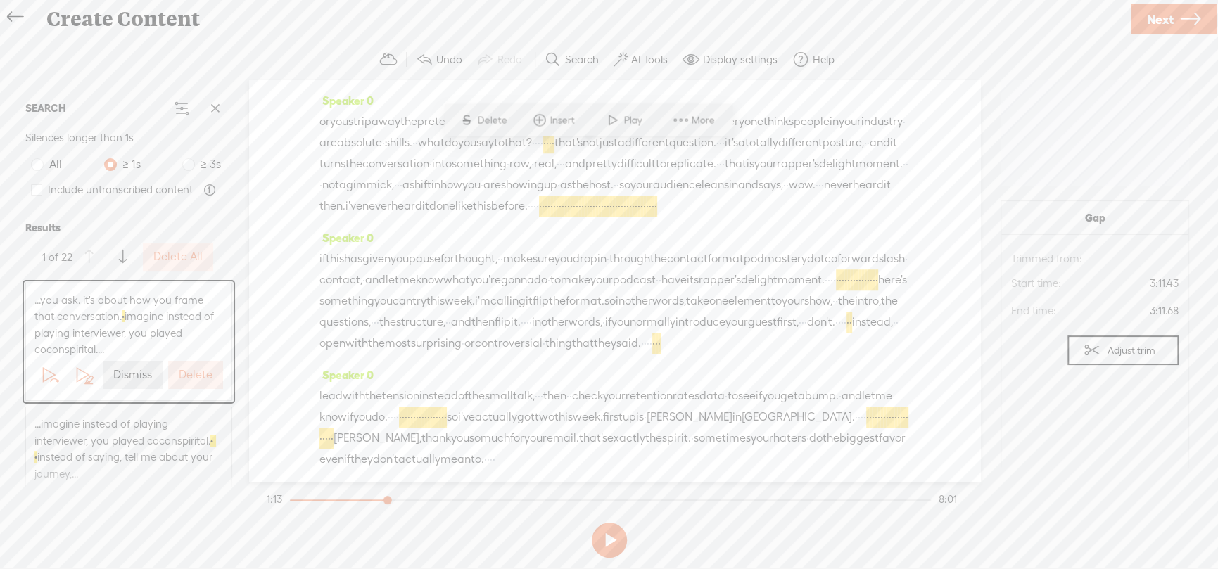
click at [186, 347] on span "...you ask. it's about how you frame that conversation. · imagine instead of pl…" at bounding box center [128, 325] width 189 height 66
click at [186, 370] on label "Delete" at bounding box center [196, 375] width 34 height 15
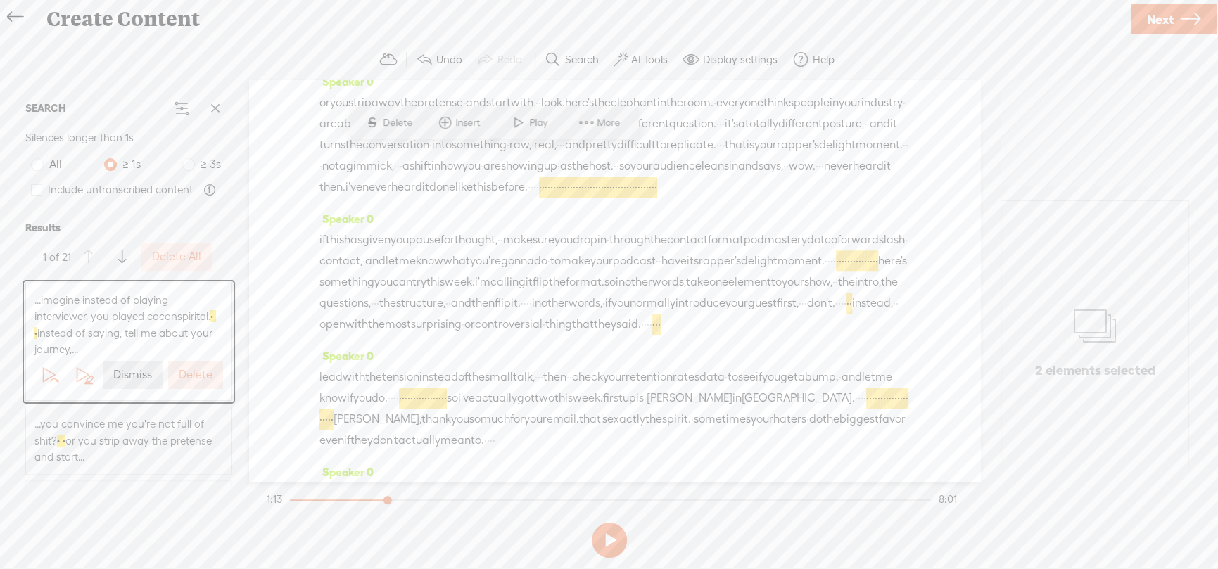
scroll to position [649, 0]
click at [185, 371] on label "Delete" at bounding box center [196, 375] width 34 height 15
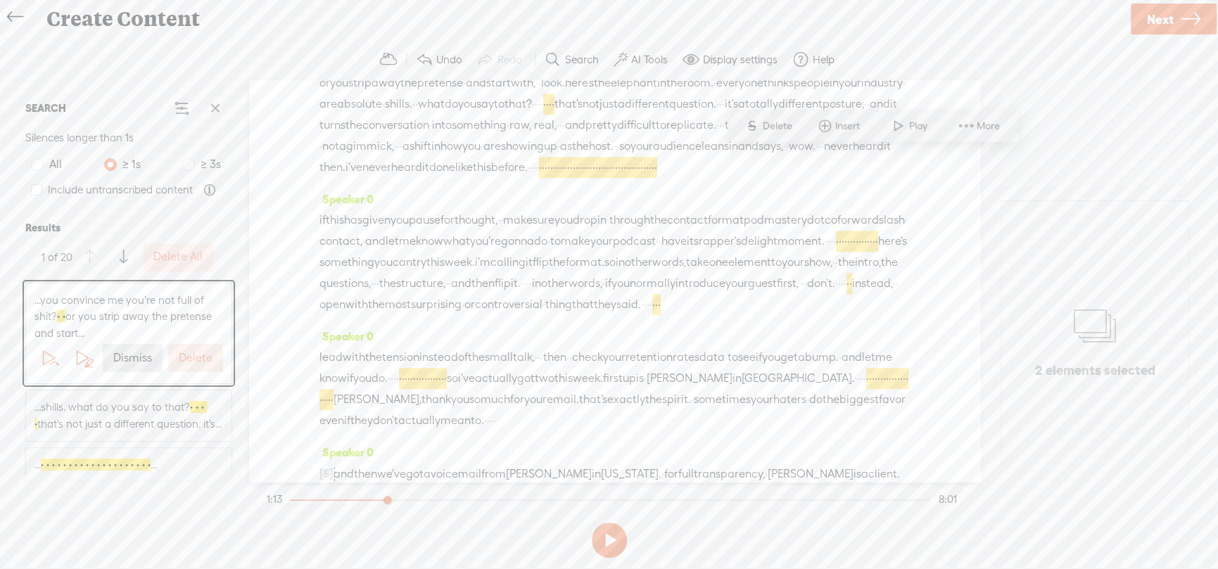
scroll to position [671, 0]
click at [185, 365] on label "Delete" at bounding box center [196, 358] width 34 height 15
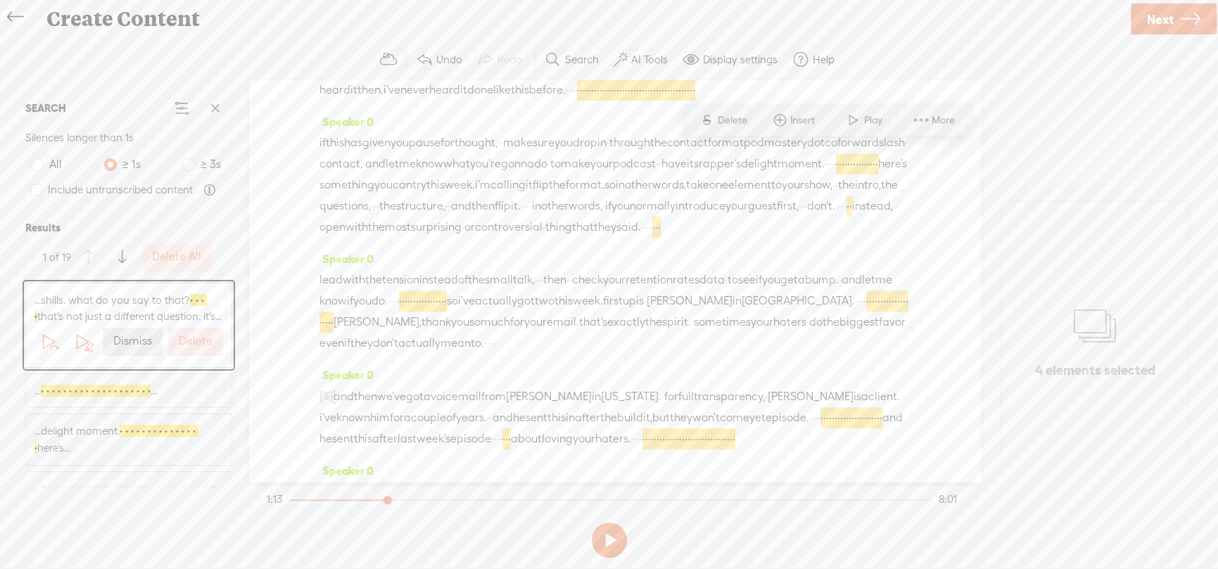
scroll to position [746, 0]
click at [185, 349] on label "Delete" at bounding box center [196, 341] width 34 height 15
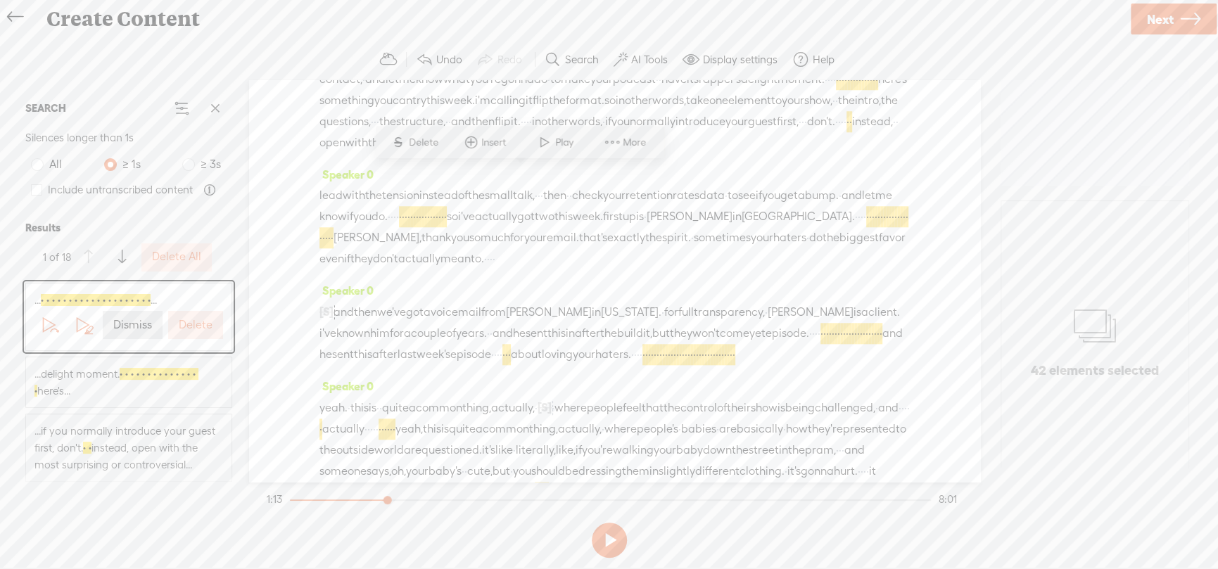
scroll to position [831, 0]
click at [185, 361] on div "...delight moment. · · · · · · · · · · · · · · · here's..." at bounding box center [128, 382] width 205 height 50
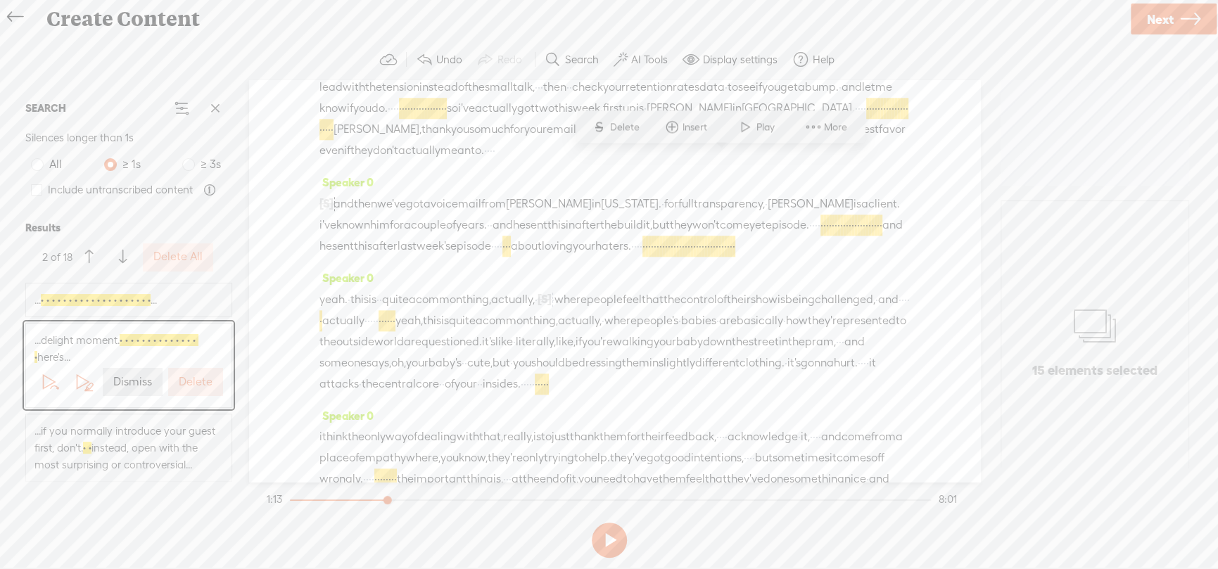
scroll to position [948, 0]
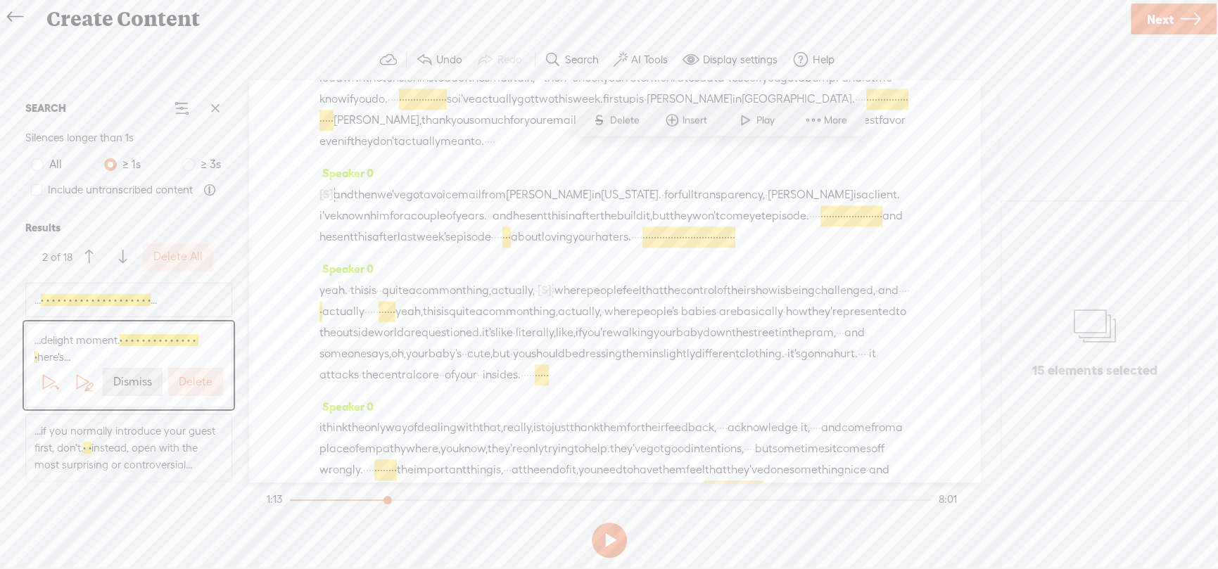
click at [185, 381] on label "Delete" at bounding box center [196, 382] width 34 height 15
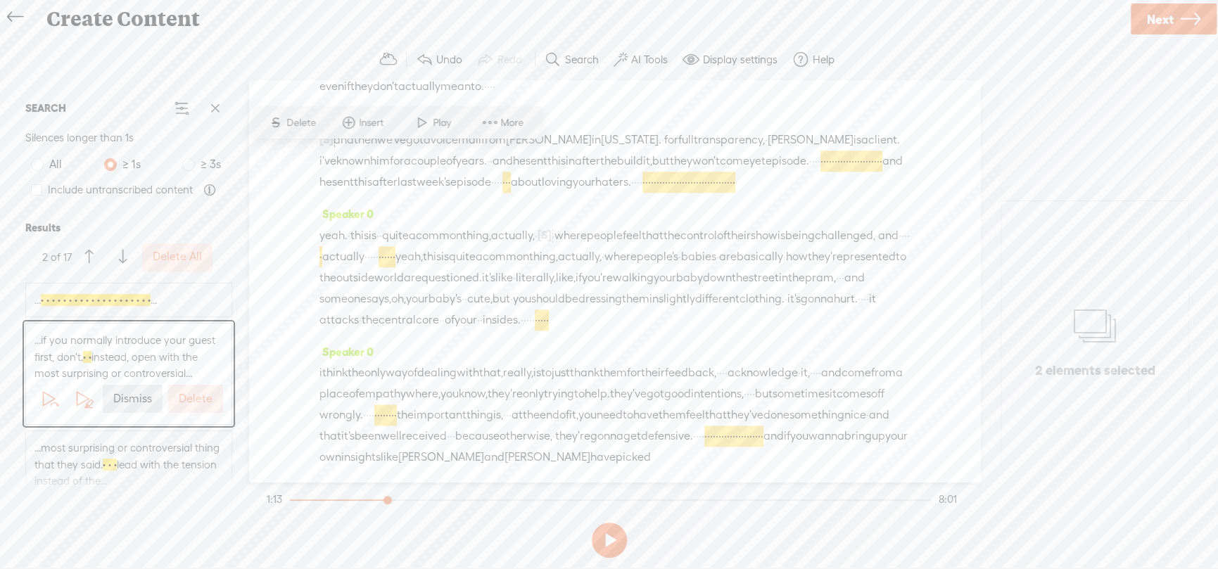
scroll to position [1012, 0]
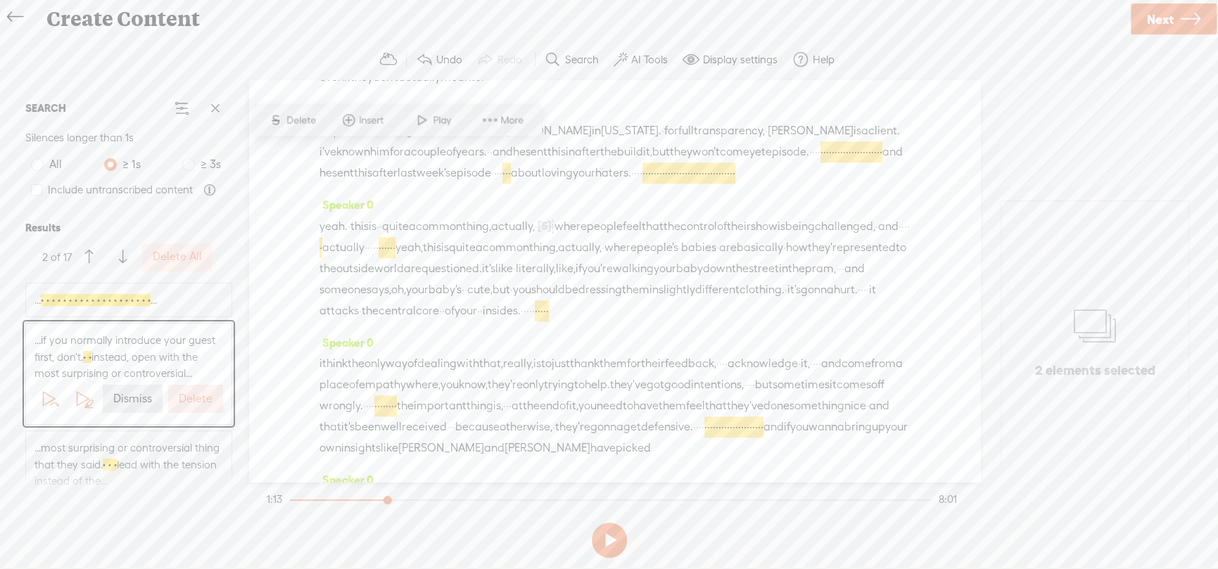
click at [193, 407] on label "Delete" at bounding box center [196, 399] width 34 height 15
click at [192, 401] on label "Delete" at bounding box center [196, 399] width 34 height 15
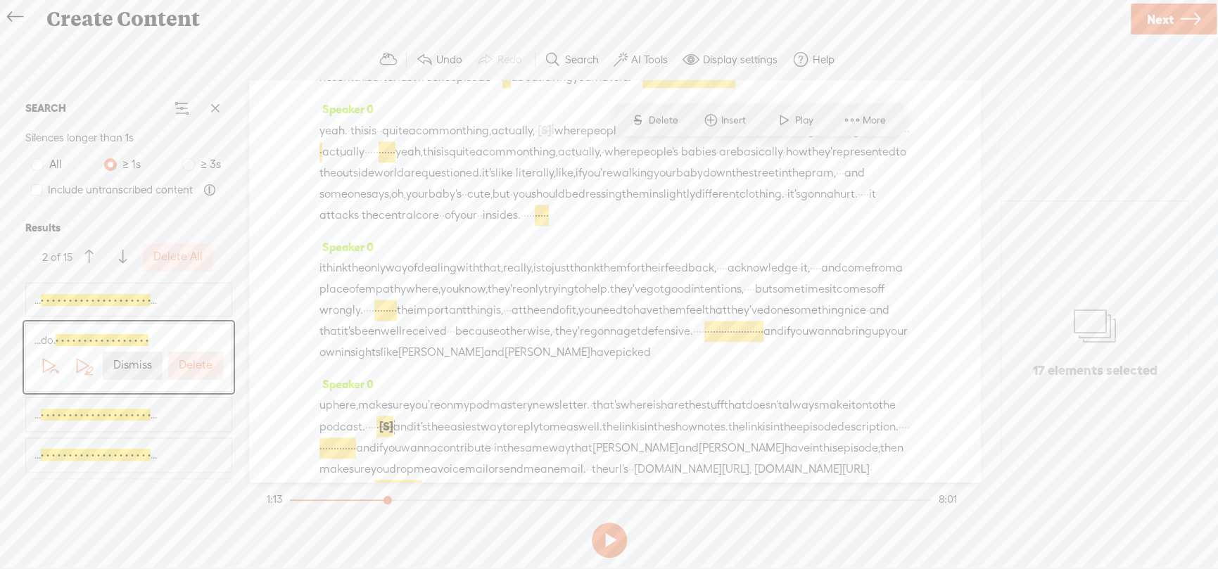
scroll to position [1108, 0]
click at [197, 364] on label "Delete" at bounding box center [196, 365] width 34 height 15
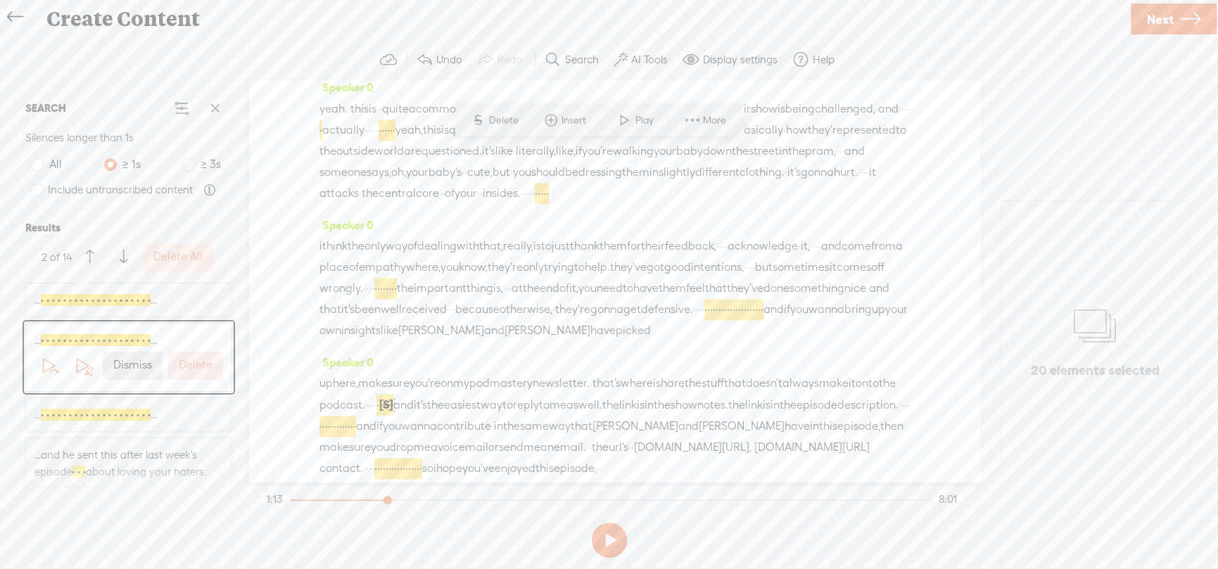
click at [197, 364] on label "Delete" at bounding box center [196, 365] width 34 height 15
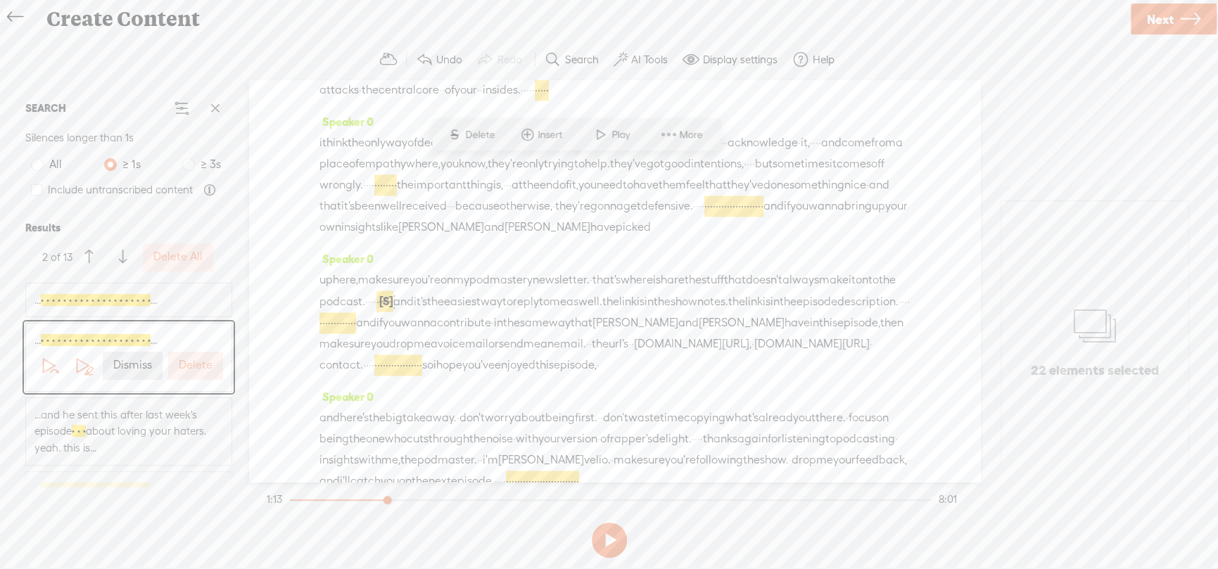
scroll to position [1247, 0]
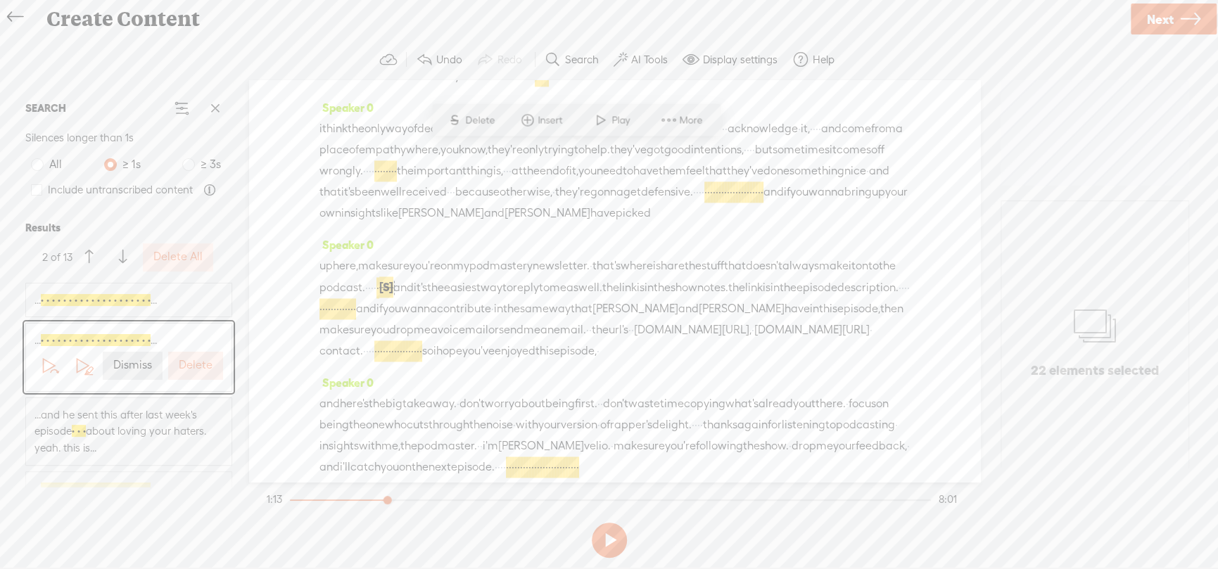
click at [197, 364] on label "Delete" at bounding box center [196, 365] width 34 height 15
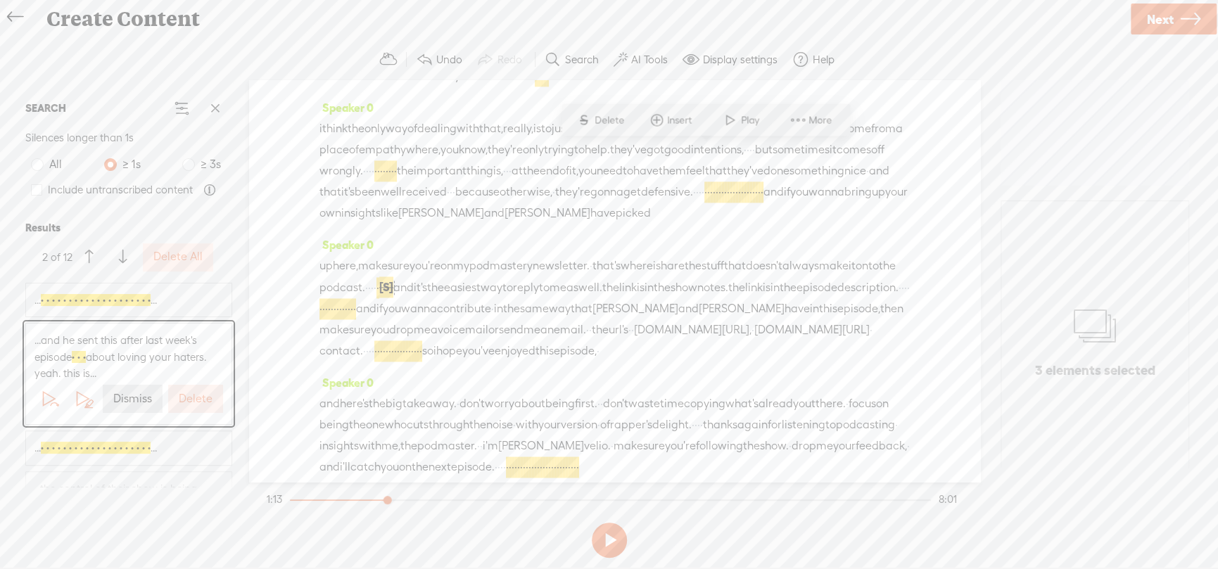
click at [197, 364] on span "...and he sent this after last week's episode · · · about loving your haters. y…" at bounding box center [128, 357] width 189 height 50
click at [189, 397] on label "Delete" at bounding box center [196, 399] width 34 height 15
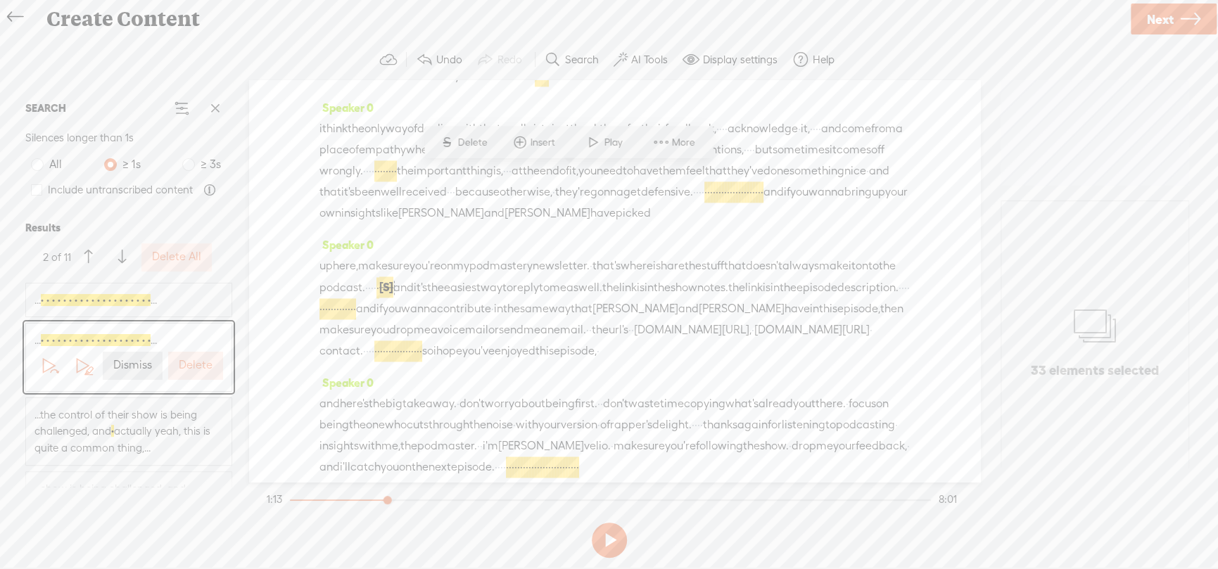
click at [191, 369] on label "Delete" at bounding box center [196, 365] width 34 height 15
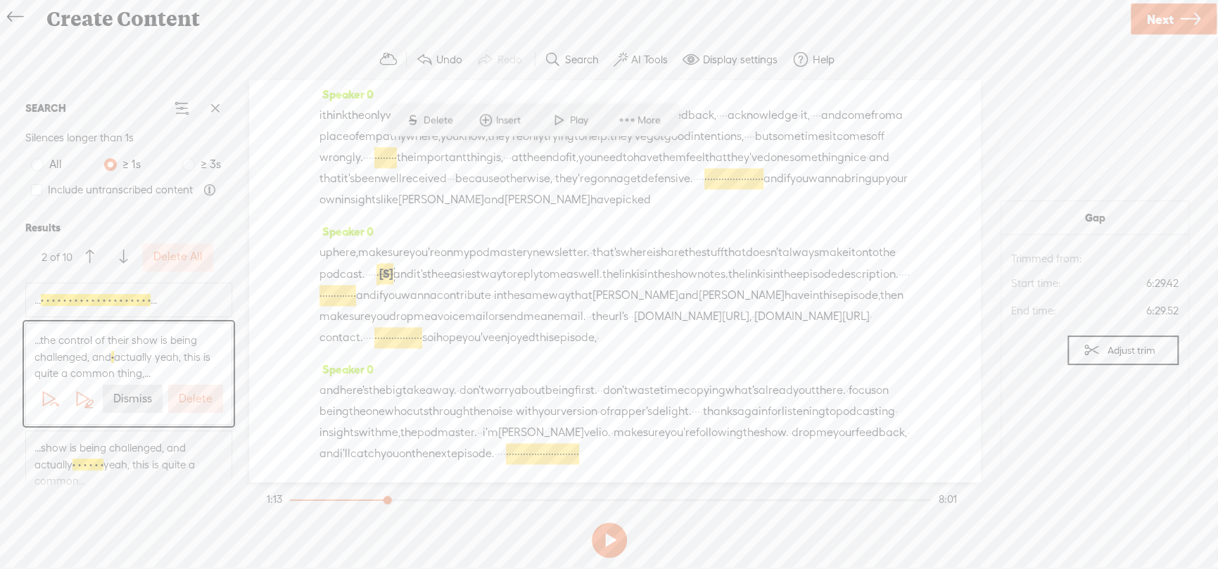
scroll to position [1344, 0]
click at [191, 404] on label "Delete" at bounding box center [196, 399] width 34 height 15
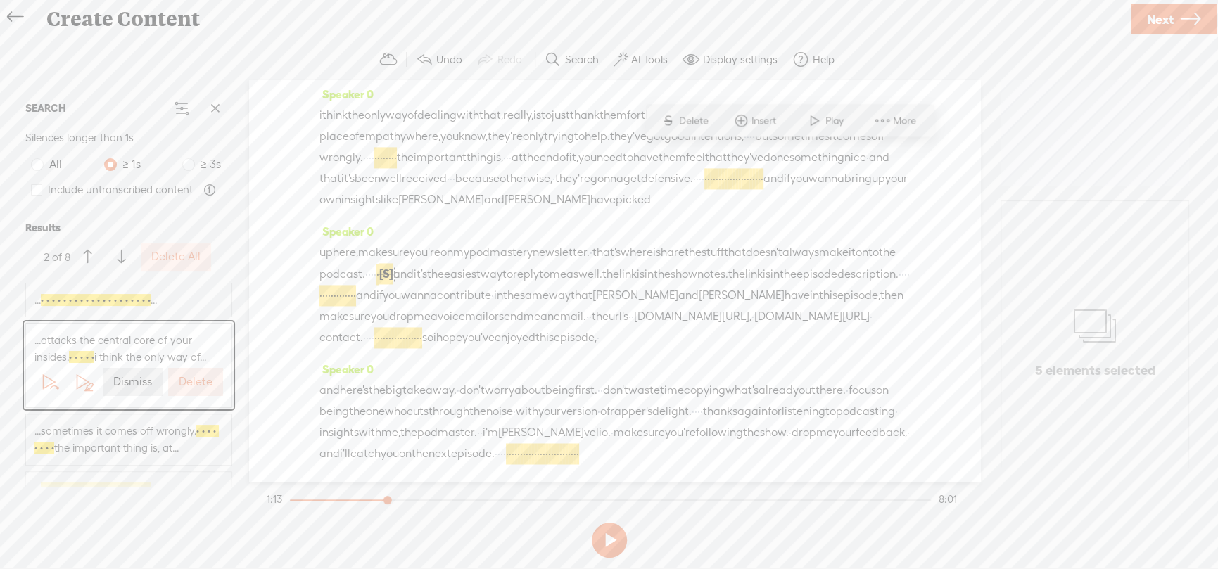
scroll to position [1429, 0]
click at [191, 394] on button "Delete" at bounding box center [195, 382] width 55 height 28
click at [193, 385] on label "Delete" at bounding box center [196, 382] width 34 height 15
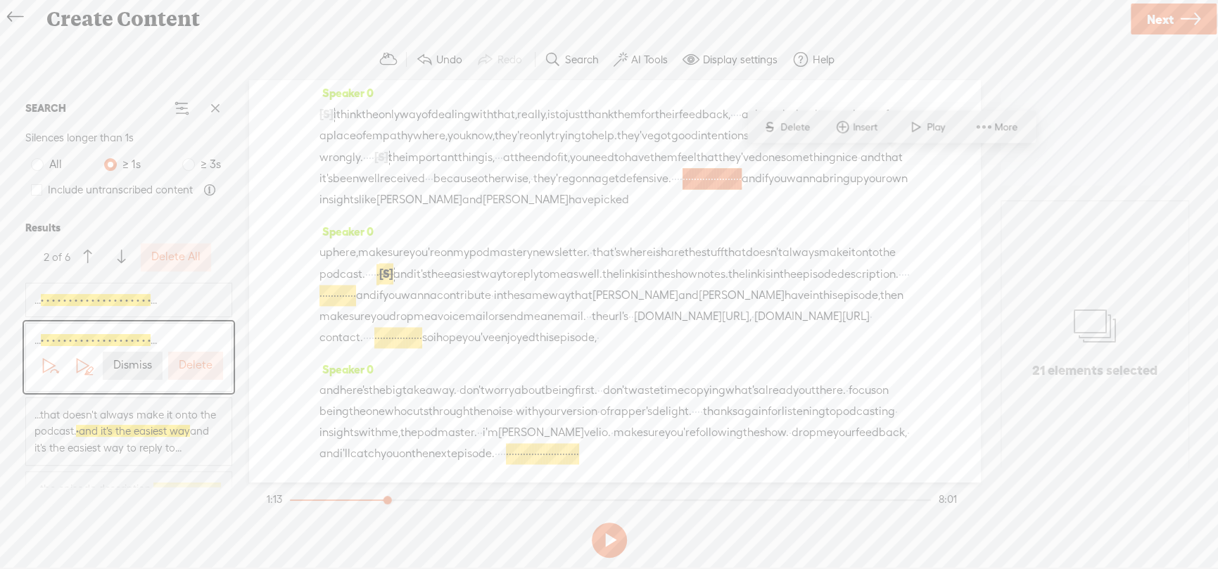
scroll to position [1568, 0]
click at [193, 385] on div "... · · · · · · · · · · · · · · · · · · · · ... Dismiss Delete" at bounding box center [128, 358] width 205 height 68
click at [191, 369] on label "Delete" at bounding box center [196, 365] width 34 height 15
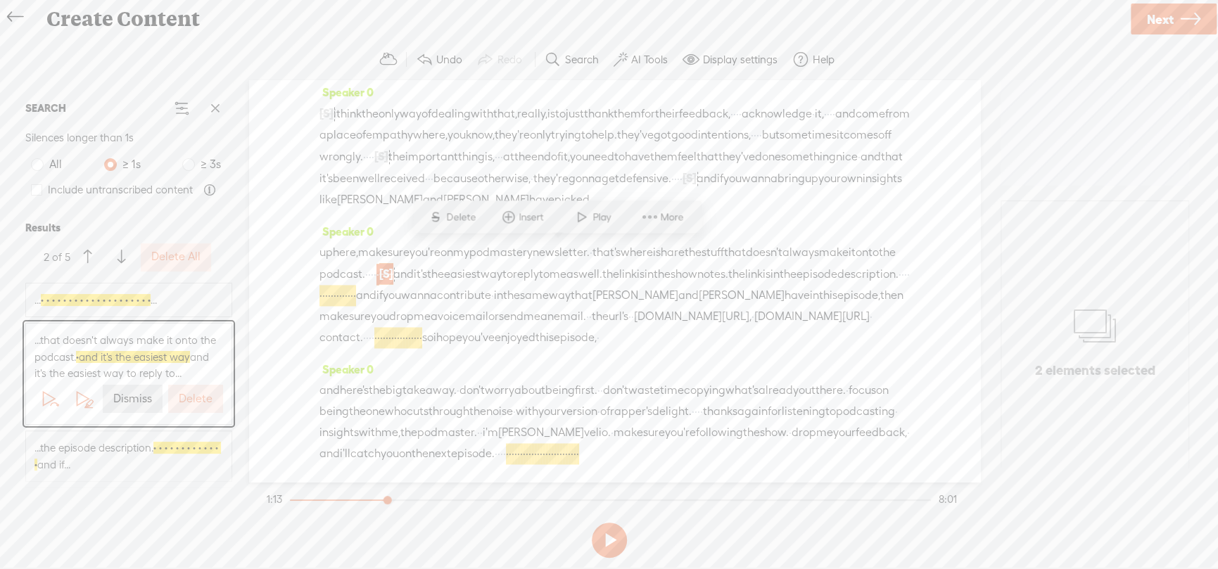
scroll to position [1588, 0]
click at [191, 400] on label "Delete" at bounding box center [196, 399] width 34 height 15
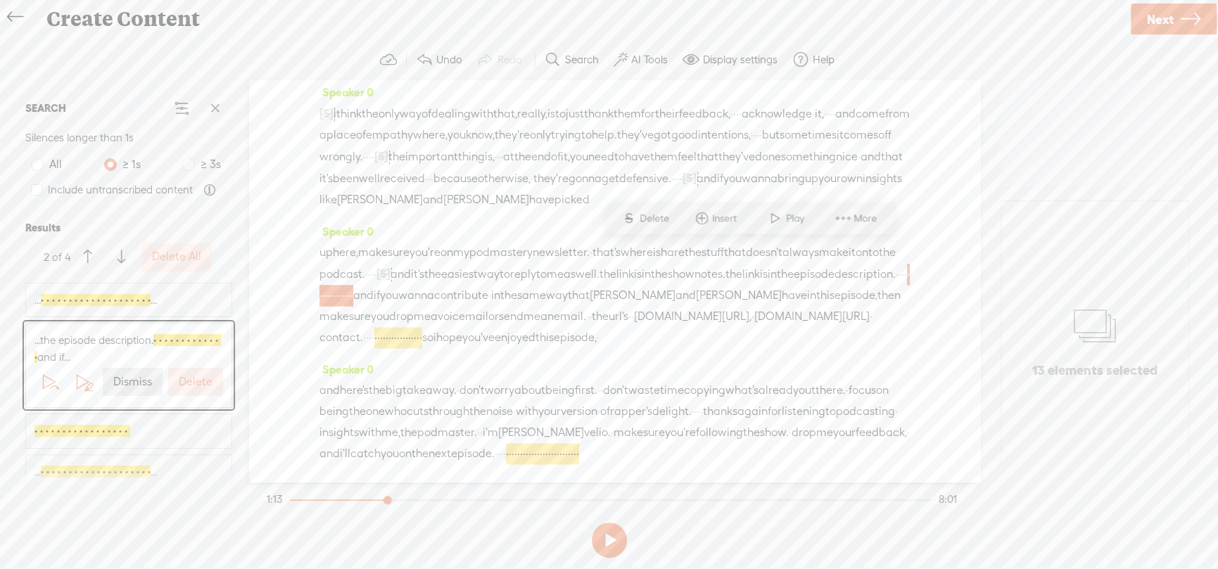
click at [191, 400] on div "...the episode description. · · · · · · · · · · · · · and if... Dismiss Delete" at bounding box center [128, 366] width 205 height 84
click at [193, 384] on label "Delete" at bounding box center [196, 382] width 34 height 15
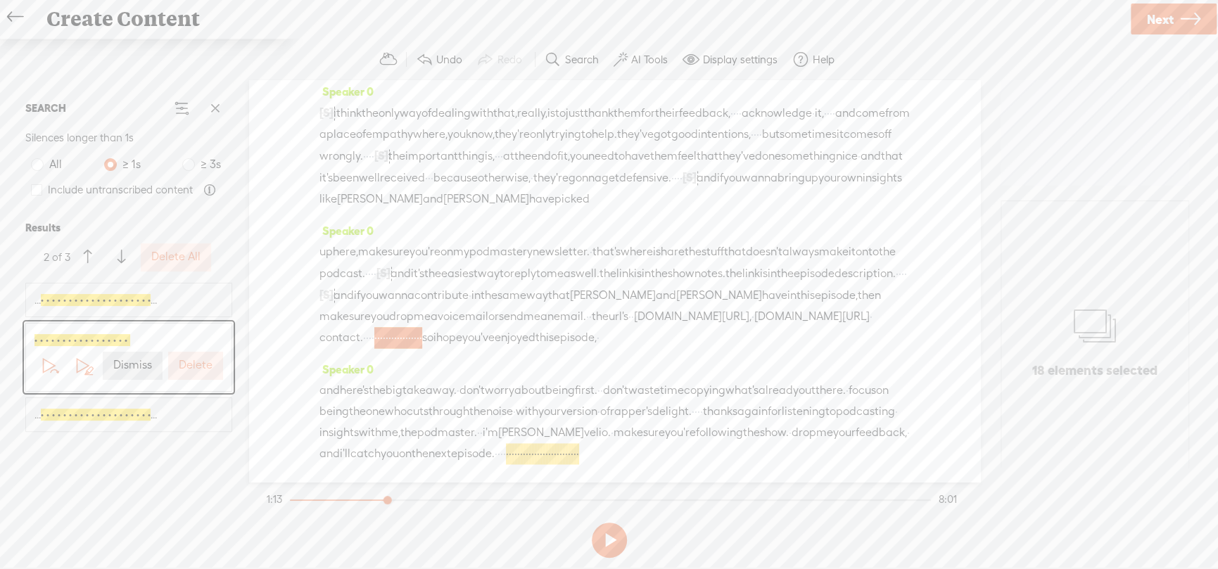
scroll to position [1589, 0]
click at [193, 369] on label "Delete" at bounding box center [196, 365] width 34 height 15
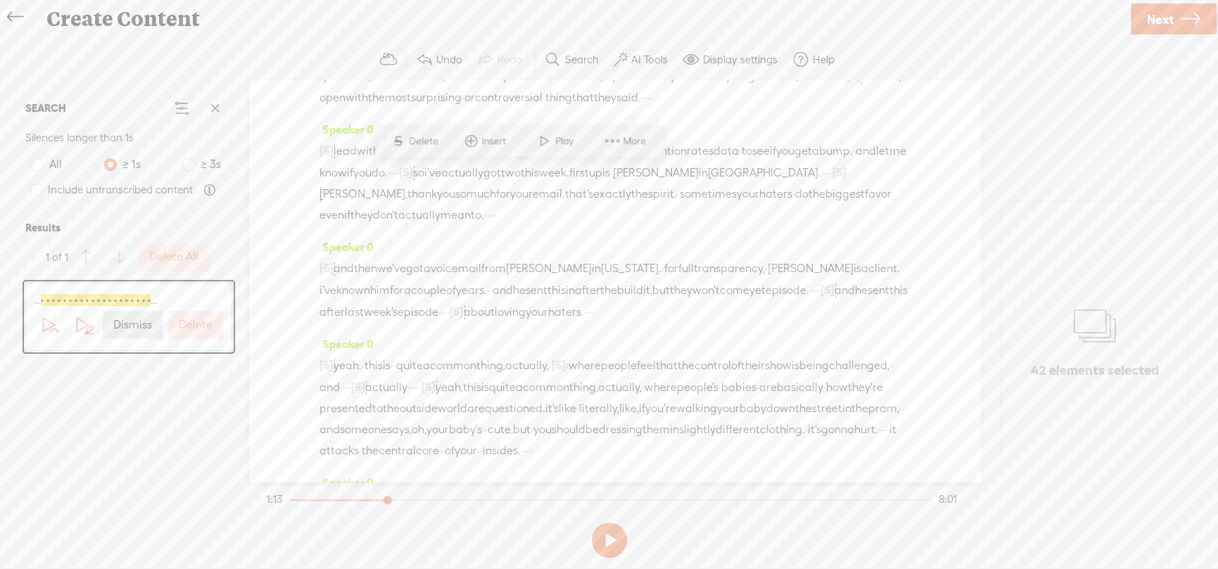
scroll to position [831, 0]
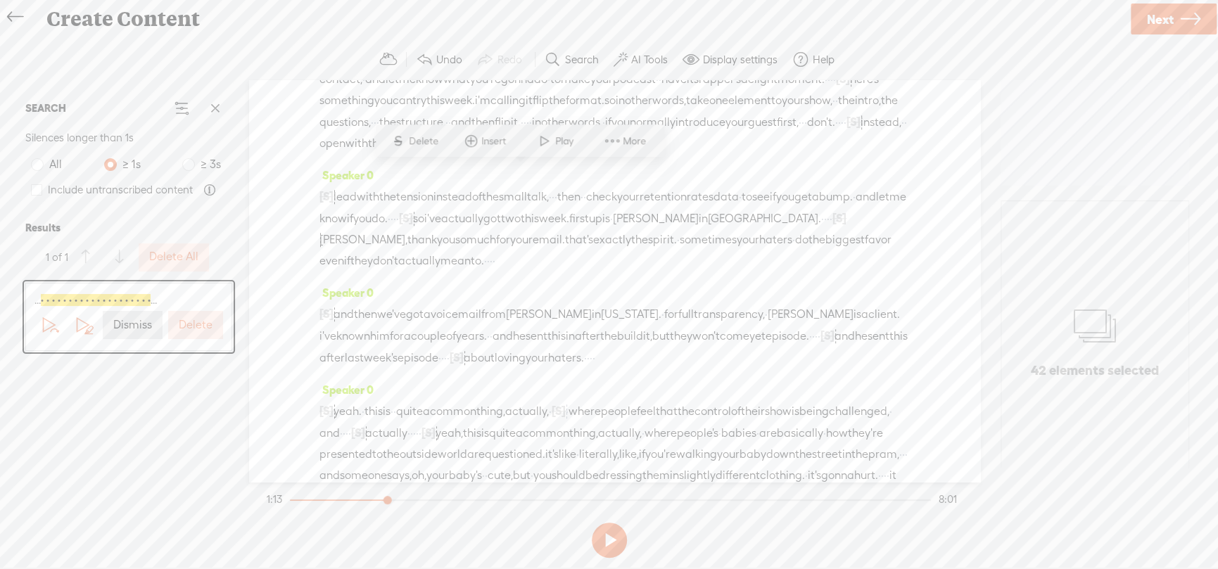
click at [197, 326] on label "Delete" at bounding box center [196, 325] width 34 height 15
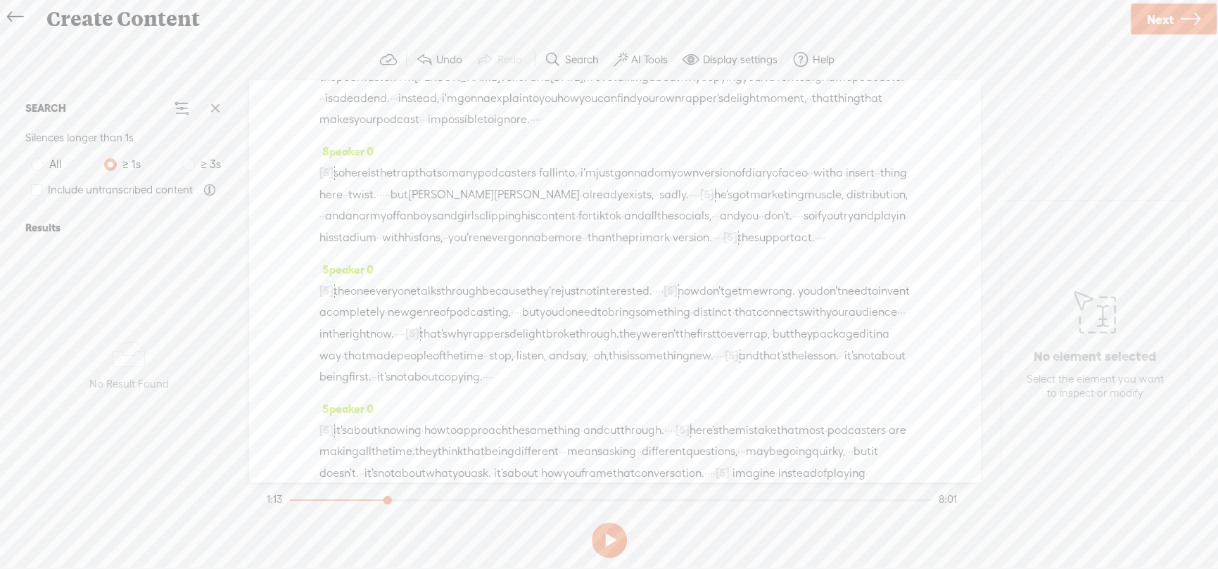
scroll to position [0, 0]
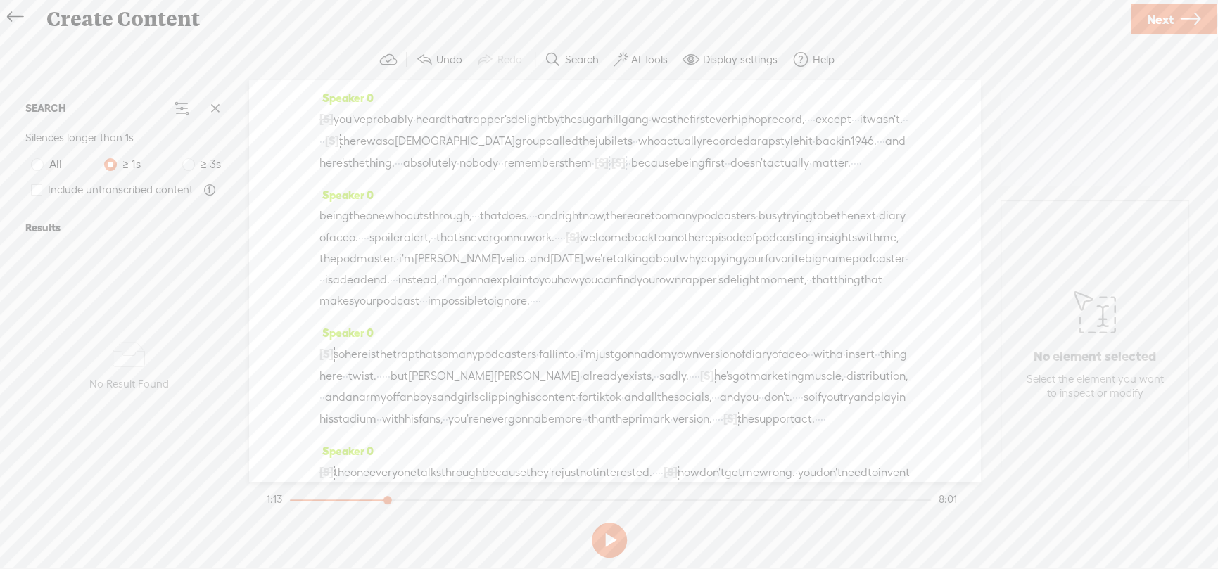
click at [347, 116] on span "you've" at bounding box center [349, 119] width 32 height 21
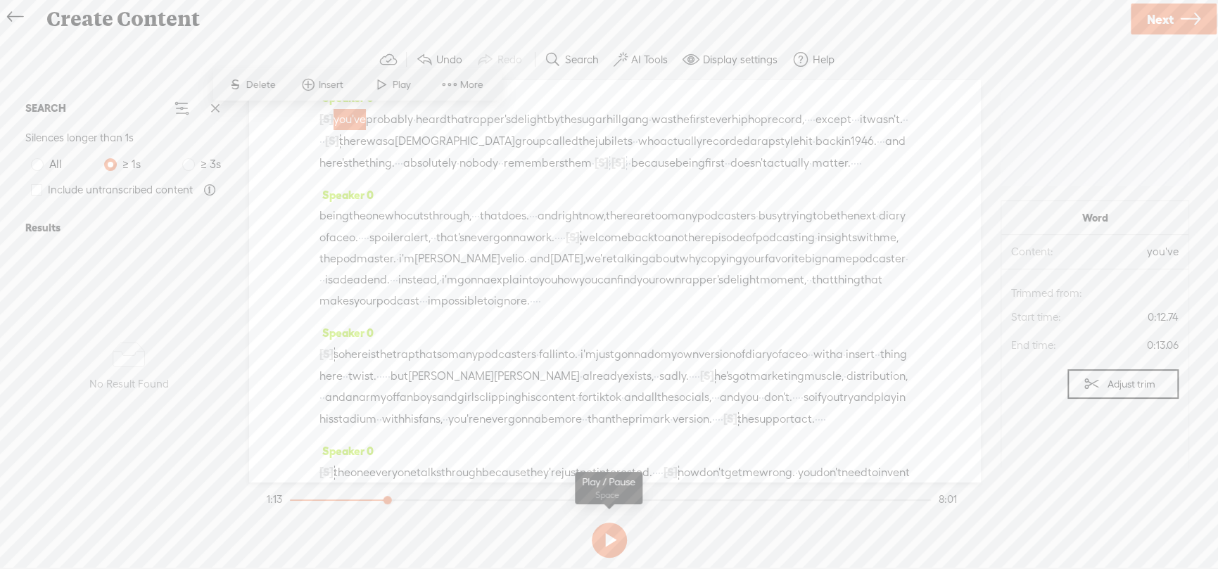
click at [605, 530] on button at bounding box center [609, 540] width 35 height 35
click at [323, 80] on span "Insert" at bounding box center [333, 85] width 28 height 14
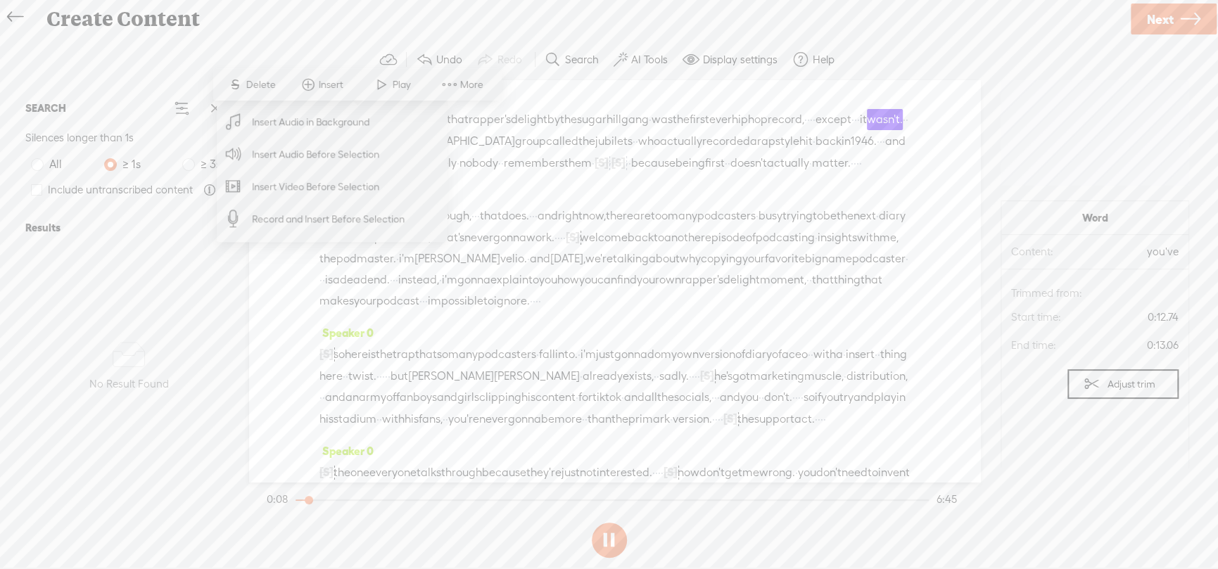
click at [812, 174] on span "matter." at bounding box center [831, 163] width 39 height 21
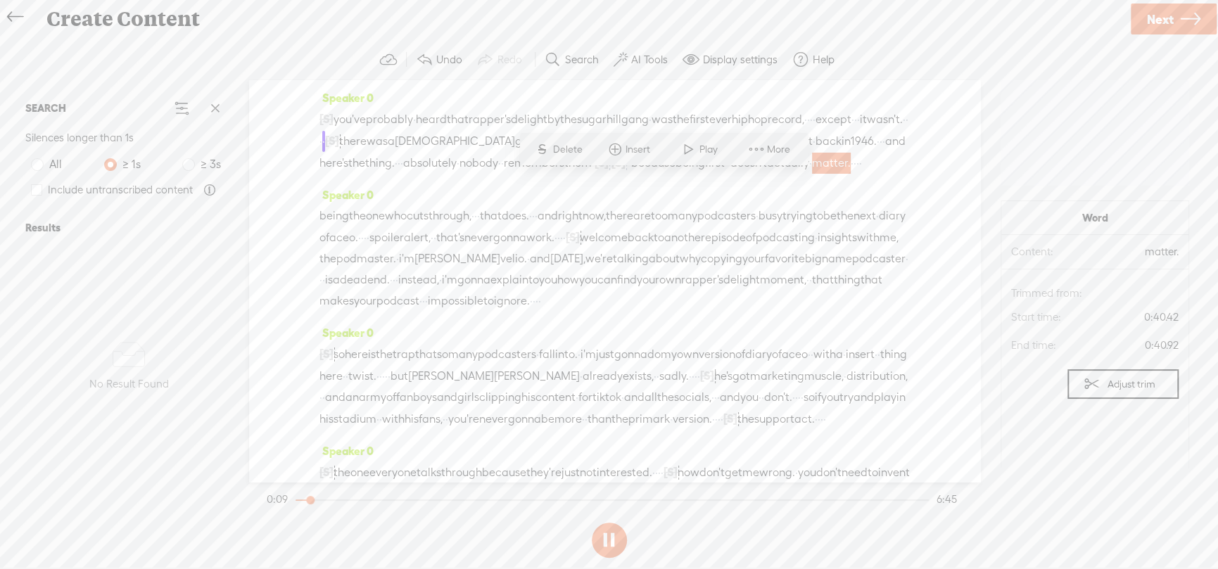
click at [675, 174] on span "being" at bounding box center [690, 163] width 30 height 21
click at [783, 184] on div "Speaker 0 [S] · · · · · · · · · · boom. · · right. okay. let's do this. · · · ·…" at bounding box center [614, 135] width 590 height 97
click at [818, 184] on div "Speaker 0 [S] · · · · · · · · · · boom. · · right. okay. let's do this. · · · ·…" at bounding box center [614, 135] width 590 height 97
click at [723, 206] on div "Speaker 0 being the one who cuts through, · · · that does. · · · and right now,…" at bounding box center [614, 253] width 590 height 138
drag, startPoint x: 599, startPoint y: 541, endPoint x: 611, endPoint y: 539, distance: 11.5
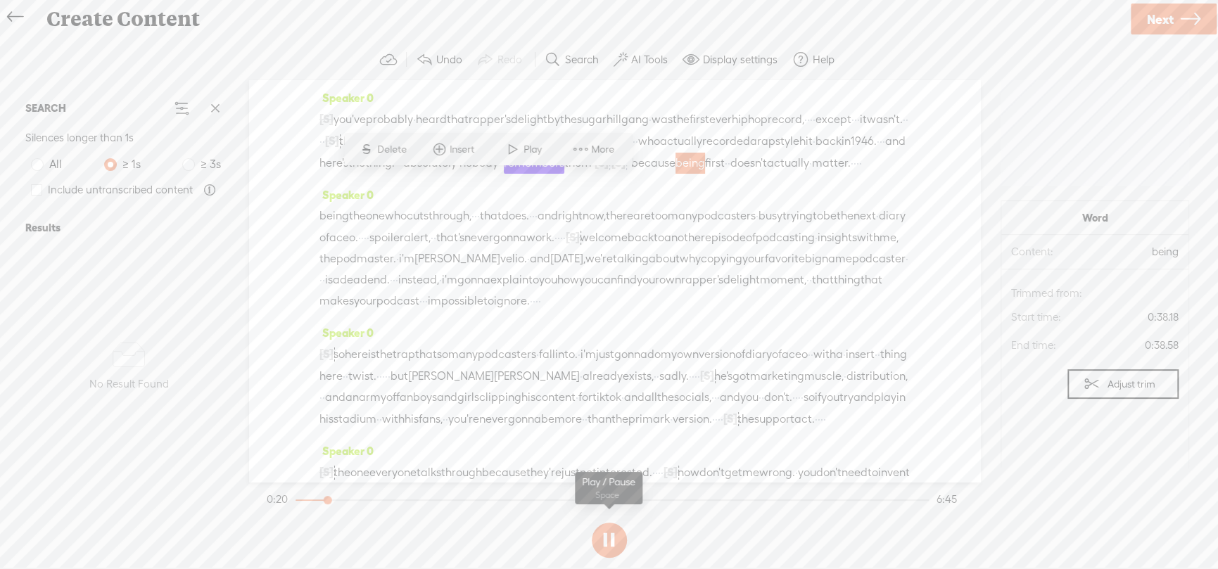
click at [601, 541] on button at bounding box center [609, 540] width 35 height 35
click at [1177, 8] on link "Next" at bounding box center [1174, 19] width 86 height 31
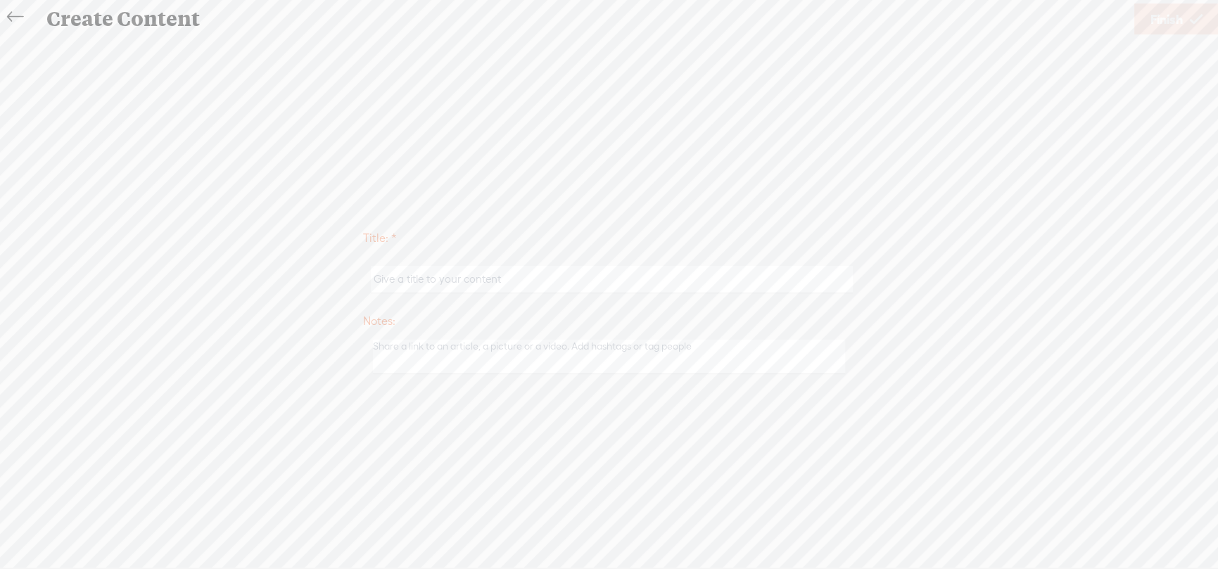
drag, startPoint x: 549, startPoint y: 286, endPoint x: 221, endPoint y: 286, distance: 327.9
click at [221, 286] on div "Title: * Notes: Save as a draft content Publish: Warning: Narration of your tex…" at bounding box center [609, 301] width 1190 height 160
type input "Podcasting Insights initial edit"
click at [500, 344] on textarea at bounding box center [609, 357] width 473 height 34
type textarea "First try of Trebble"
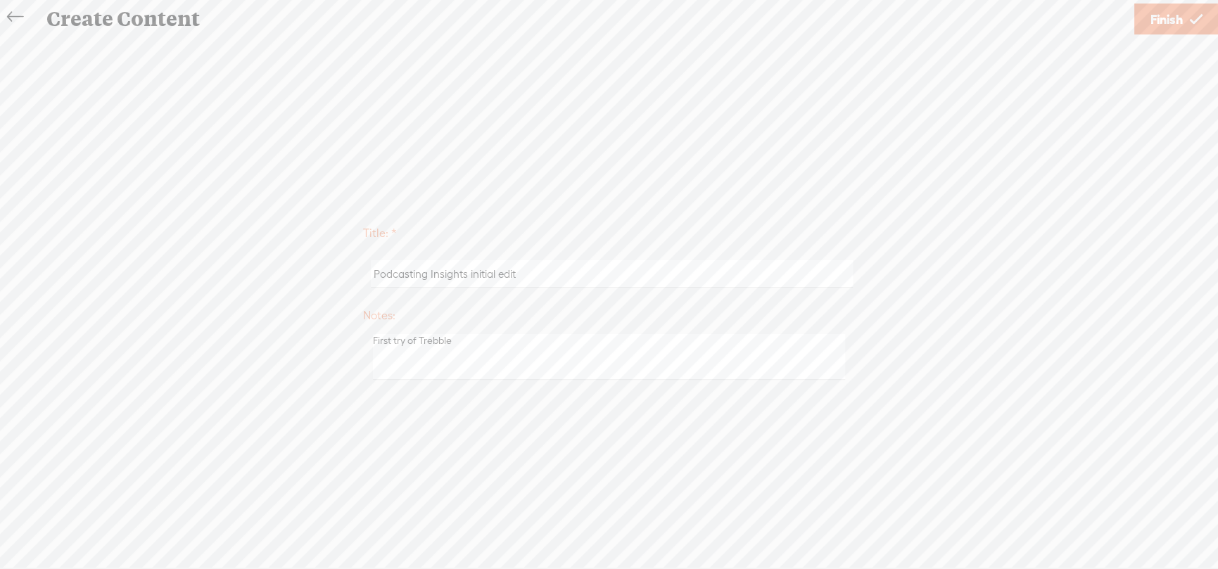
click at [1172, 19] on span "Finish" at bounding box center [1166, 19] width 32 height 36
